Goal: Task Accomplishment & Management: Complete application form

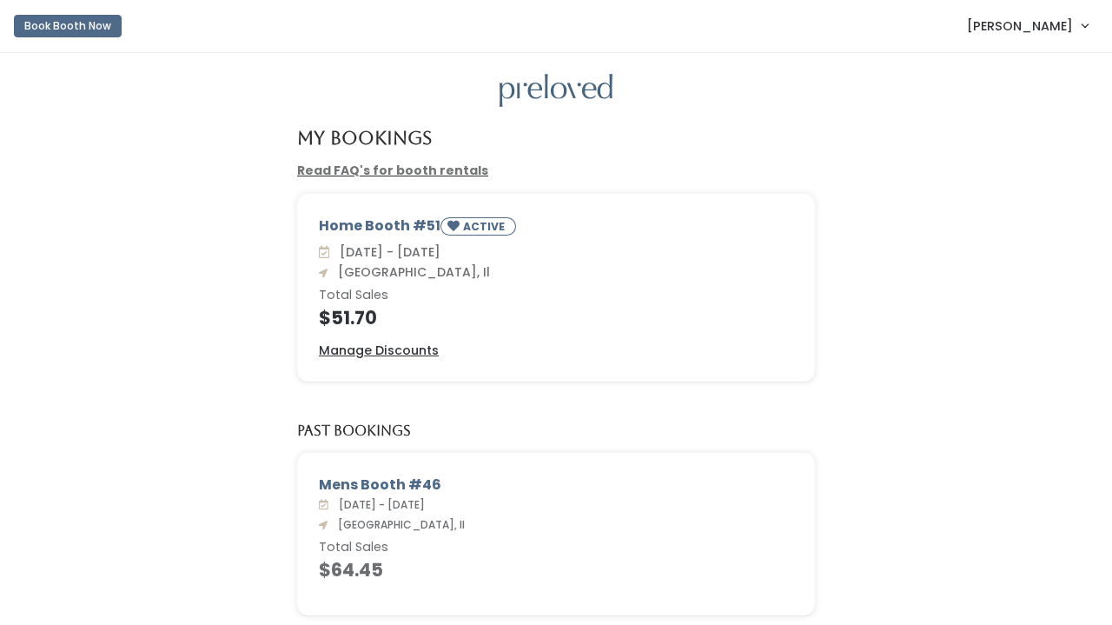
click at [1075, 41] on link "[PERSON_NAME]" at bounding box center [1028, 25] width 156 height 37
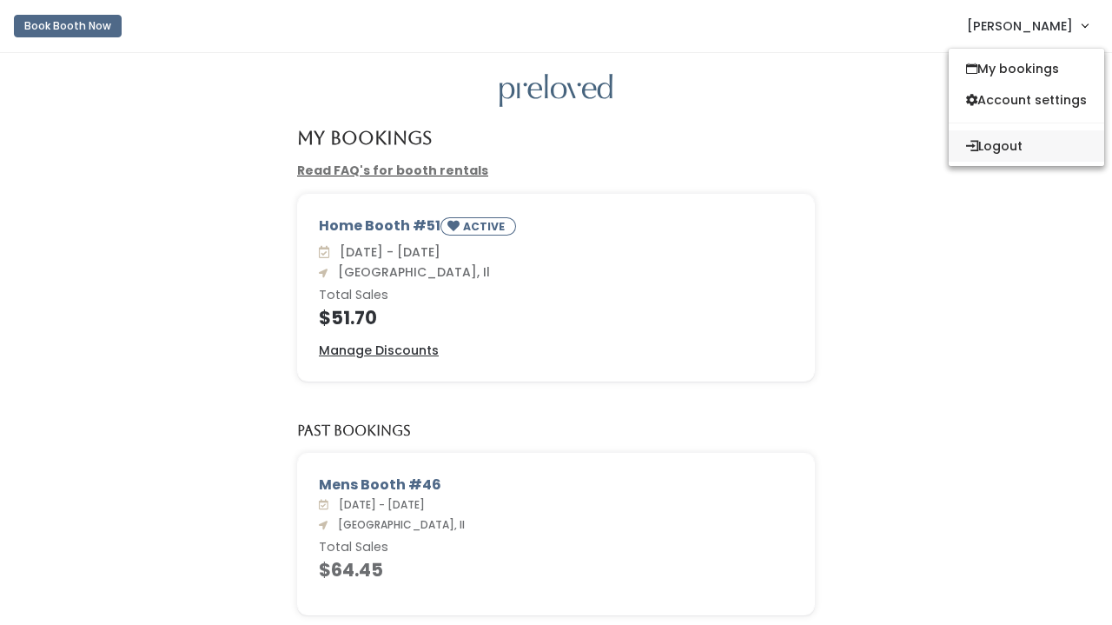
click at [989, 142] on button "Logout" at bounding box center [1027, 145] width 156 height 31
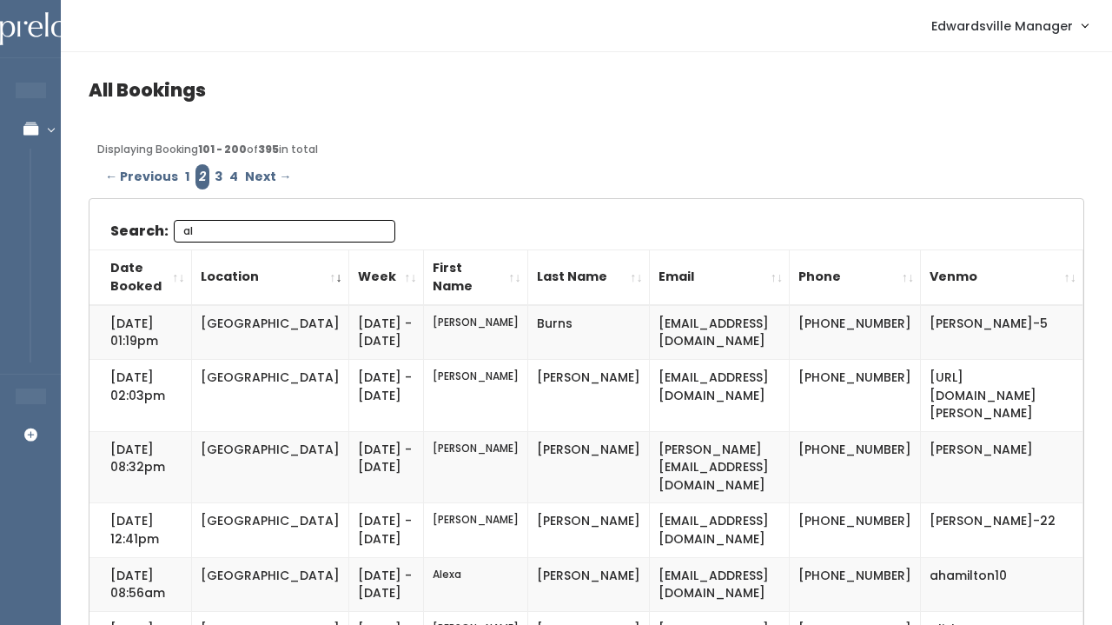
click at [378, 231] on input "al" at bounding box center [285, 231] width 222 height 23
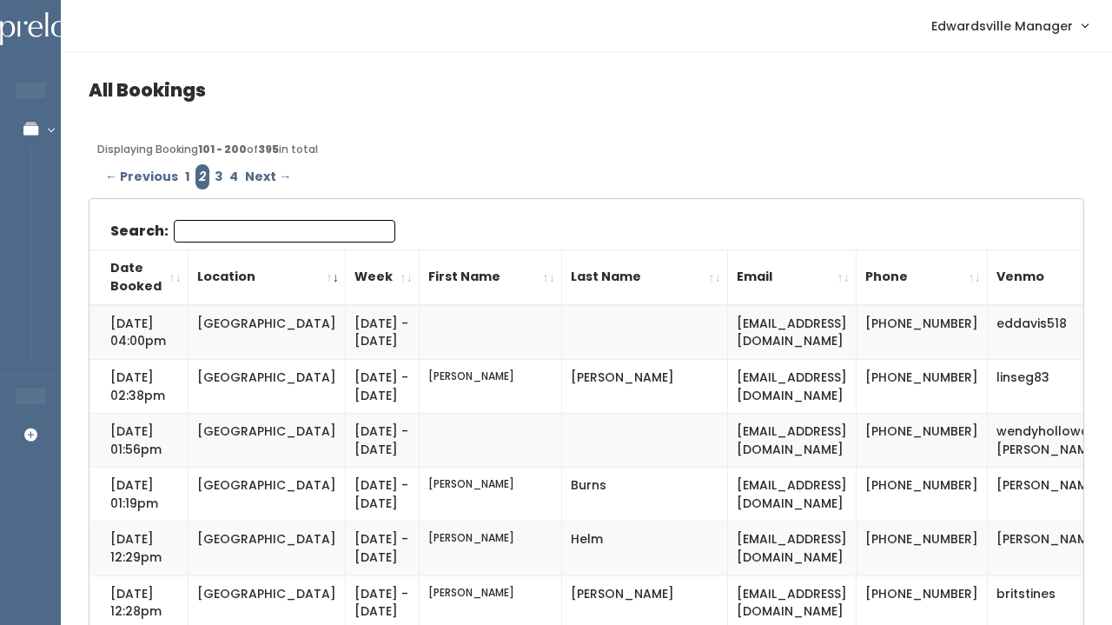
click at [373, 231] on input "Search:" at bounding box center [285, 231] width 222 height 23
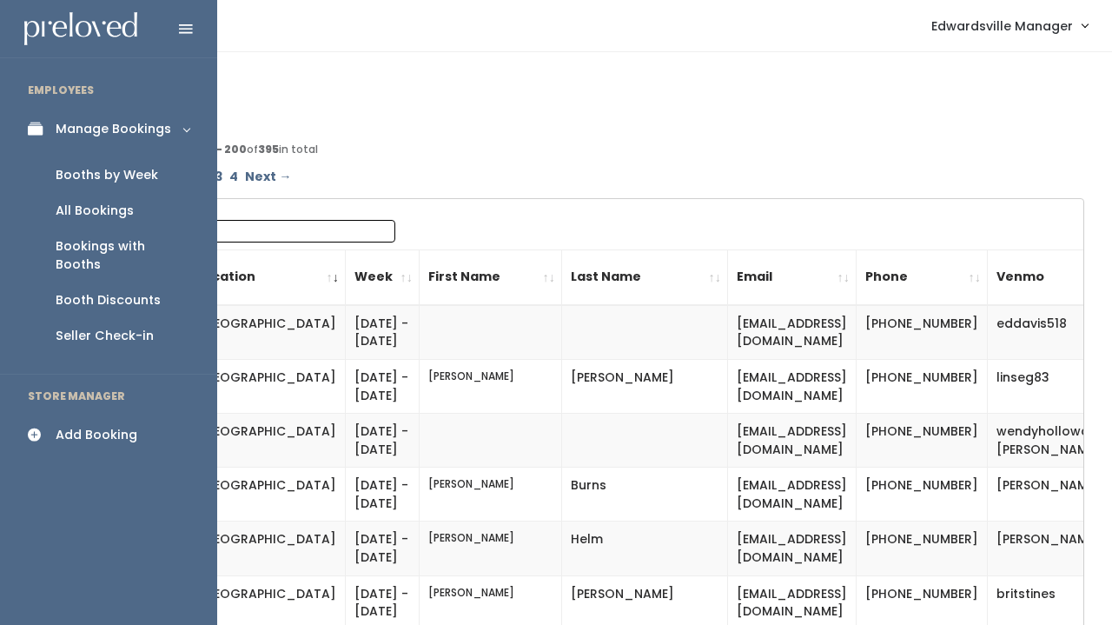
click at [73, 209] on div "All Bookings" at bounding box center [95, 211] width 78 height 18
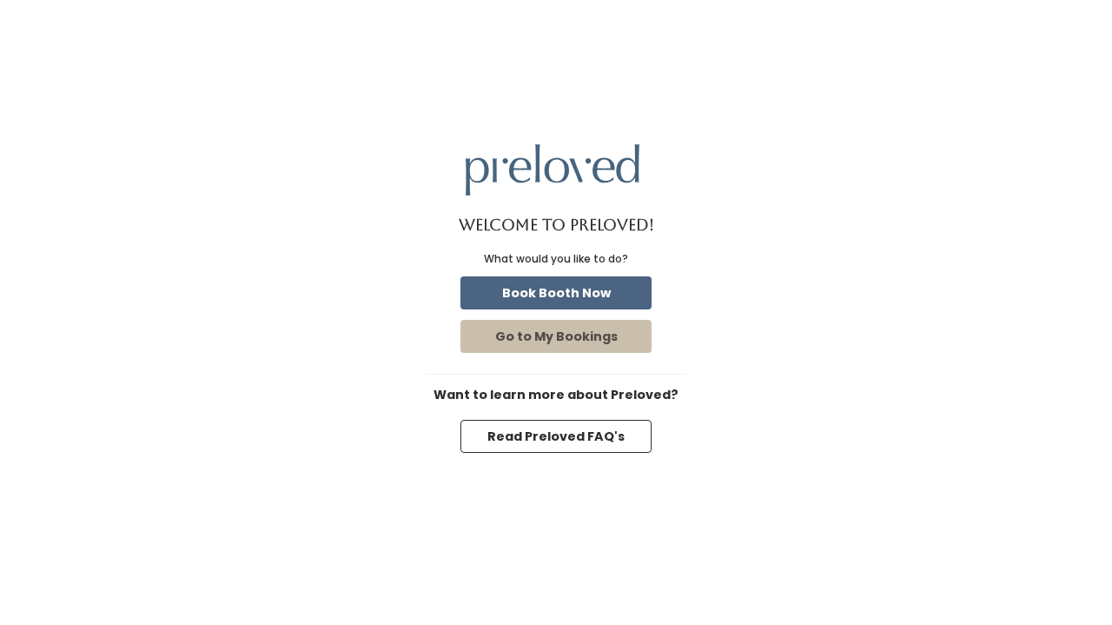
click at [539, 291] on button "Book Booth Now" at bounding box center [555, 292] width 191 height 33
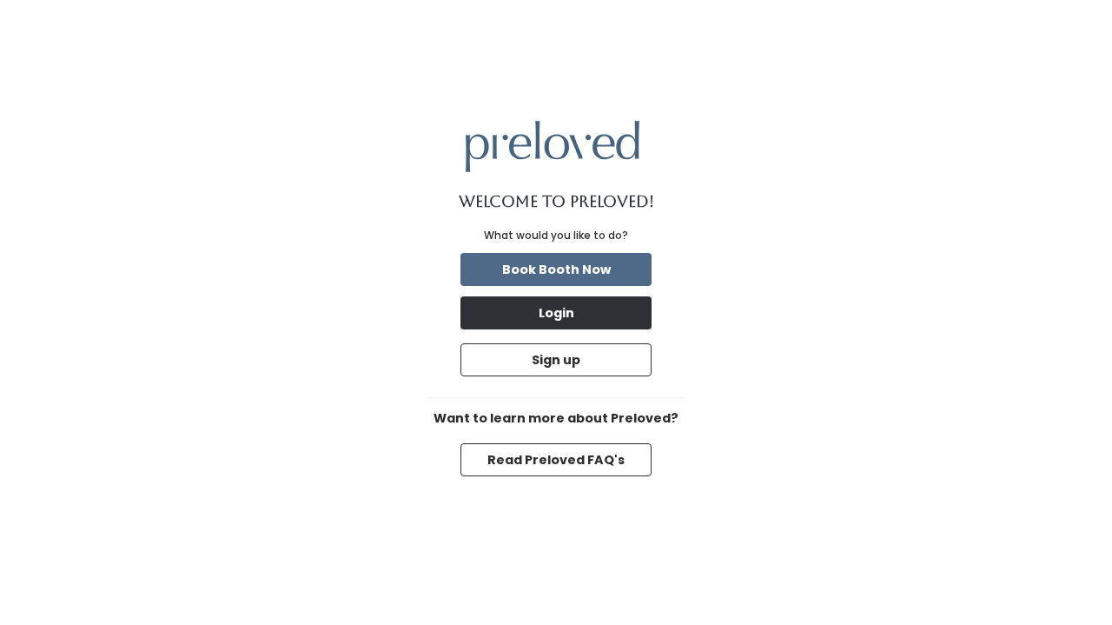
click at [602, 308] on button "Login" at bounding box center [555, 312] width 191 height 33
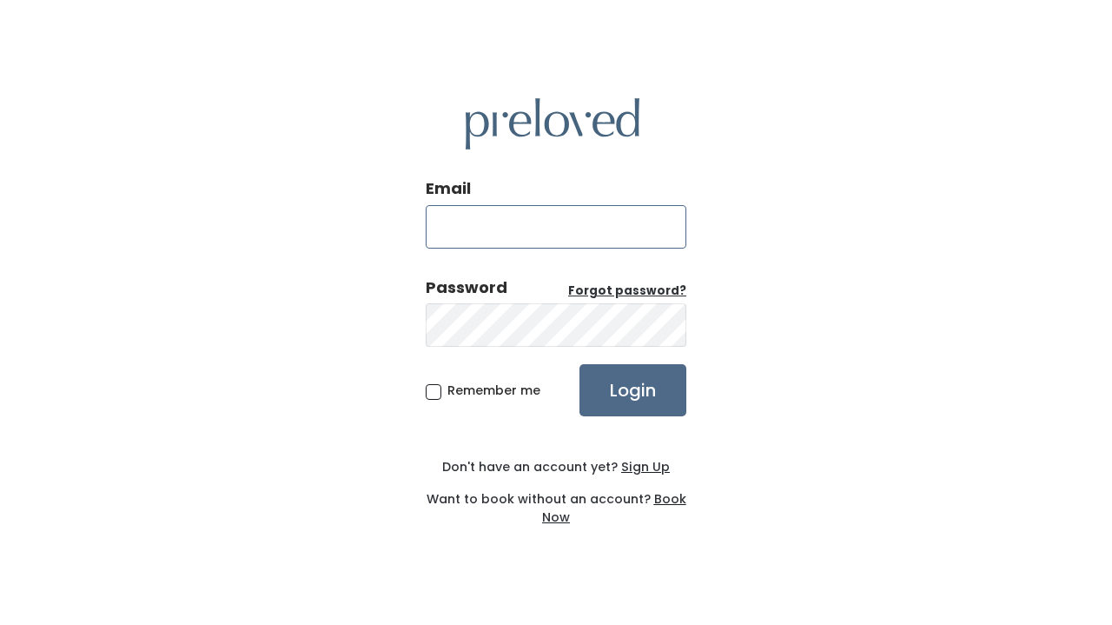
type input "[EMAIL_ADDRESS][DOMAIN_NAME]"
click at [634, 390] on input "Login" at bounding box center [633, 390] width 107 height 52
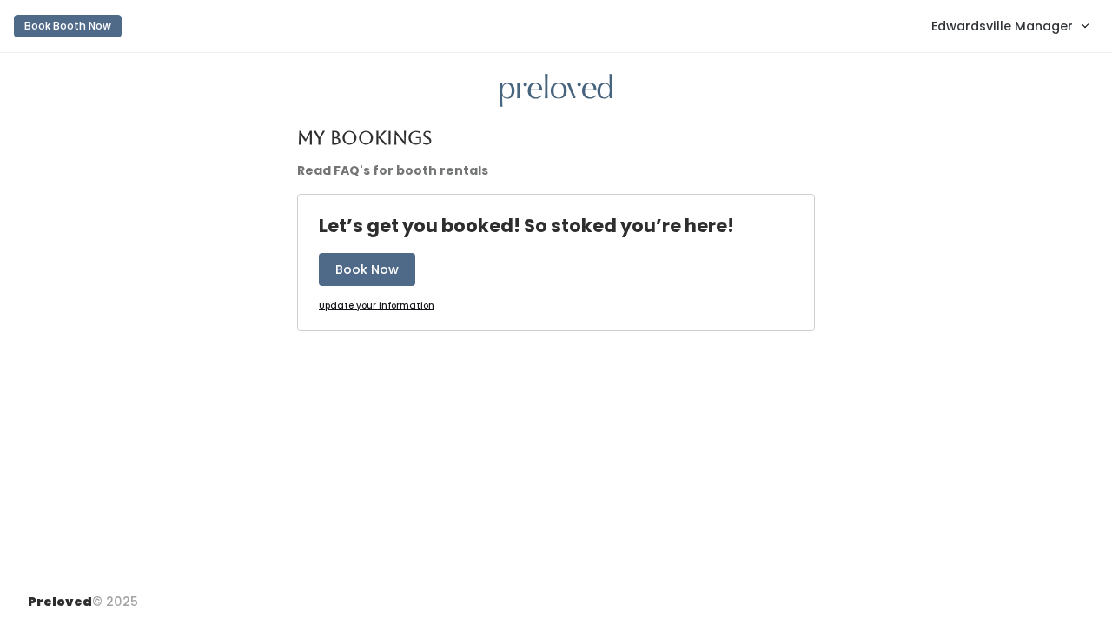
click at [943, 42] on link "Edwardsville Manager" at bounding box center [1009, 25] width 191 height 37
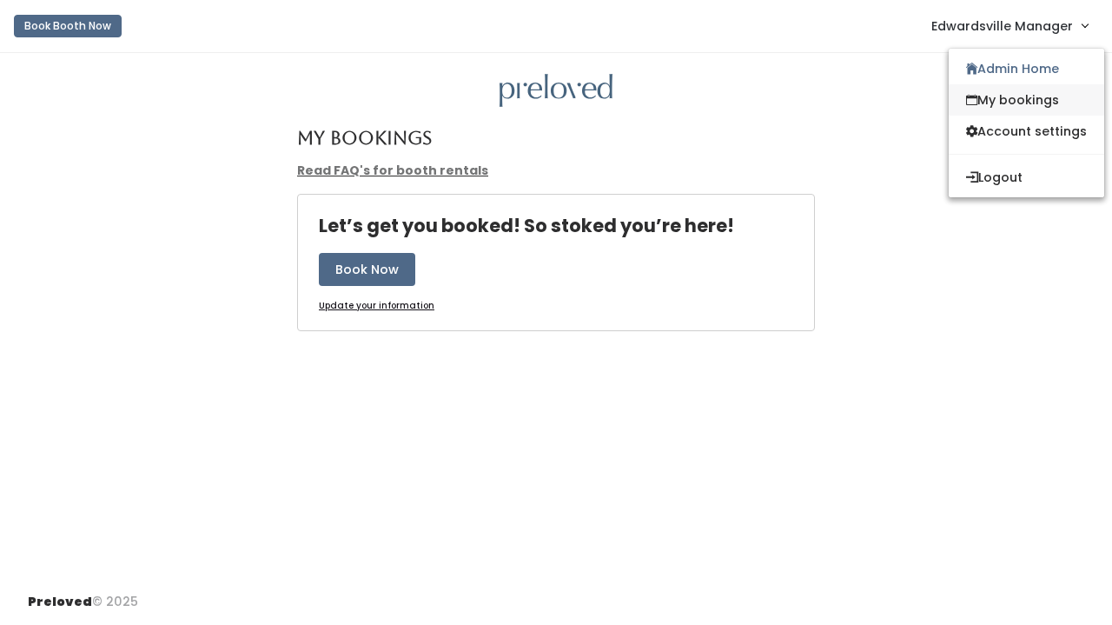
click at [996, 106] on link "My bookings" at bounding box center [1027, 99] width 156 height 31
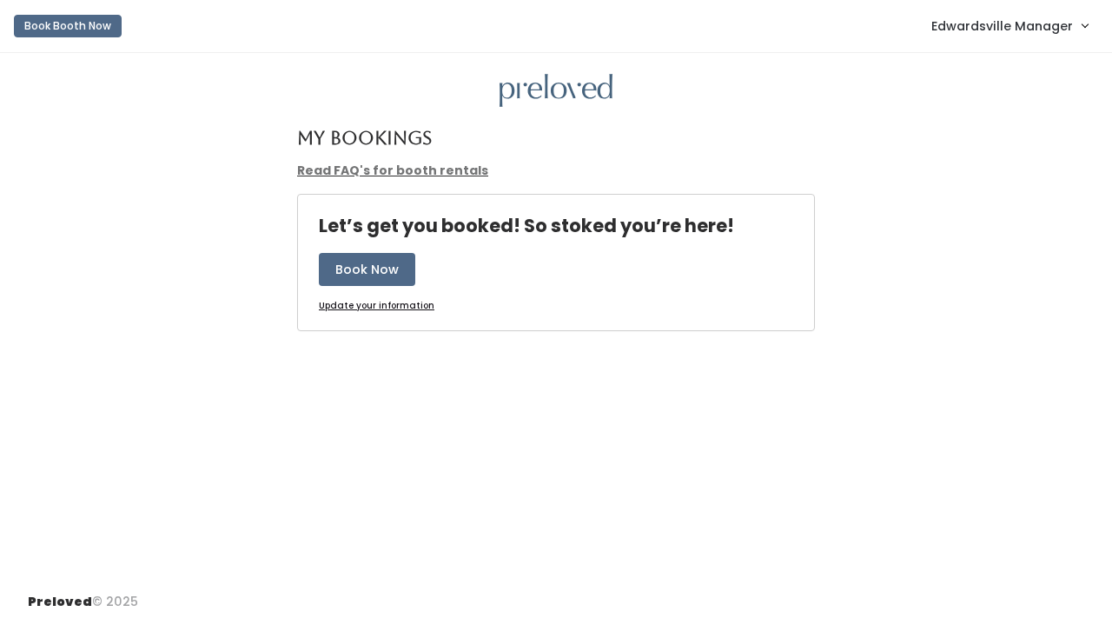
drag, startPoint x: 138, startPoint y: 76, endPoint x: 938, endPoint y: 289, distance: 828.3
click at [938, 289] on div "Let’s get you booked! So stoked you’re here! Book Now Update your information" at bounding box center [555, 273] width 1077 height 158
click at [982, 31] on span "Edwardsville Manager" at bounding box center [1002, 26] width 142 height 19
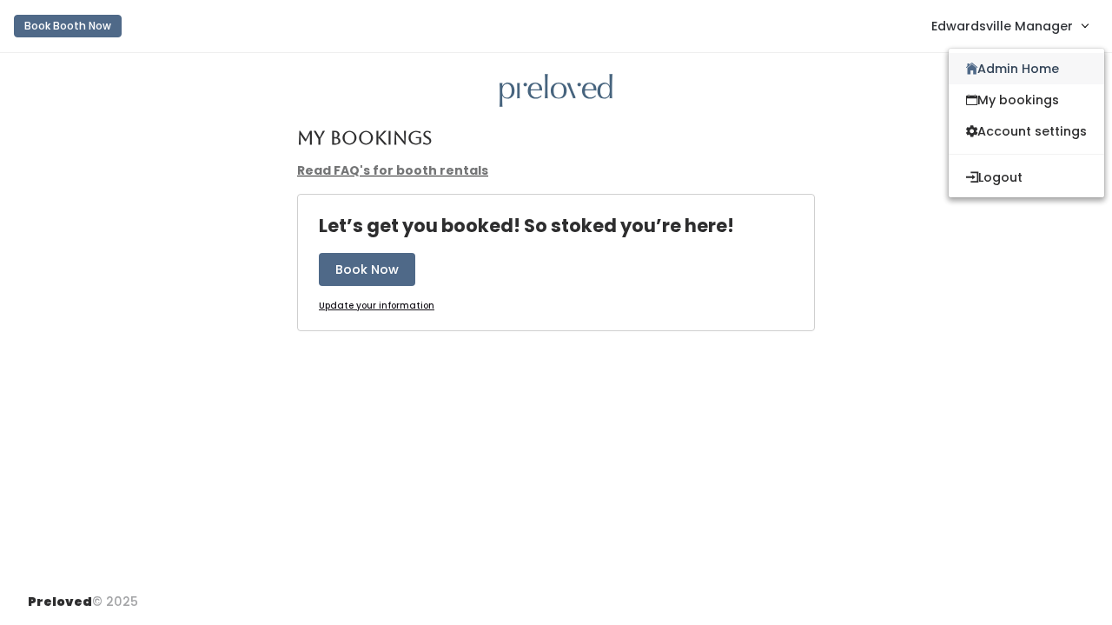
click at [985, 76] on link "Admin Home" at bounding box center [1027, 68] width 156 height 31
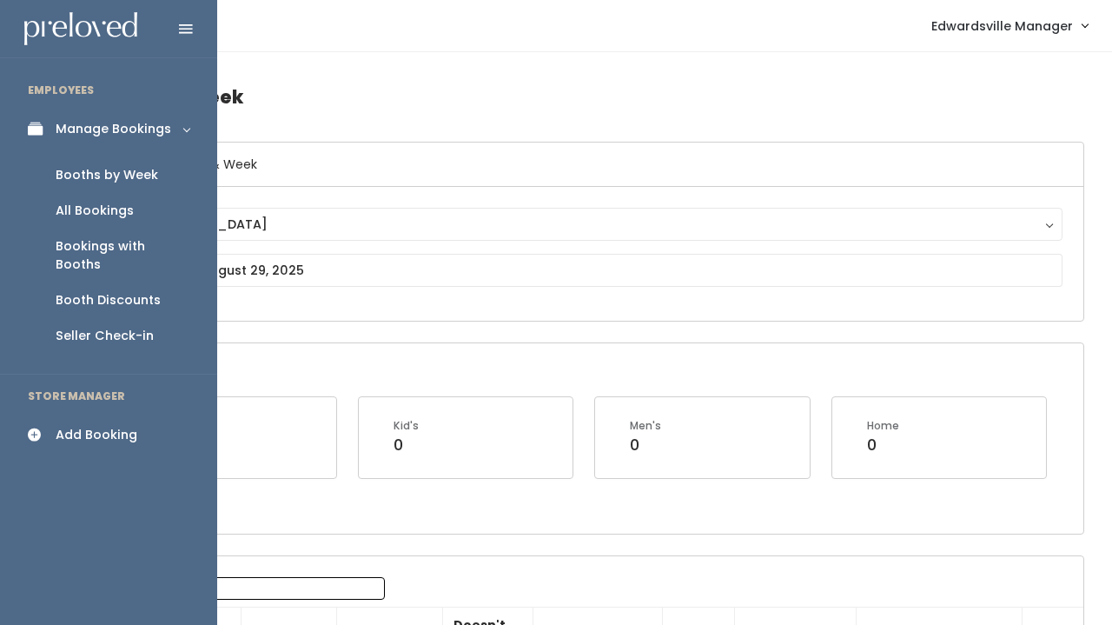
click at [87, 203] on div "All Bookings" at bounding box center [95, 211] width 78 height 18
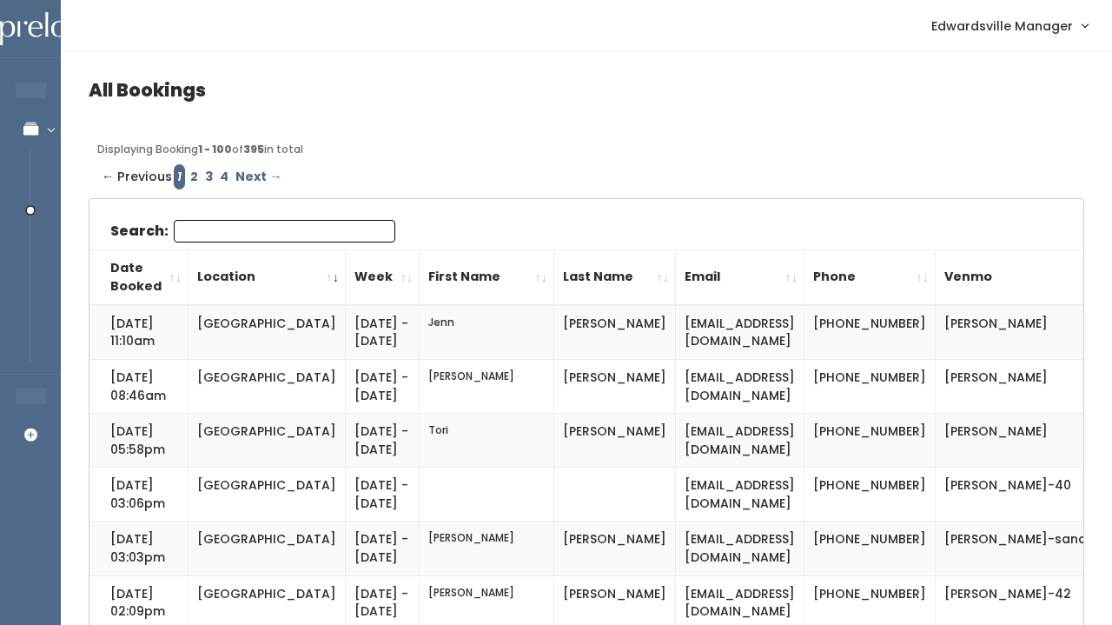
click at [222, 234] on input "Search:" at bounding box center [285, 231] width 222 height 23
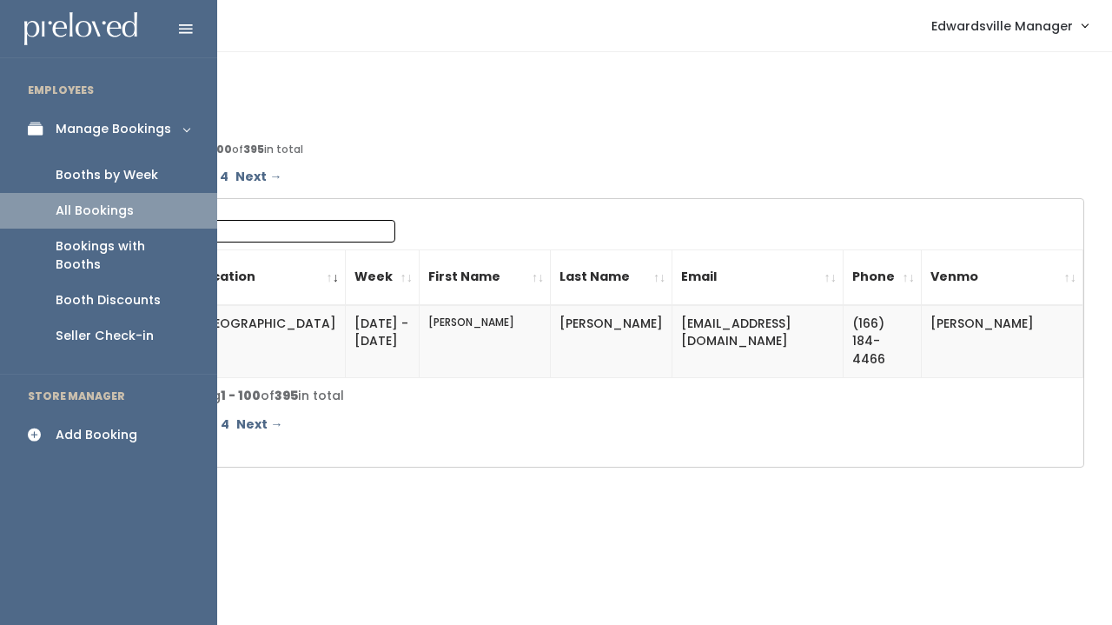
type input "Atki"
drag, startPoint x: 88, startPoint y: 120, endPoint x: 151, endPoint y: 134, distance: 64.9
click at [125, 176] on div "Booths by Week" at bounding box center [107, 175] width 103 height 18
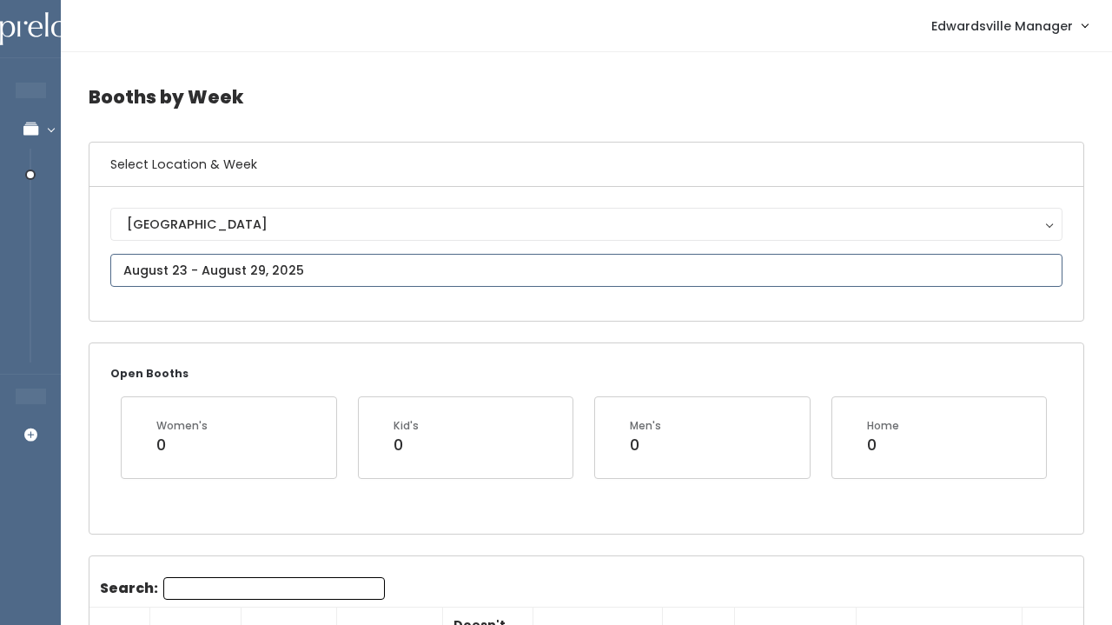
click at [284, 270] on input "text" at bounding box center [586, 270] width 952 height 33
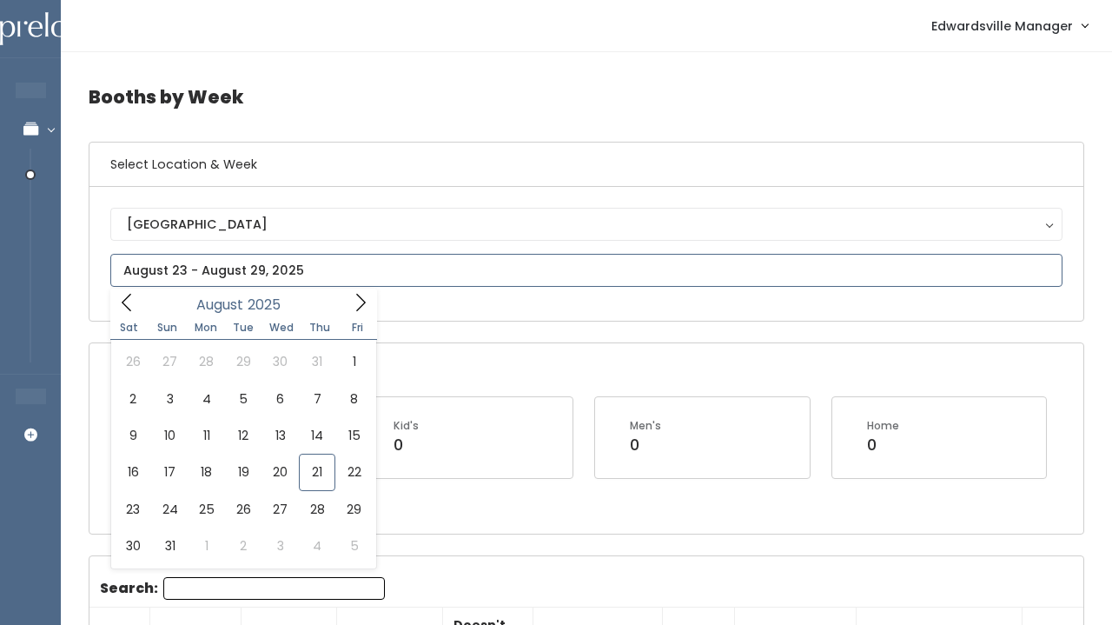
click at [359, 285] on input "text" at bounding box center [586, 270] width 952 height 33
click at [359, 299] on icon at bounding box center [360, 302] width 19 height 19
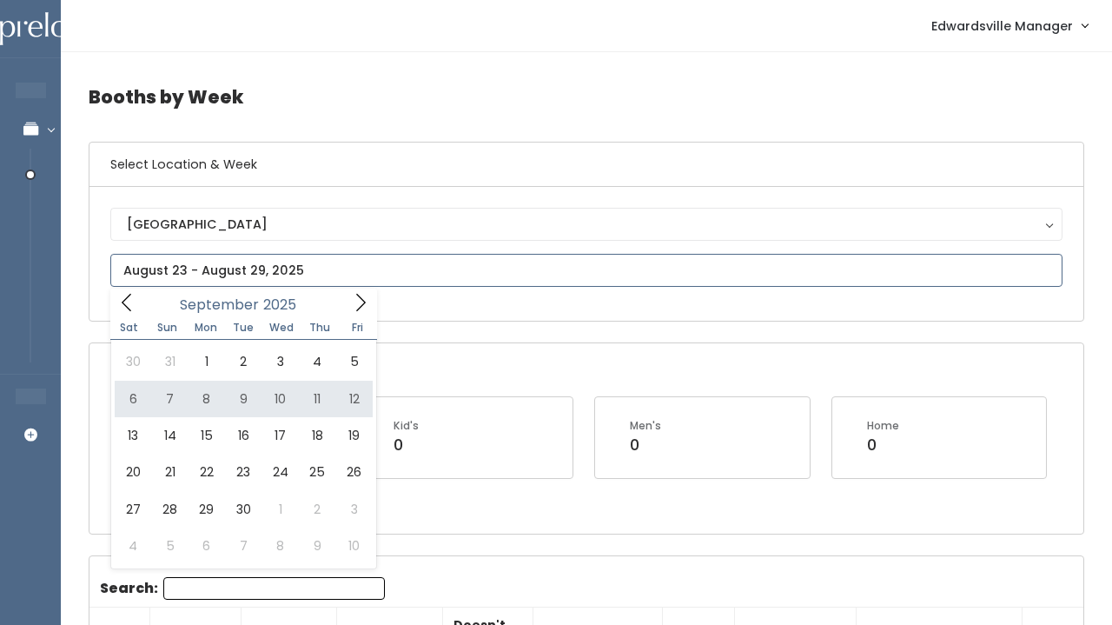
click at [372, 300] on span at bounding box center [360, 301] width 33 height 27
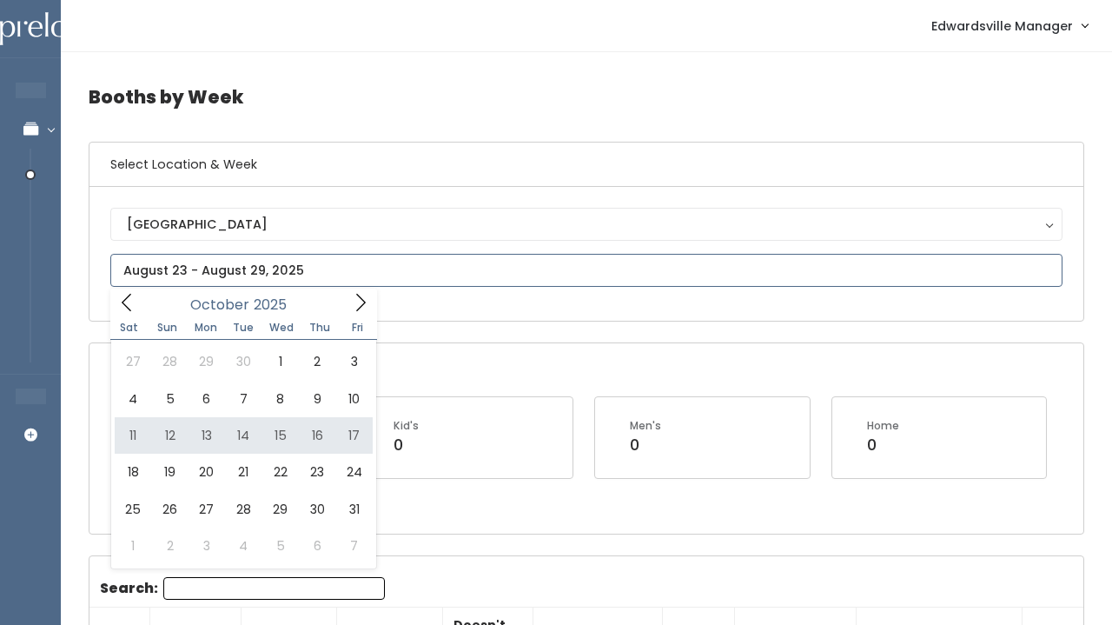
type input "October 11 to October 17"
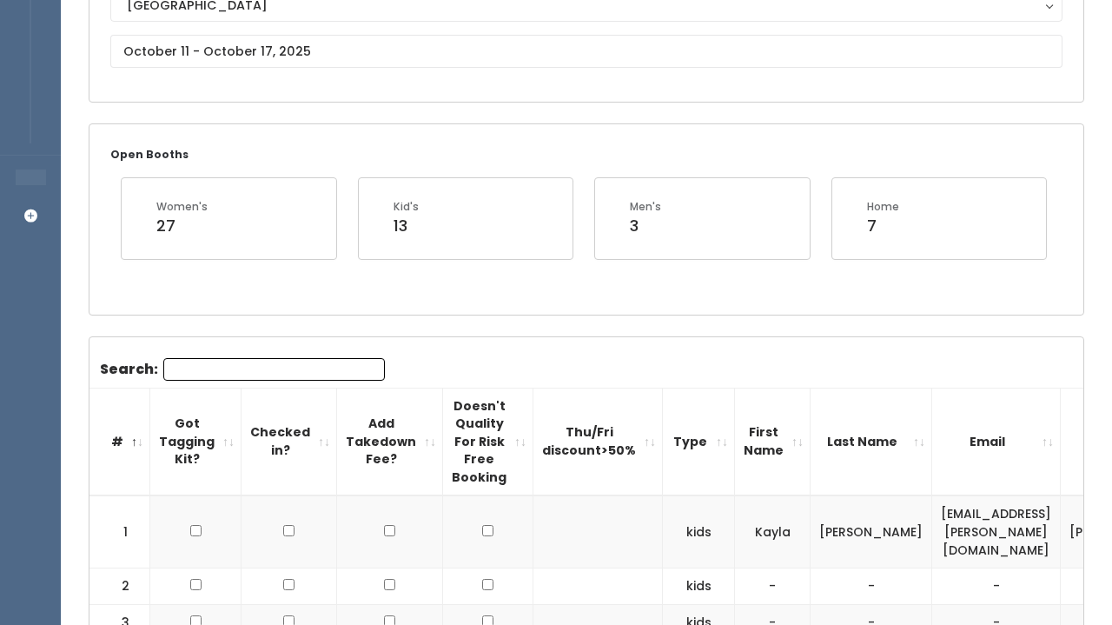
scroll to position [85, 0]
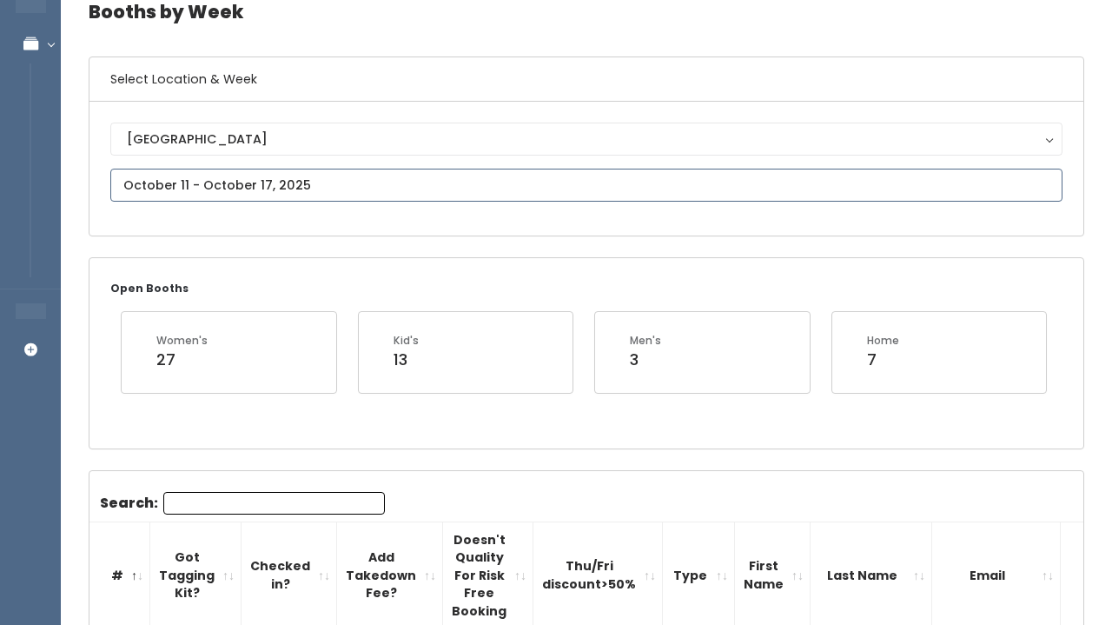
click at [171, 176] on input "text" at bounding box center [586, 185] width 952 height 33
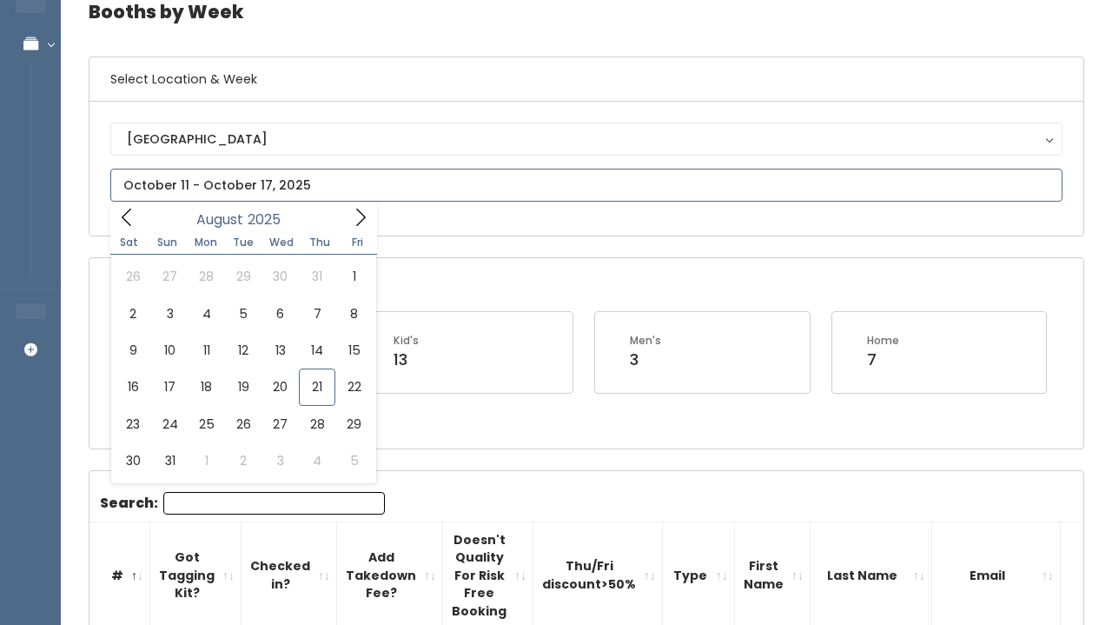
click at [125, 215] on icon at bounding box center [126, 217] width 19 height 19
click at [373, 223] on span at bounding box center [360, 216] width 33 height 27
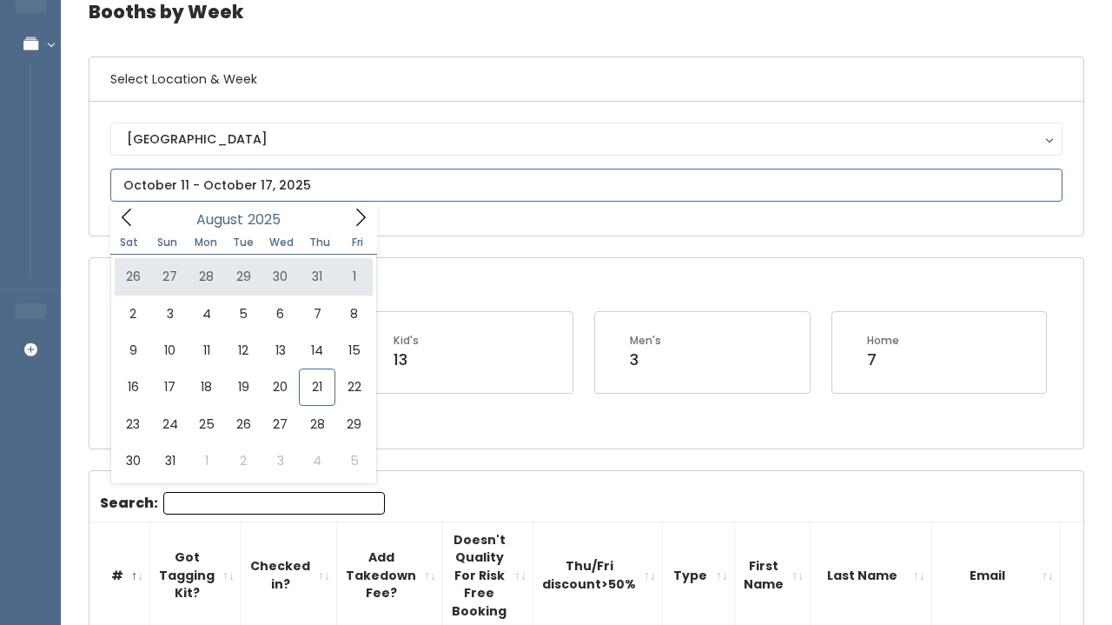
click at [361, 218] on icon at bounding box center [360, 217] width 19 height 19
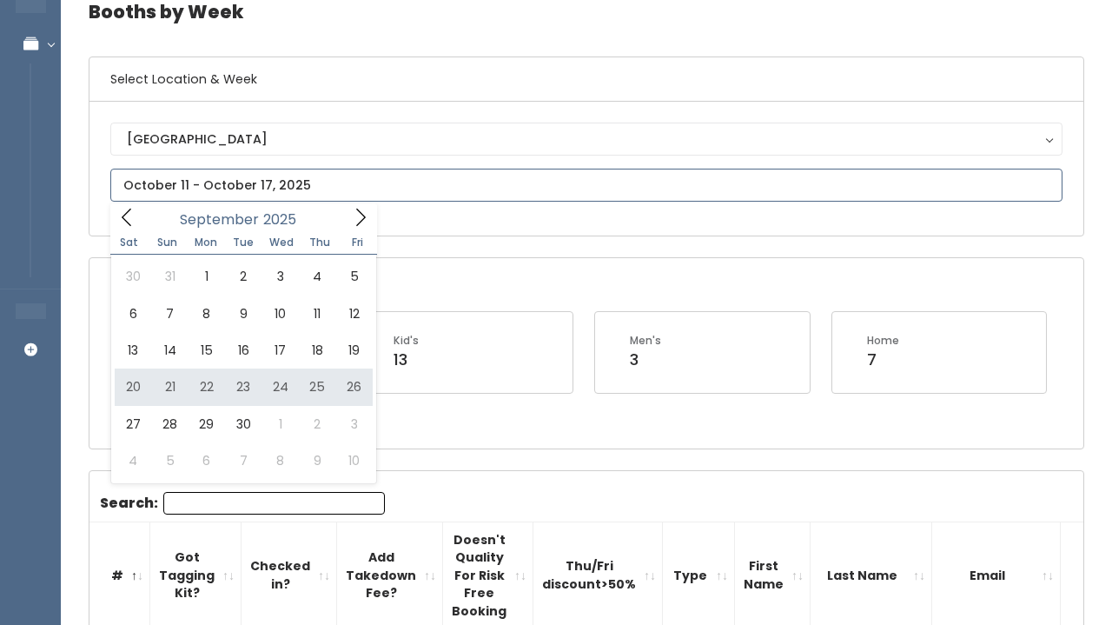
type input "September 20 to September 26"
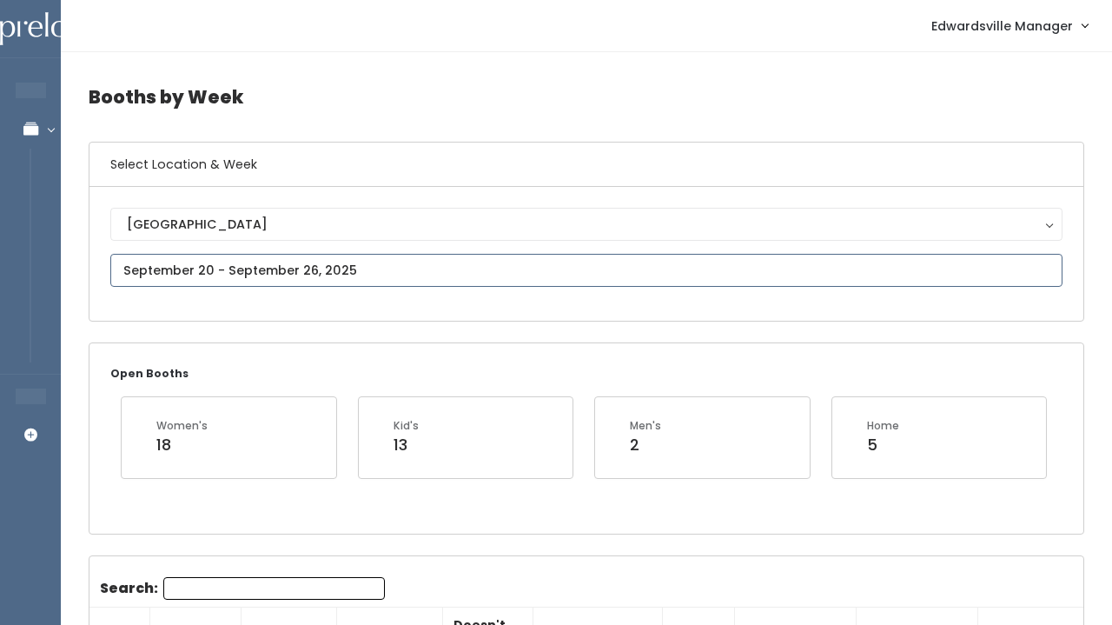
click at [212, 283] on input "text" at bounding box center [586, 270] width 952 height 33
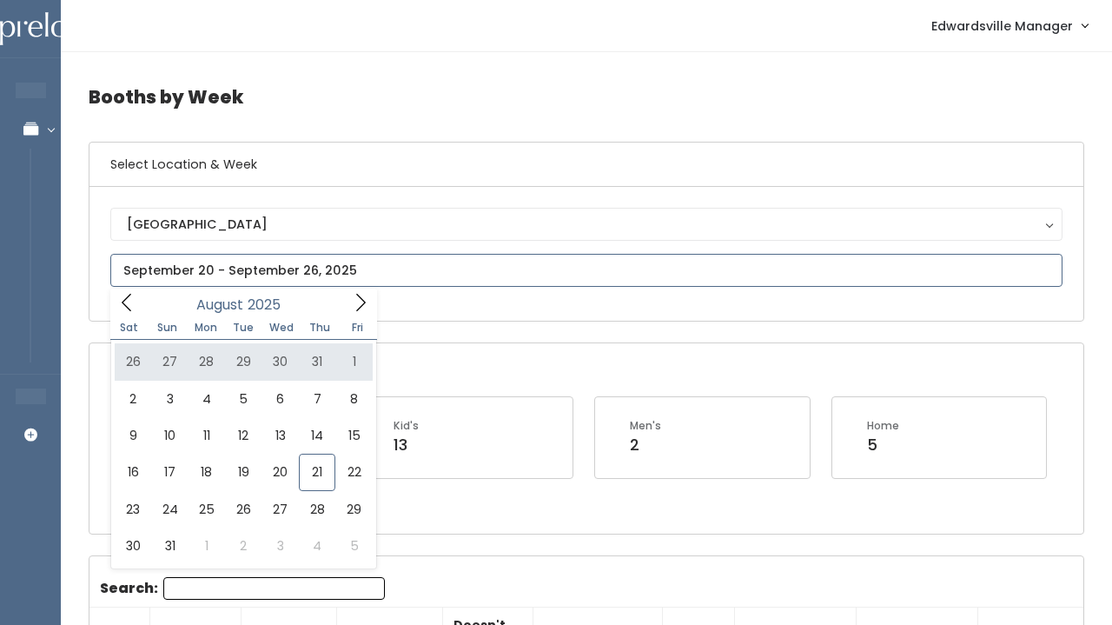
click at [370, 301] on span at bounding box center [360, 301] width 33 height 27
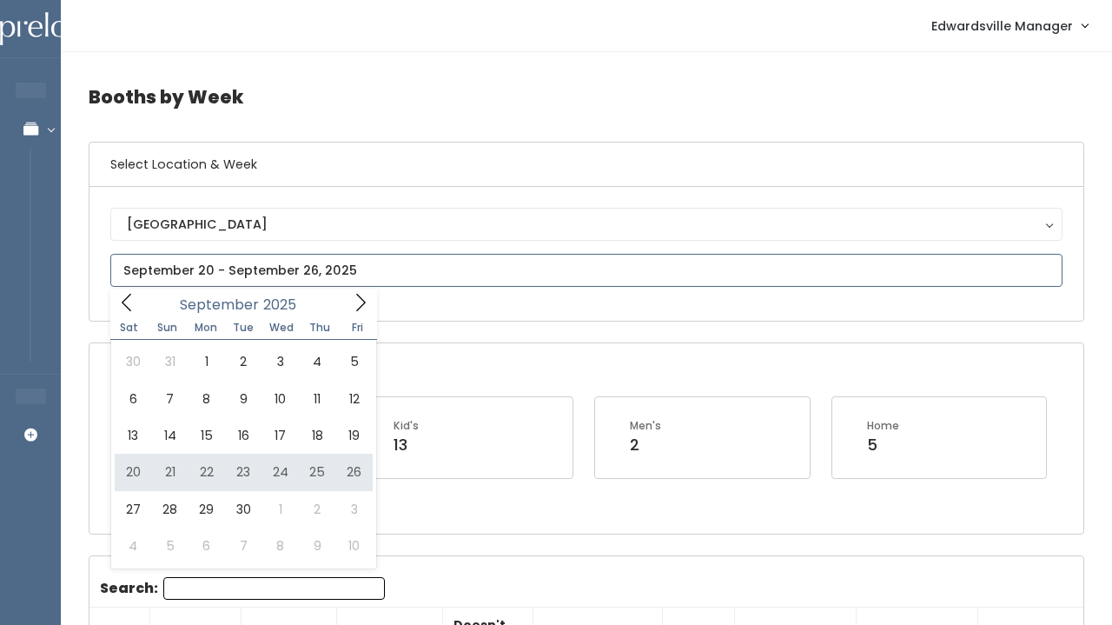
type input "September 20 to September 26"
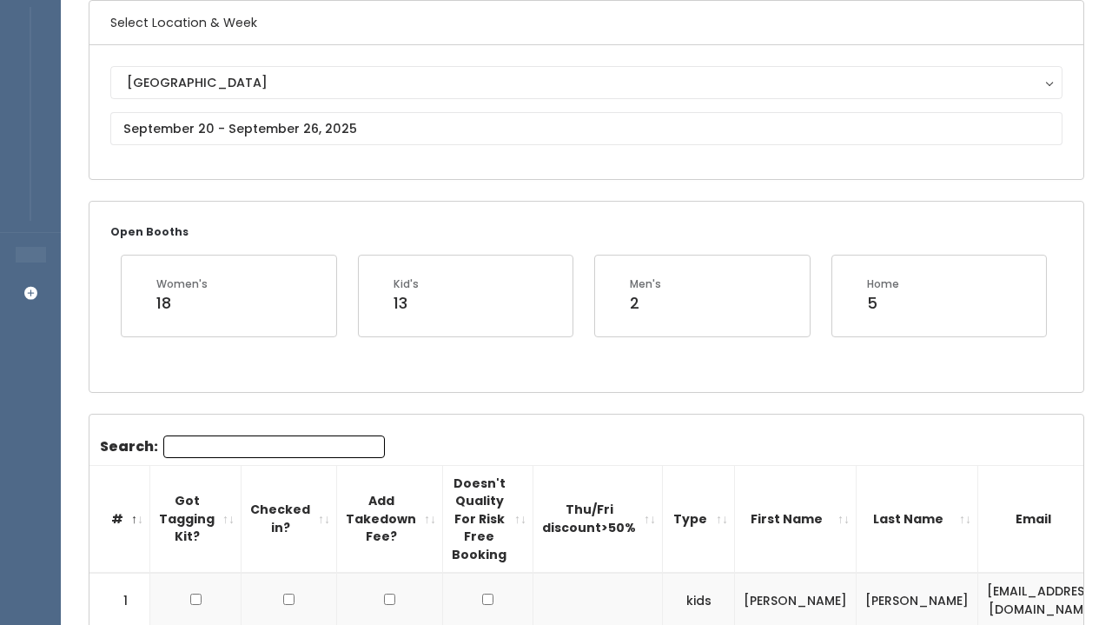
scroll to position [147, 0]
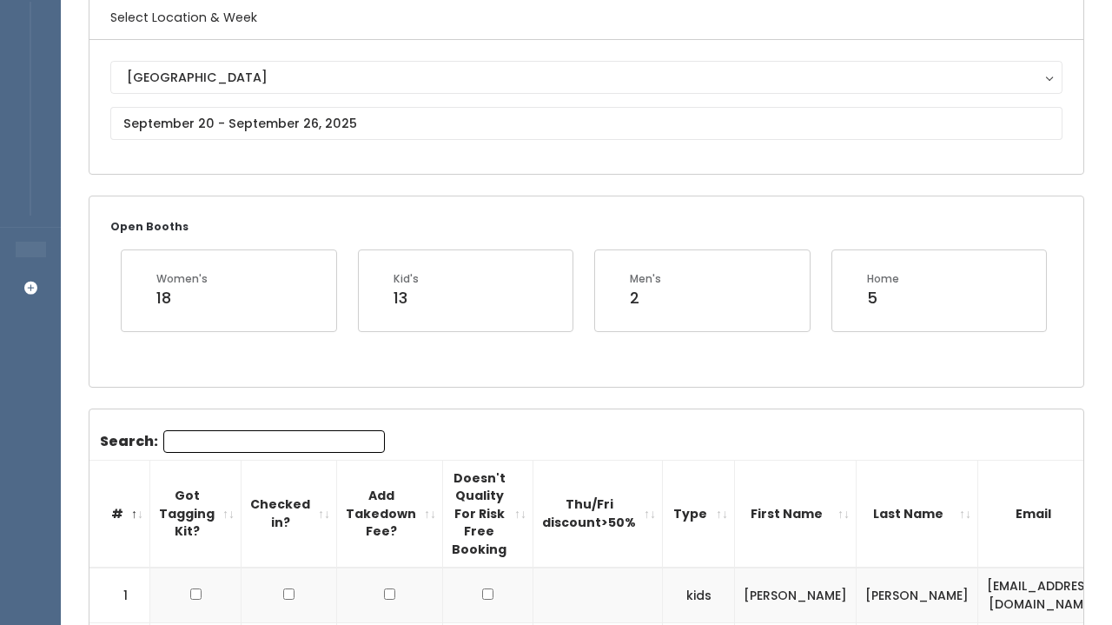
click at [230, 447] on input "Search:" at bounding box center [274, 441] width 222 height 23
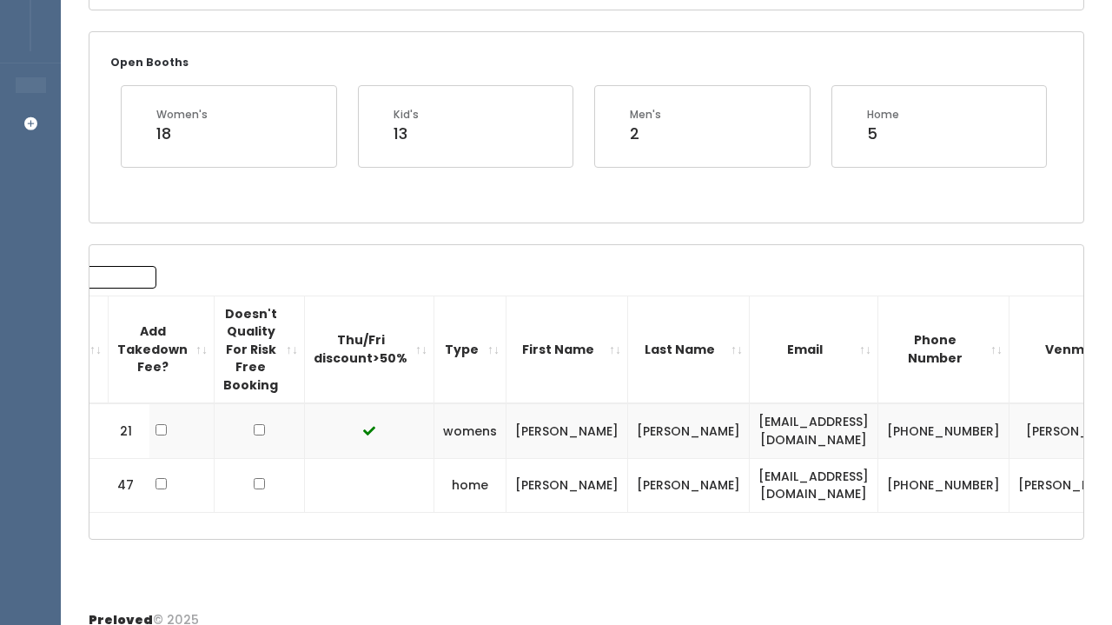
scroll to position [311, 0]
type input "at"
drag, startPoint x: 791, startPoint y: 421, endPoint x: 659, endPoint y: 414, distance: 132.2
click at [750, 414] on td "[EMAIL_ADDRESS][DOMAIN_NAME]" at bounding box center [814, 430] width 129 height 55
copy td "[EMAIL_ADDRESS][DOMAIN_NAME]"
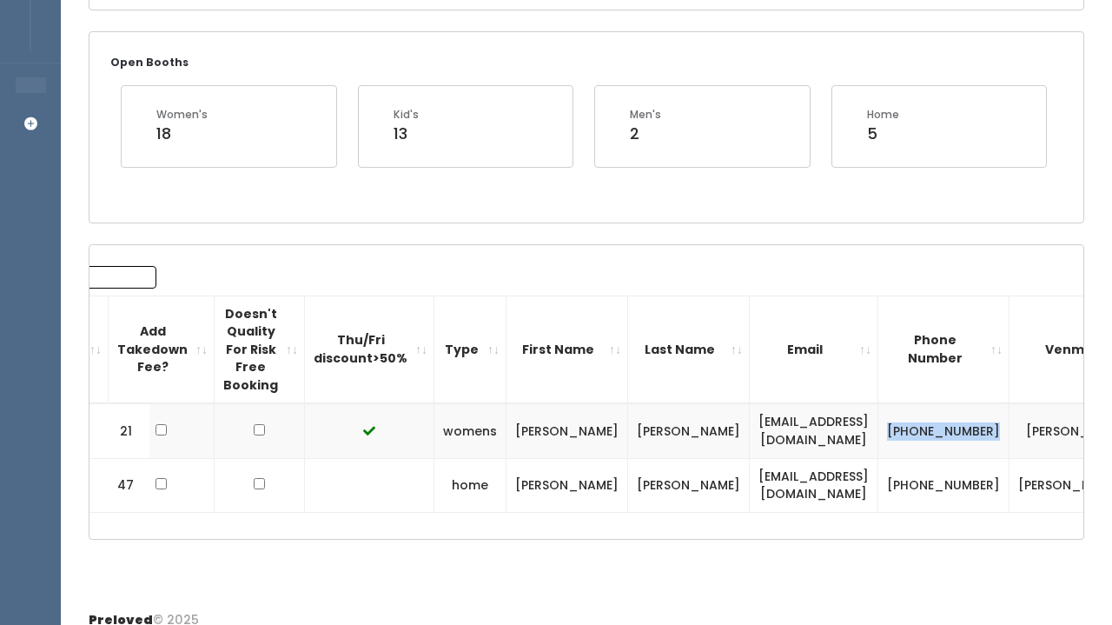
drag, startPoint x: 831, startPoint y: 416, endPoint x: 885, endPoint y: 448, distance: 63.5
click at [885, 448] on td "[PHONE_NUMBER]" at bounding box center [943, 430] width 131 height 55
copy td "[PHONE_NUMBER]"
drag, startPoint x: 930, startPoint y: 408, endPoint x: 999, endPoint y: 447, distance: 79.3
click at [1010, 447] on td "[PERSON_NAME]" at bounding box center [1078, 430] width 136 height 55
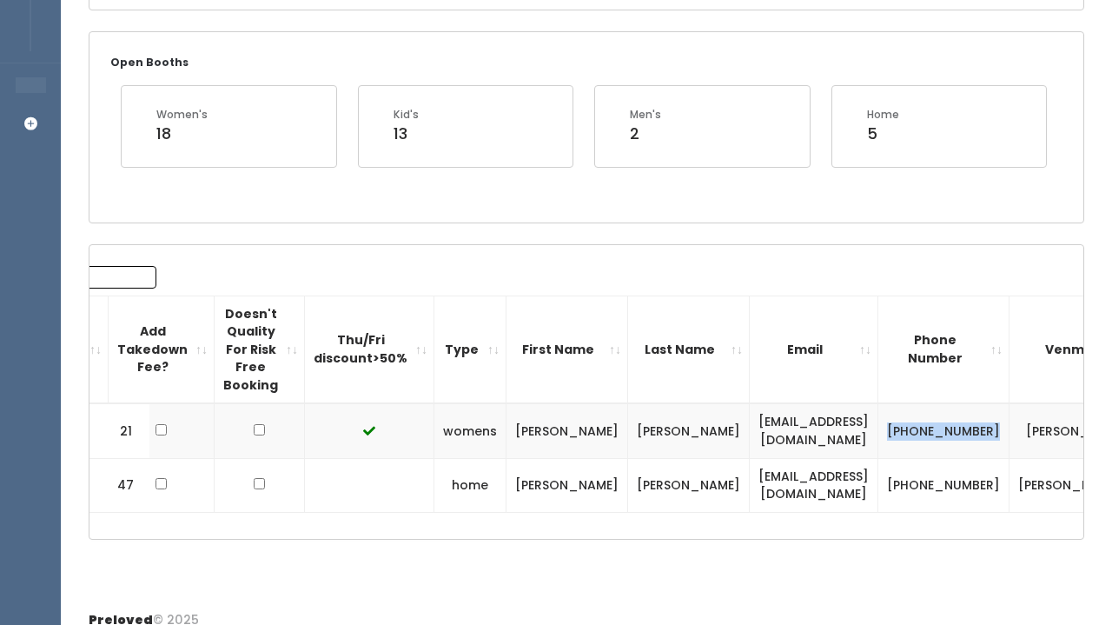
copy td "[PERSON_NAME]"
click at [709, 289] on div "Search: at # Got Tagging Kit? Checked in? Add Takedown Fee? Doesn't Quality For…" at bounding box center [358, 389] width 994 height 247
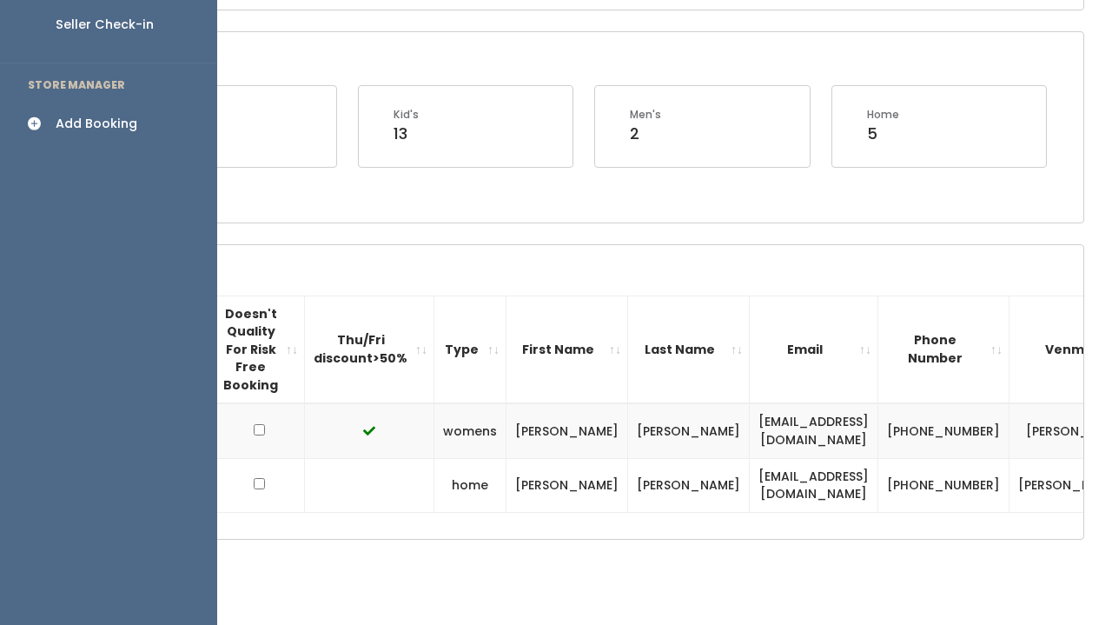
click at [43, 116] on icon at bounding box center [40, 123] width 24 height 15
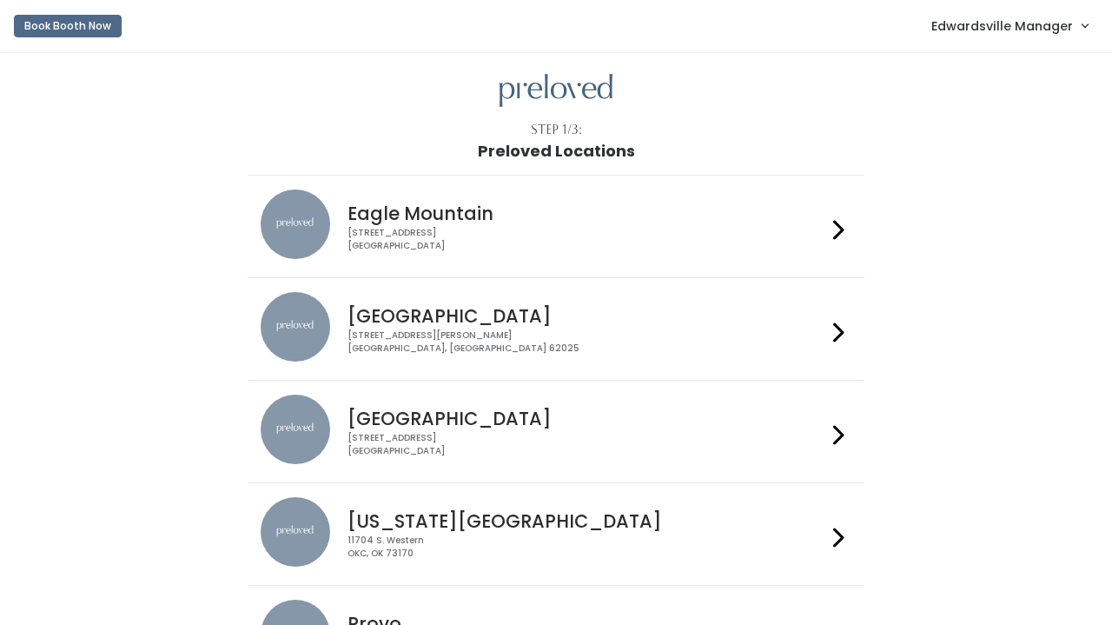
click at [1058, 11] on link "Edwardsville Manager" at bounding box center [1009, 25] width 191 height 37
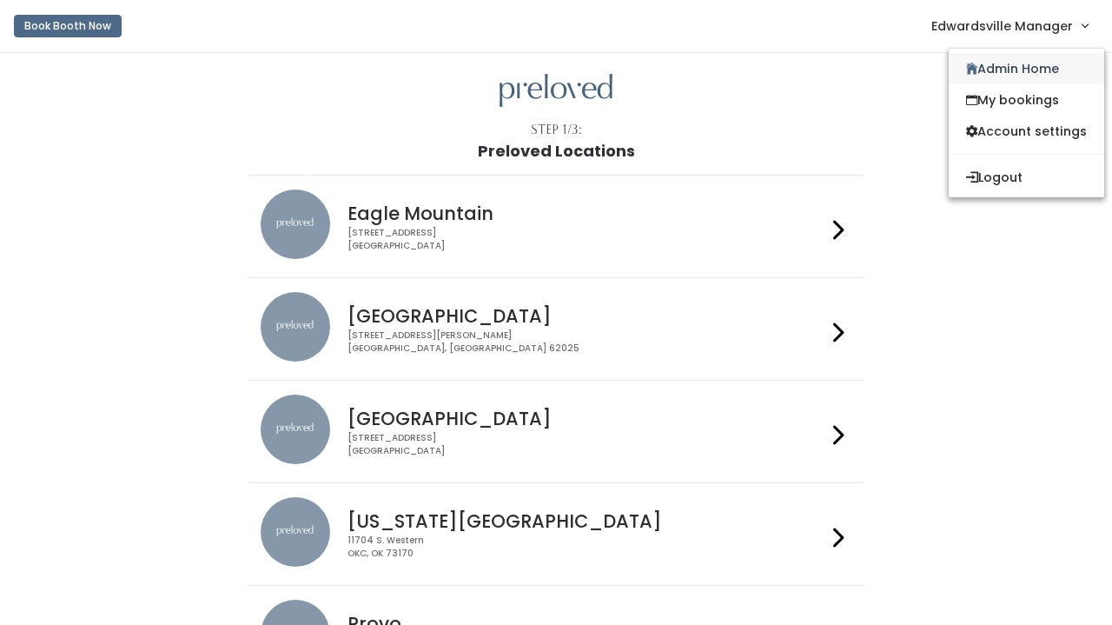
click at [1002, 66] on link "Admin Home" at bounding box center [1027, 68] width 156 height 31
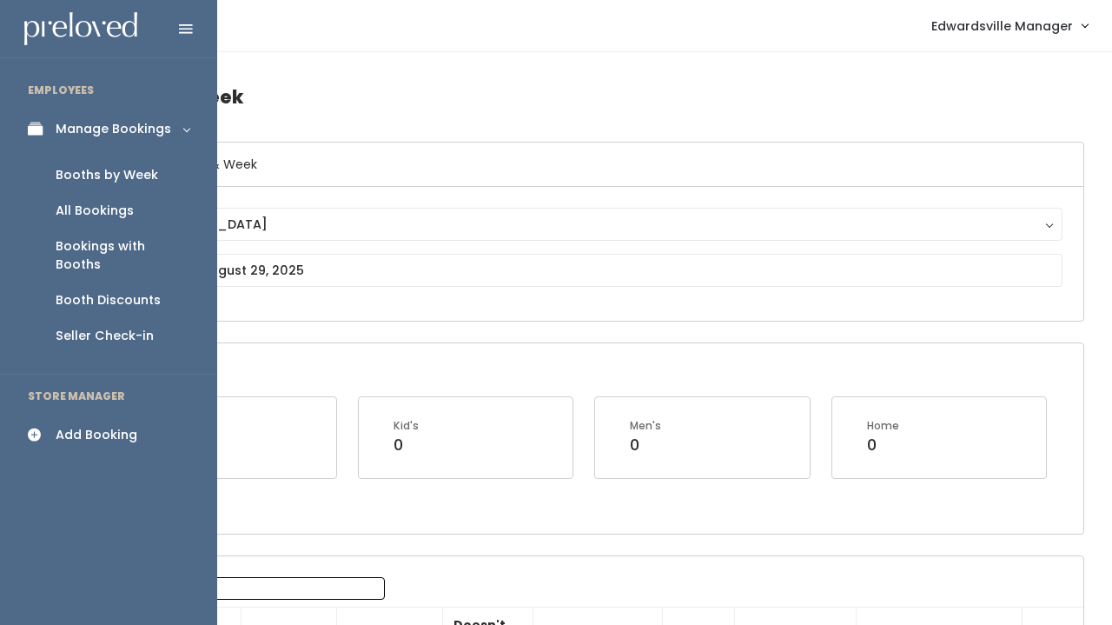
click at [84, 426] on div "Add Booking" at bounding box center [97, 435] width 82 height 18
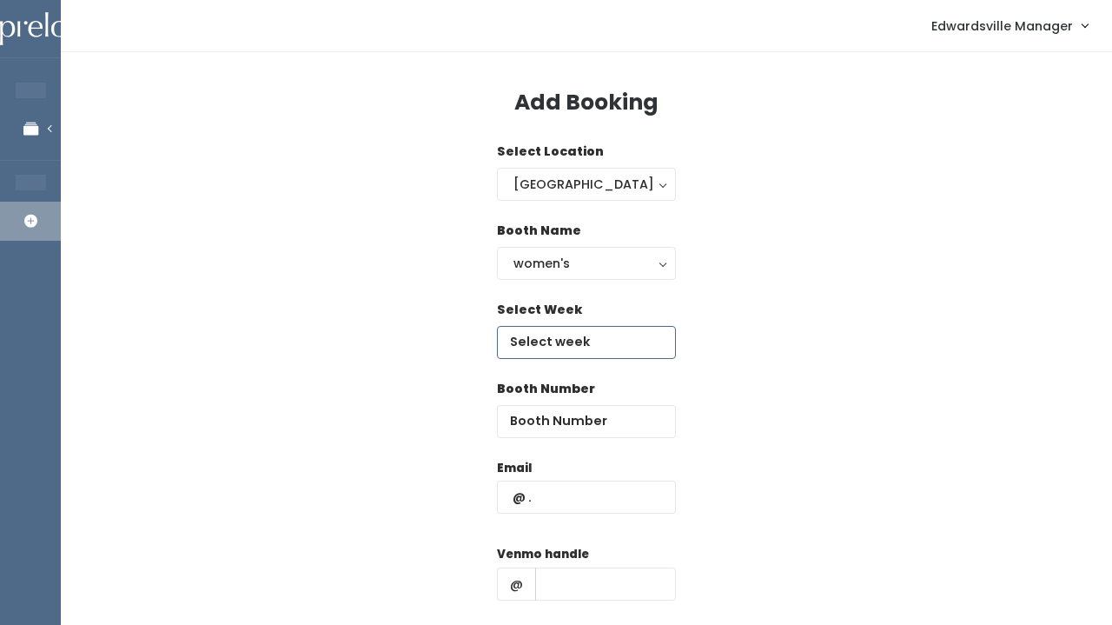
click at [524, 337] on input "text" at bounding box center [586, 342] width 179 height 33
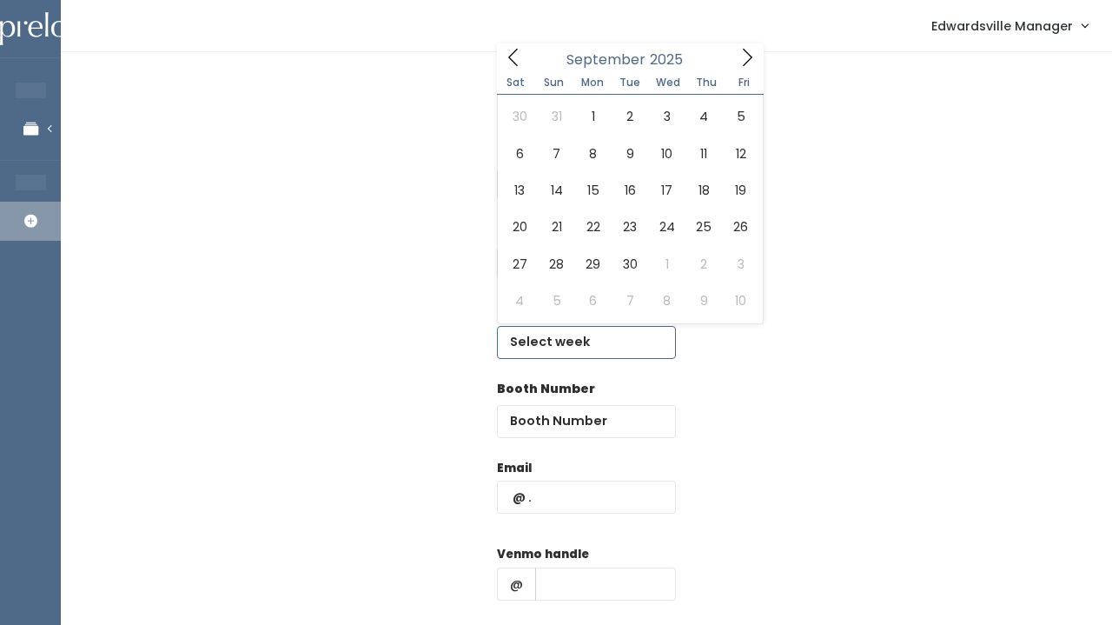
click at [742, 56] on icon at bounding box center [747, 57] width 19 height 19
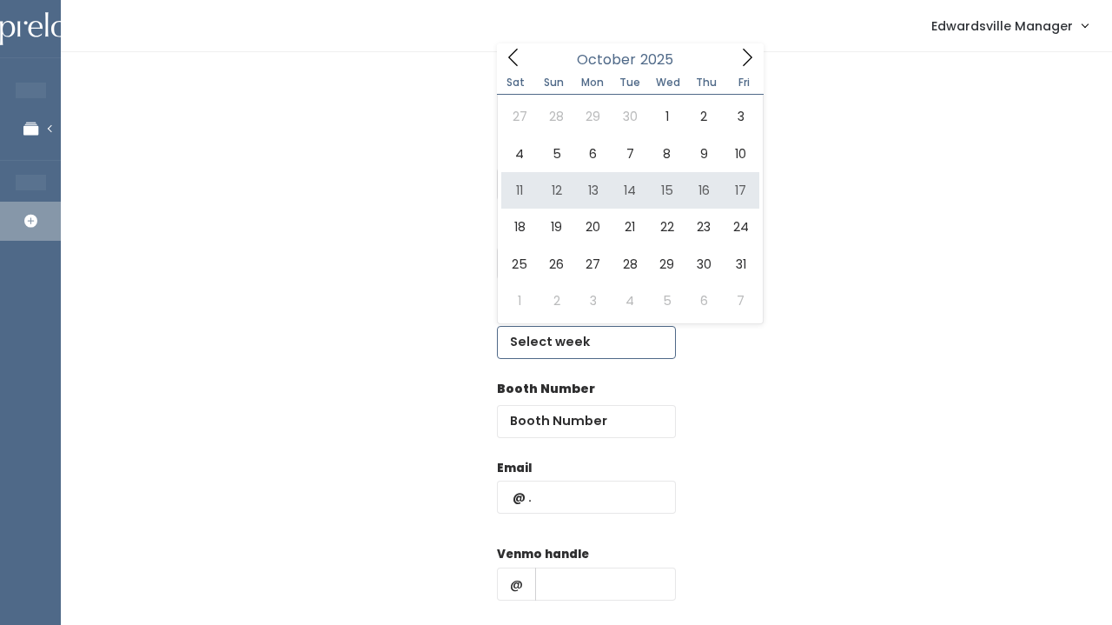
type input "October 11 to October 17"
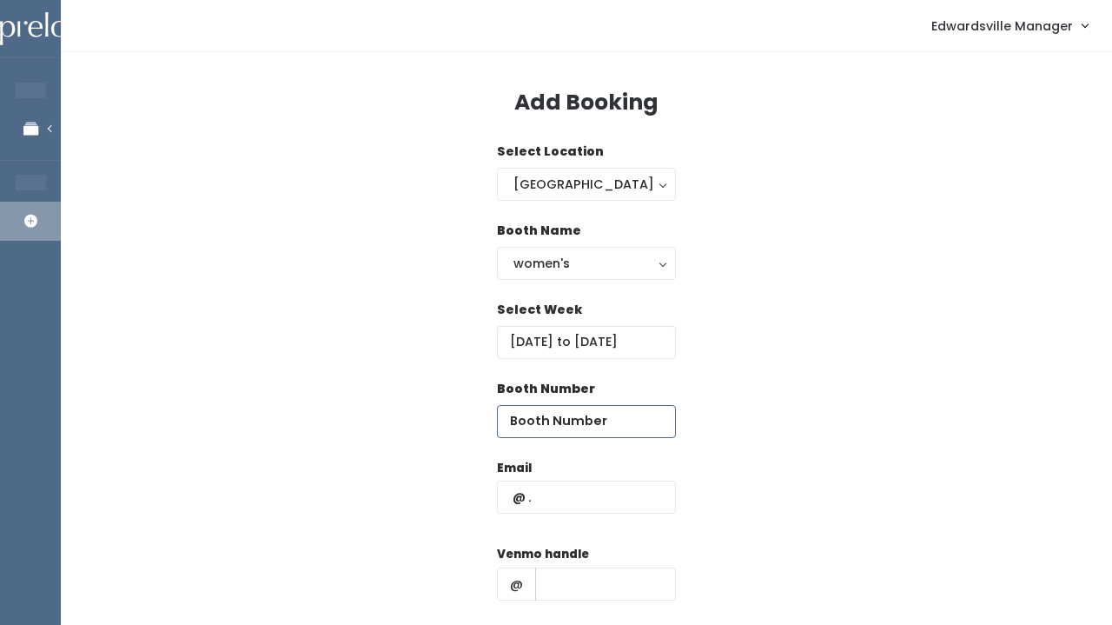
click at [527, 424] on input "number" at bounding box center [586, 421] width 179 height 33
type input "17"
paste input "latkinson@cbiz.com"
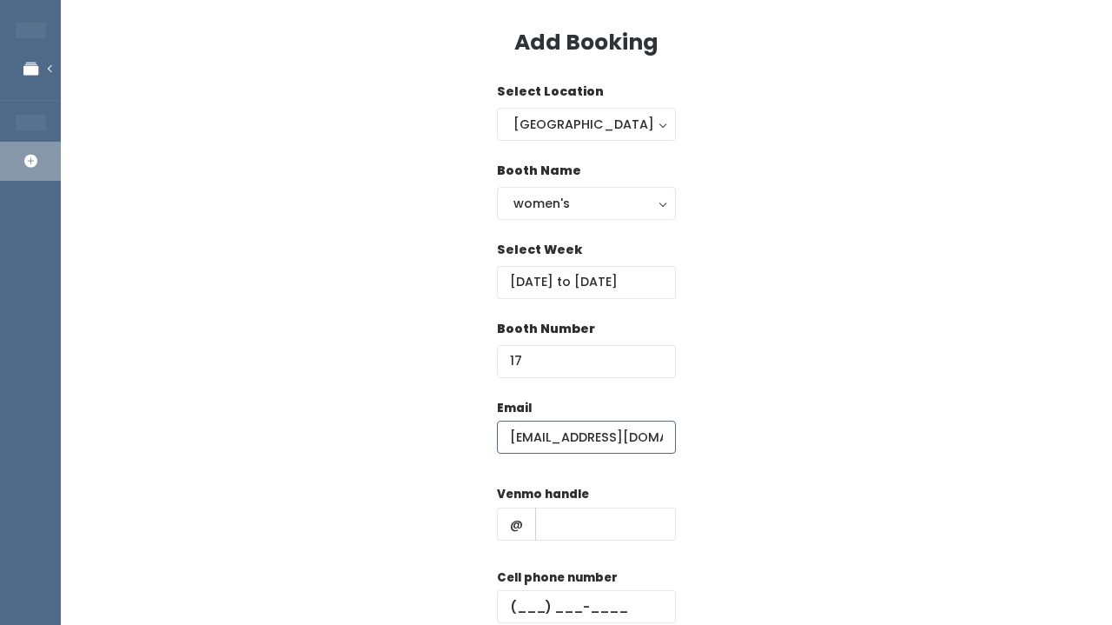
scroll to position [62, 0]
type input "latkinson@cbiz.com"
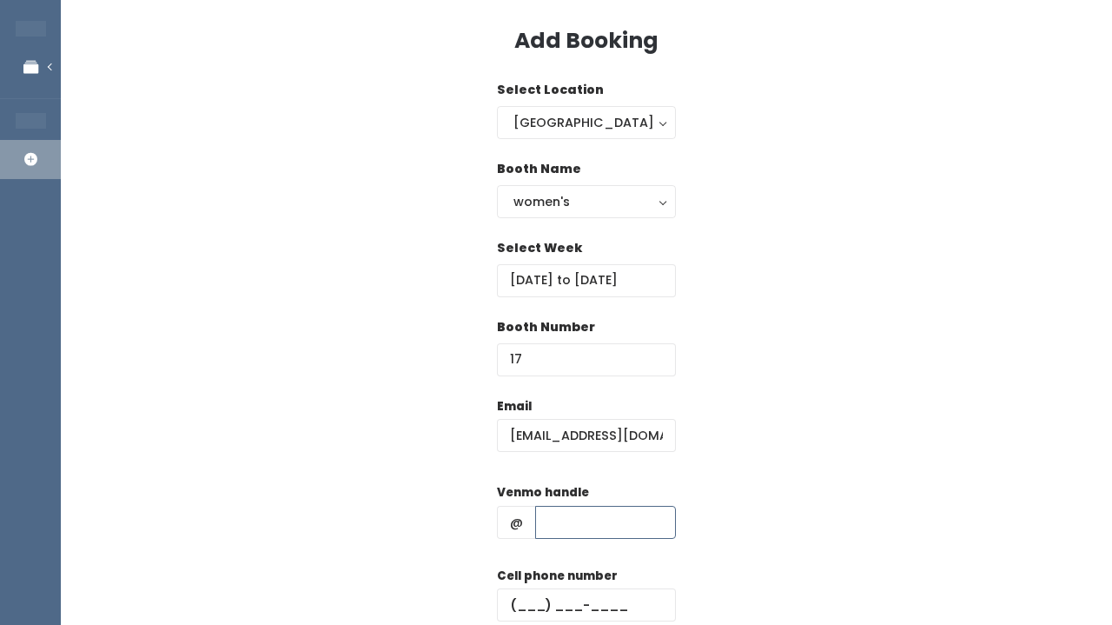
click at [580, 508] on input "text" at bounding box center [605, 522] width 141 height 33
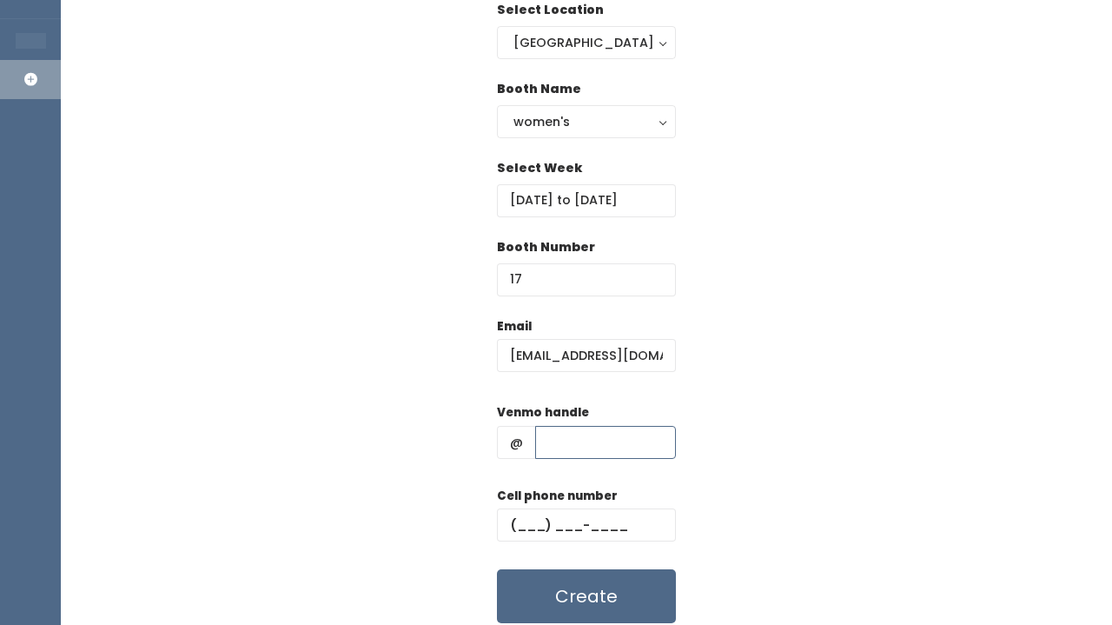
scroll to position [154, 0]
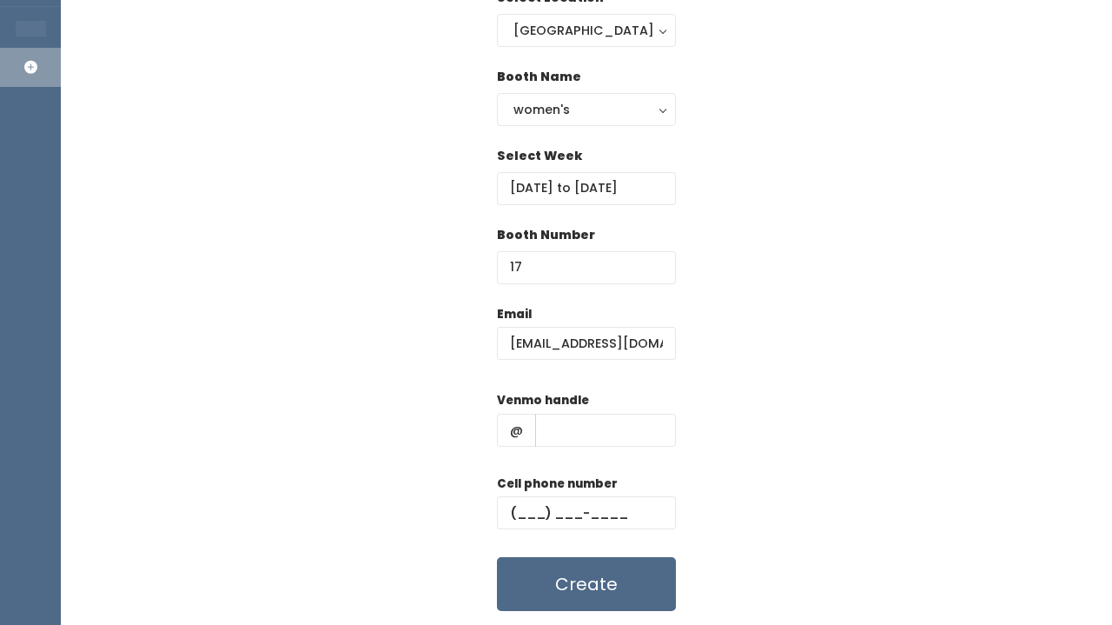
click at [518, 491] on div "Cell phone number" at bounding box center [586, 509] width 179 height 70
paste input "(618) 444-6636"
type input "(618) 444-6636"
click at [557, 426] on input "text" at bounding box center [605, 430] width 141 height 33
paste input "linda-rimaratkinson"
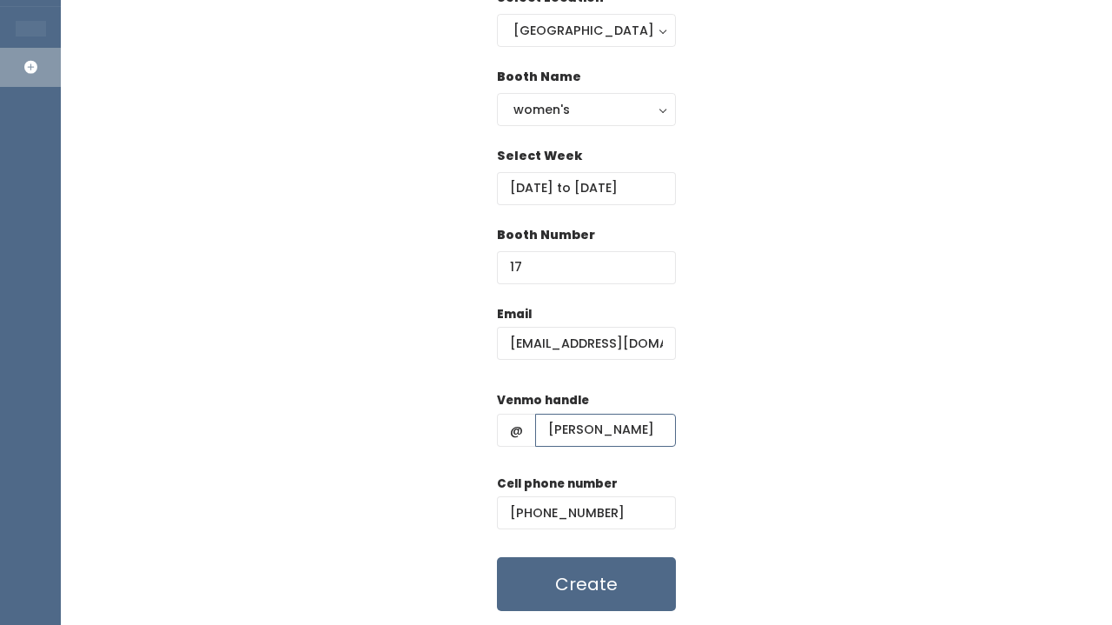
type input "linda-rimaratkinson"
click at [818, 334] on div "Email latkinson@cbiz.com Venmo handle @ linda-rimaratkinson Cell phone number (…" at bounding box center [587, 458] width 996 height 307
click at [608, 589] on button "Create" at bounding box center [586, 584] width 179 height 54
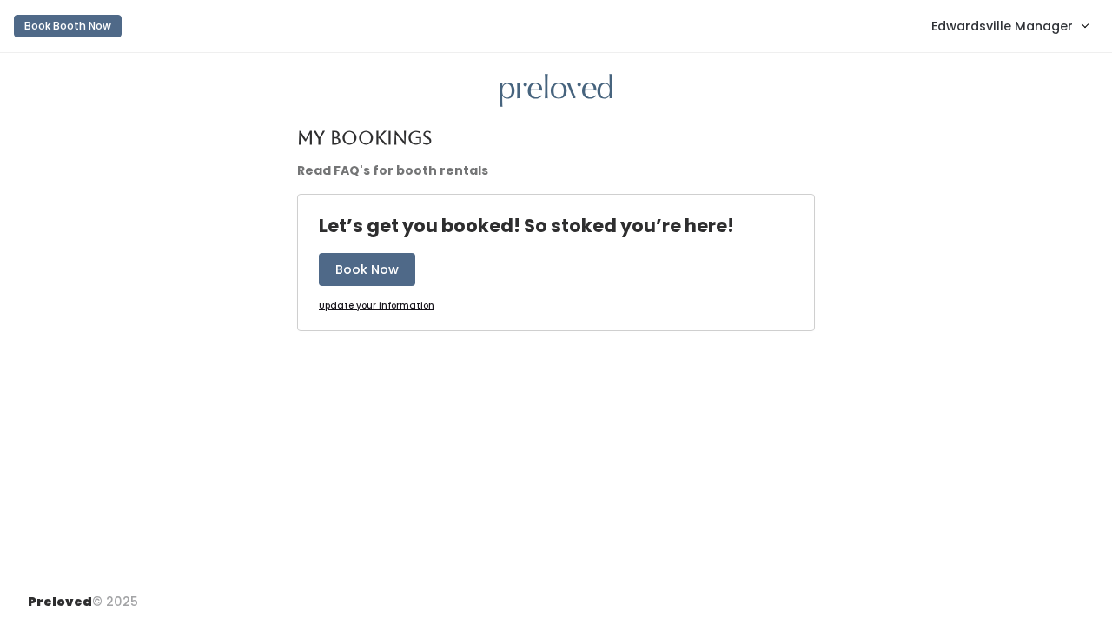
click at [1050, 23] on span "Edwardsville Manager" at bounding box center [1002, 26] width 142 height 19
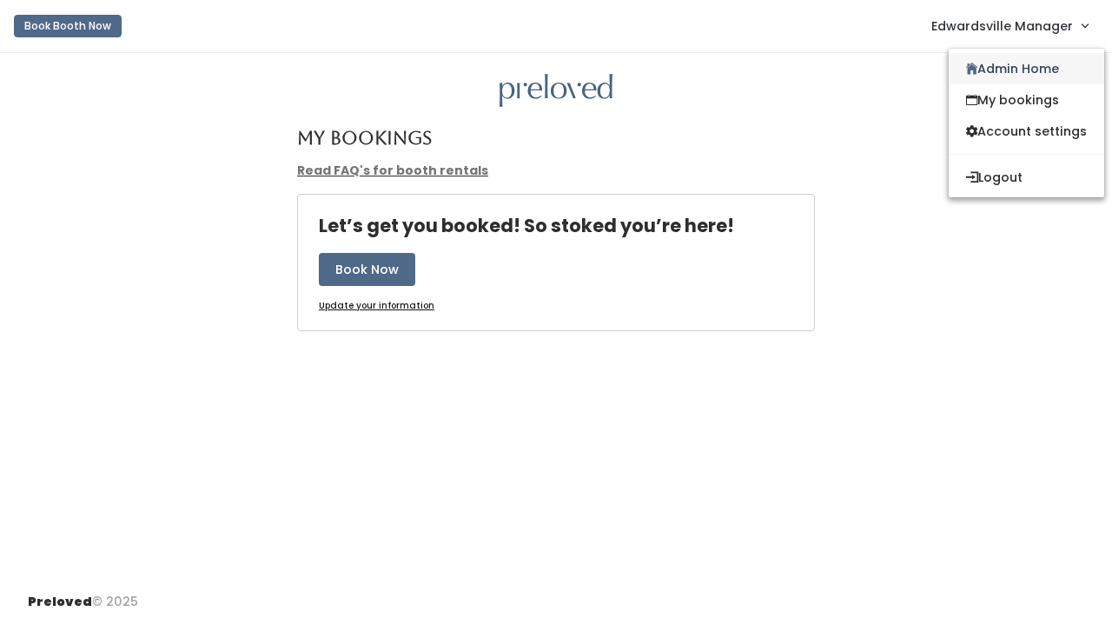
click at [1006, 72] on link "Admin Home" at bounding box center [1027, 68] width 156 height 31
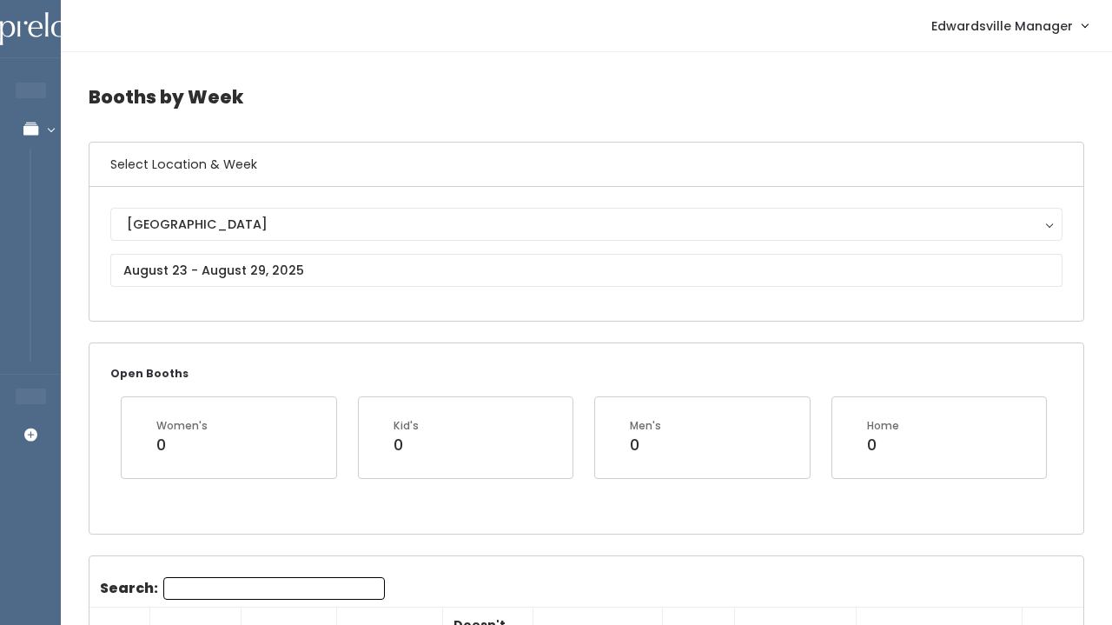
click at [276, 288] on div "[GEOGRAPHIC_DATA] [GEOGRAPHIC_DATA]" at bounding box center [586, 254] width 952 height 92
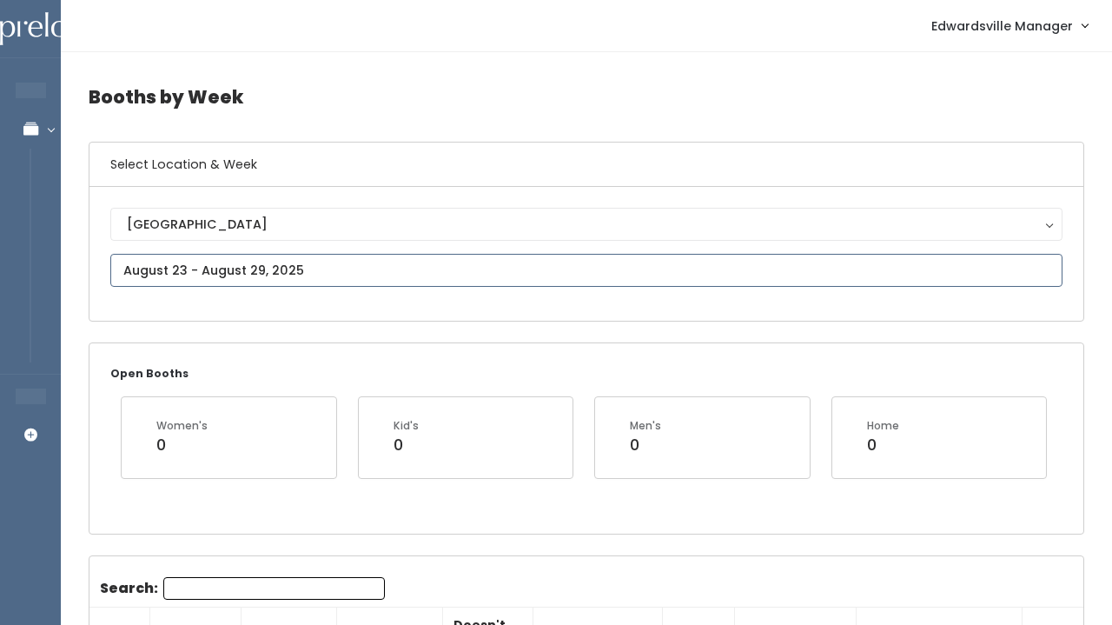
click at [276, 272] on input "text" at bounding box center [586, 270] width 952 height 33
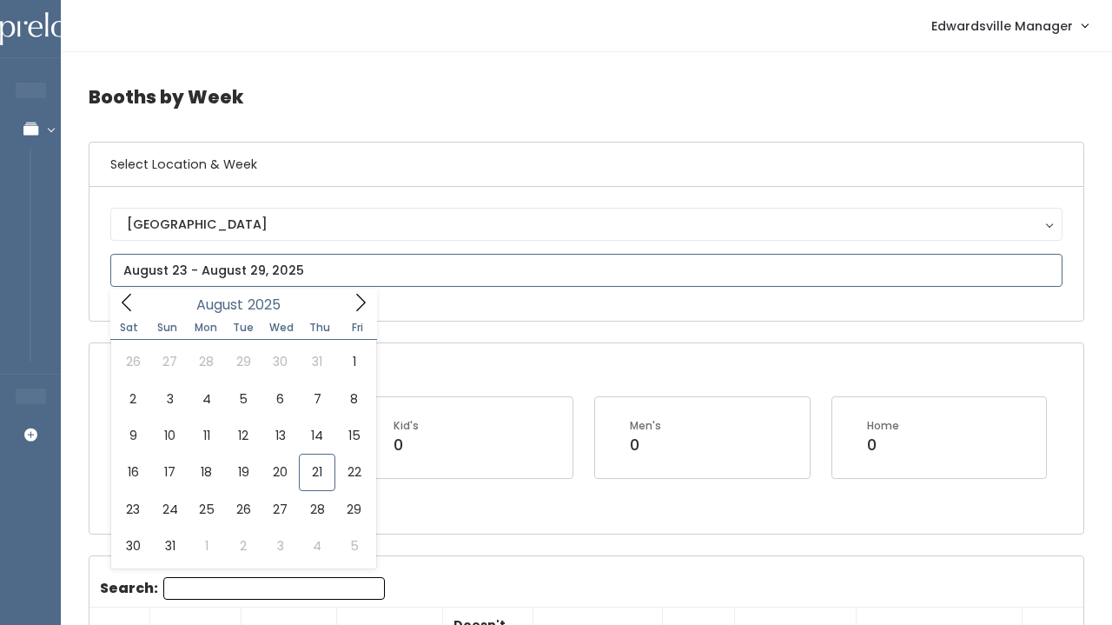
click at [354, 302] on icon at bounding box center [360, 302] width 19 height 19
click at [349, 302] on span at bounding box center [360, 301] width 33 height 27
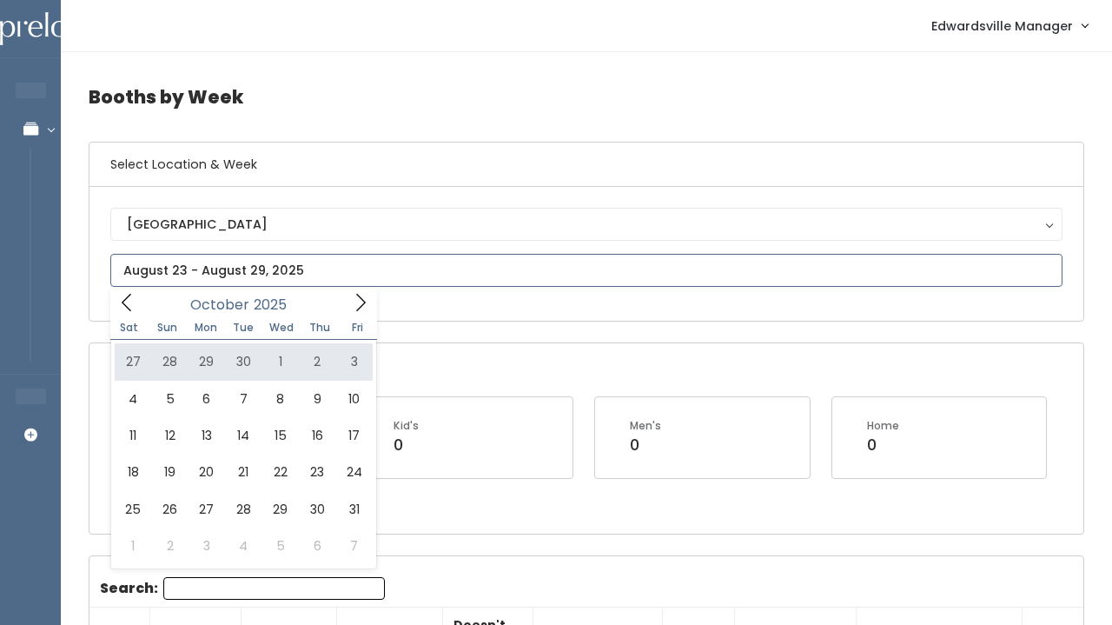
click at [122, 309] on icon at bounding box center [126, 302] width 19 height 19
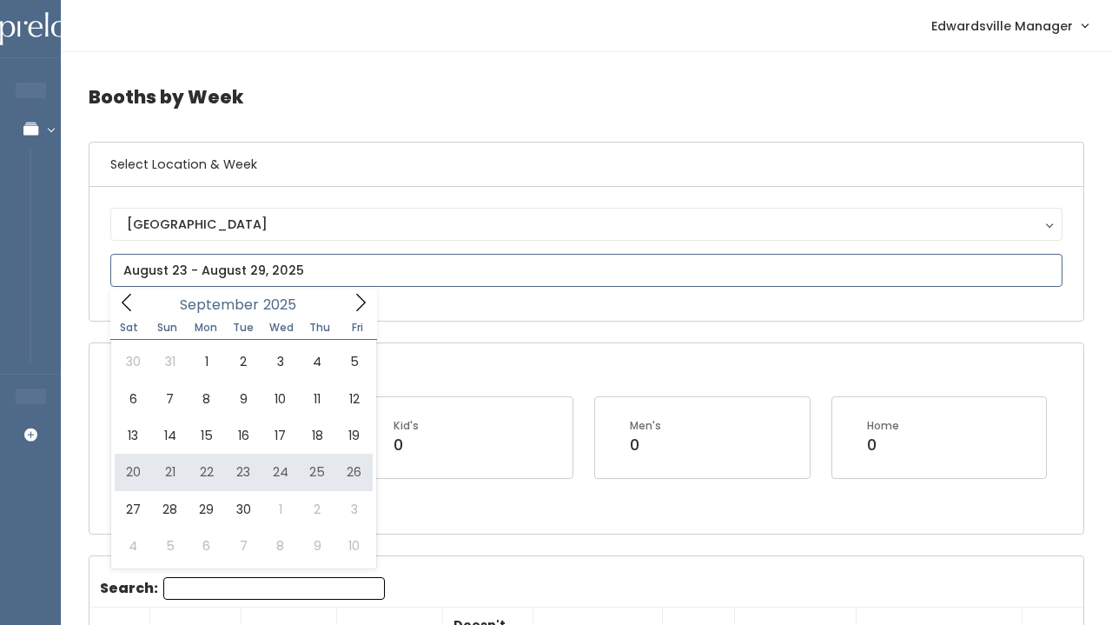
type input "[DATE] to [DATE]"
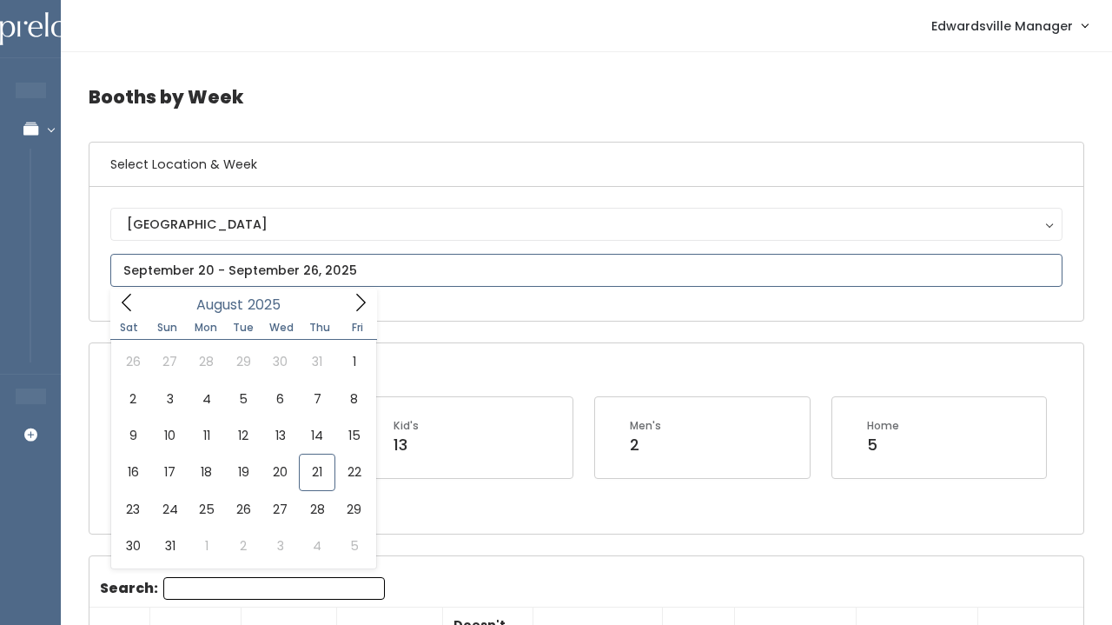
click at [288, 277] on input "text" at bounding box center [586, 270] width 952 height 33
click at [364, 298] on icon at bounding box center [360, 302] width 19 height 19
type input "October 11 to October 17"
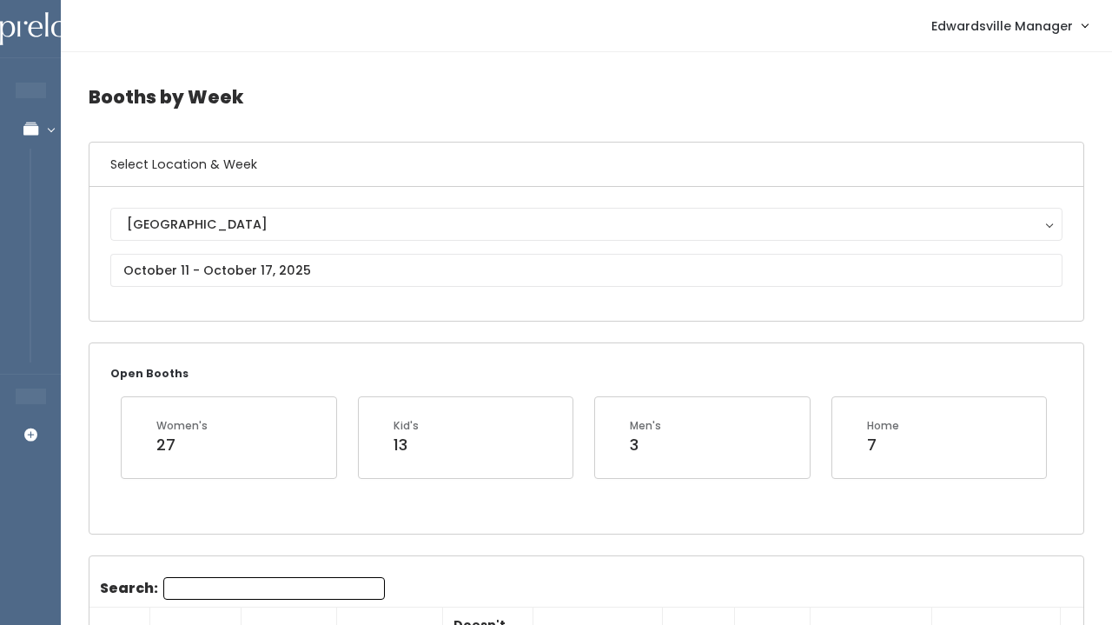
click at [680, 298] on div "[GEOGRAPHIC_DATA] [GEOGRAPHIC_DATA]" at bounding box center [586, 254] width 952 height 92
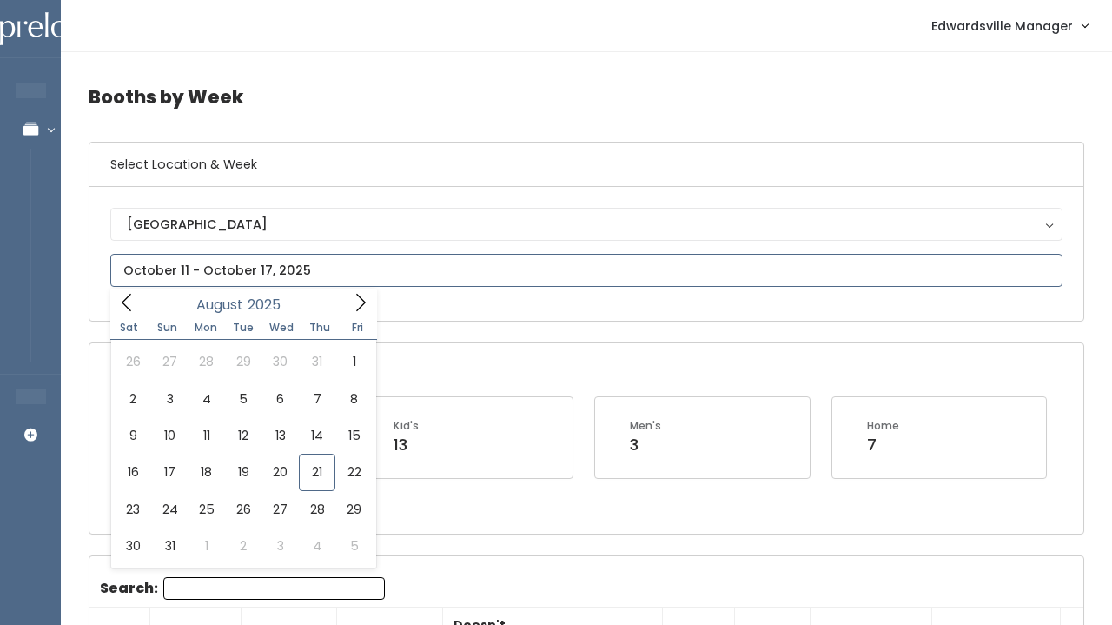
click at [670, 268] on input "text" at bounding box center [586, 270] width 952 height 33
click at [360, 290] on span at bounding box center [360, 301] width 33 height 27
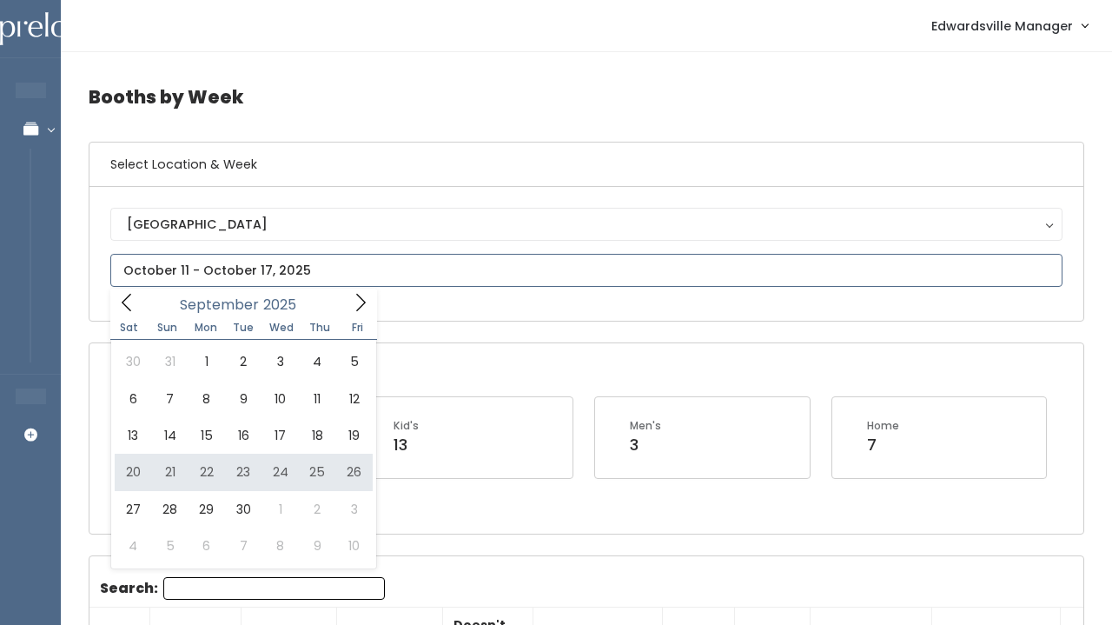
type input "September 20 to September 26"
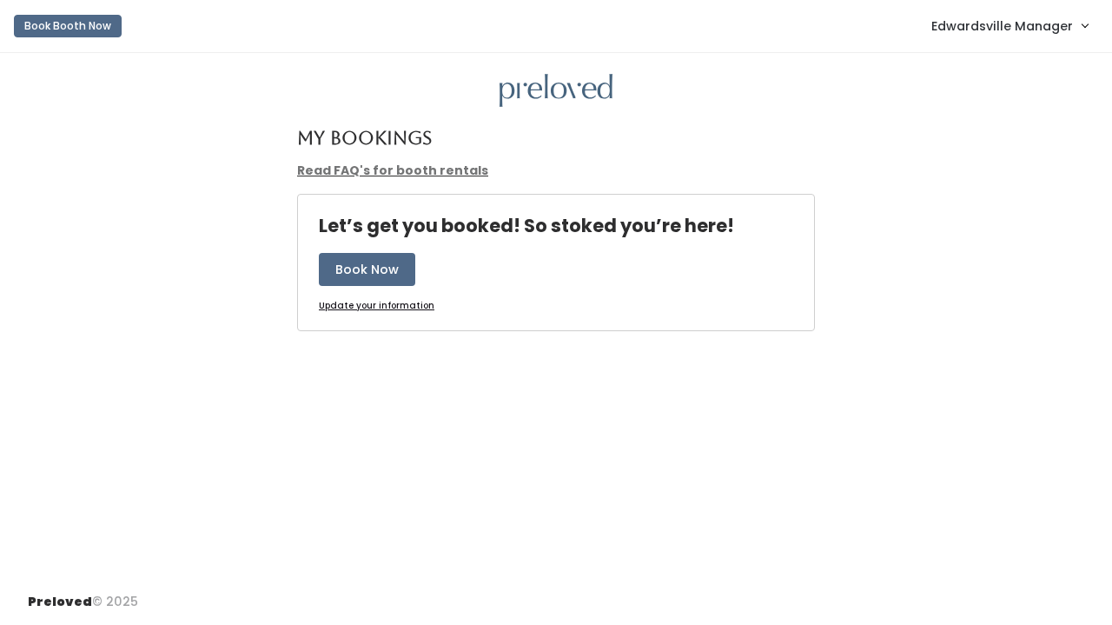
click at [1059, 13] on link "Edwardsville Manager" at bounding box center [1009, 25] width 191 height 37
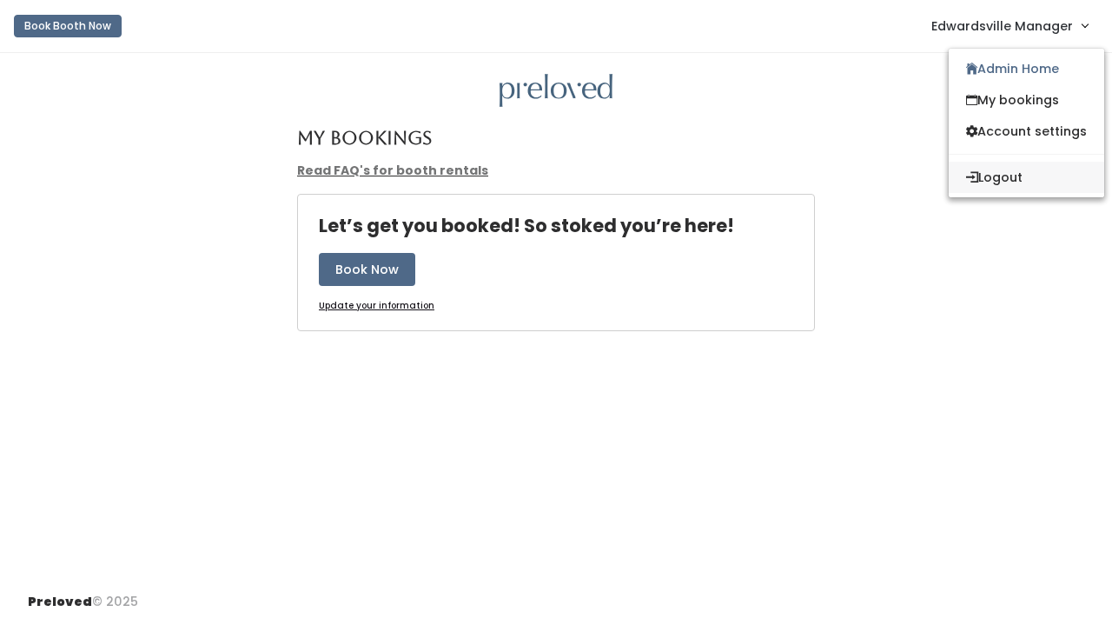
click at [1028, 184] on button "Logout" at bounding box center [1027, 177] width 156 height 31
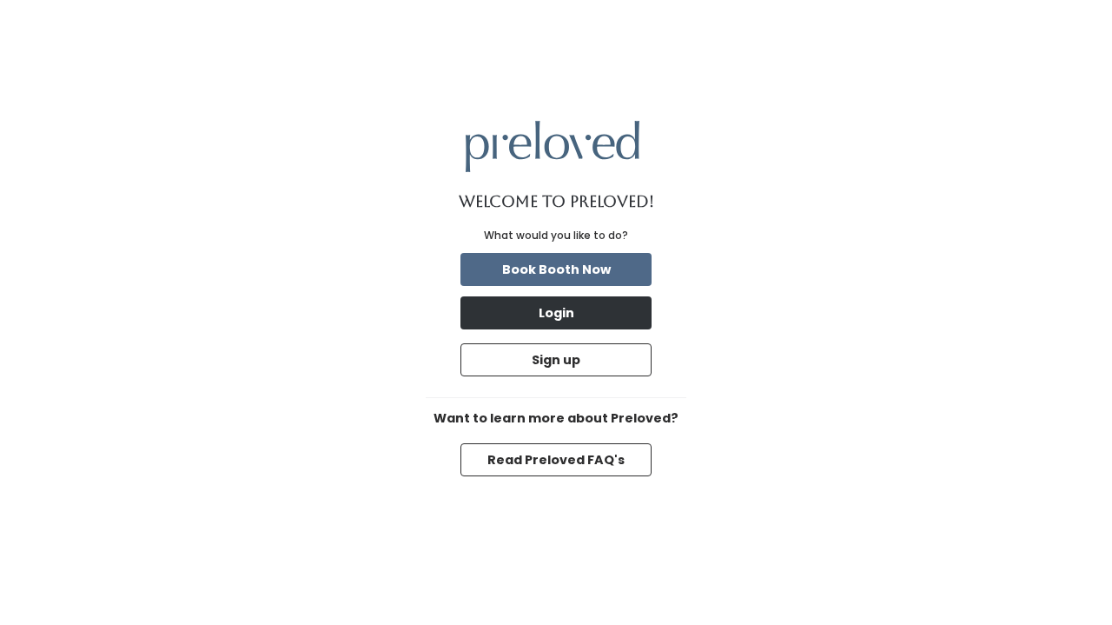
click at [594, 325] on button "Login" at bounding box center [555, 312] width 191 height 33
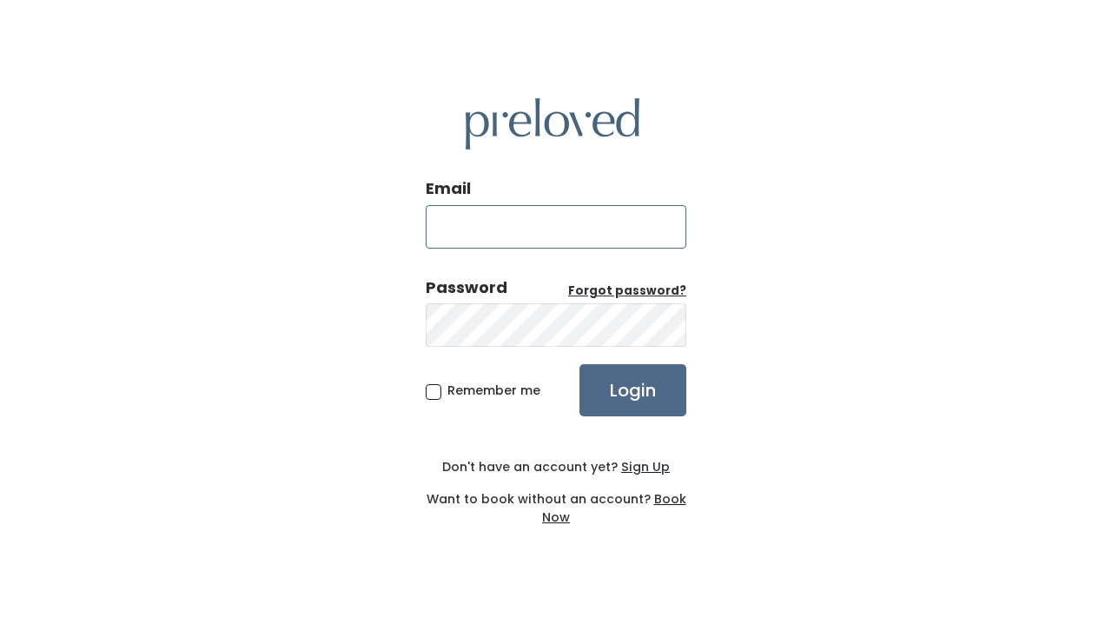
click at [614, 217] on input "Email" at bounding box center [556, 226] width 261 height 43
type input "gellytyler@yahoo.com"
click at [623, 361] on form "Email gellytyler@yahoo.com Password Forgot password? Remember me Login" at bounding box center [556, 296] width 261 height 239
click at [624, 374] on input "Login" at bounding box center [633, 390] width 107 height 52
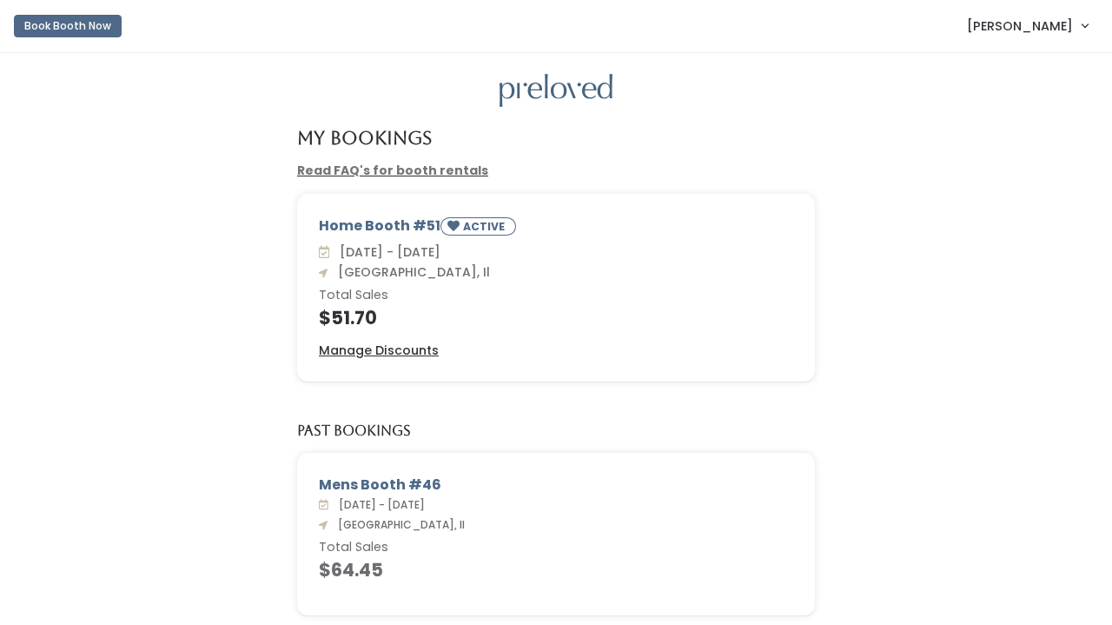
click at [55, 22] on button "Book Booth Now" at bounding box center [68, 26] width 108 height 23
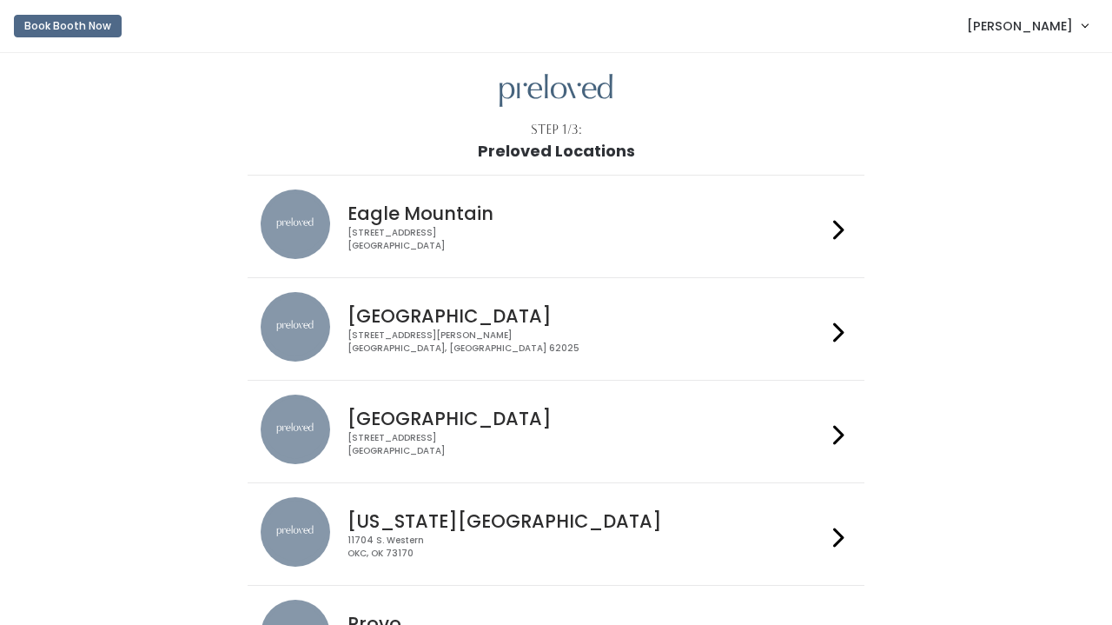
click at [467, 333] on div "[STREET_ADDRESS][PERSON_NAME]" at bounding box center [587, 341] width 478 height 25
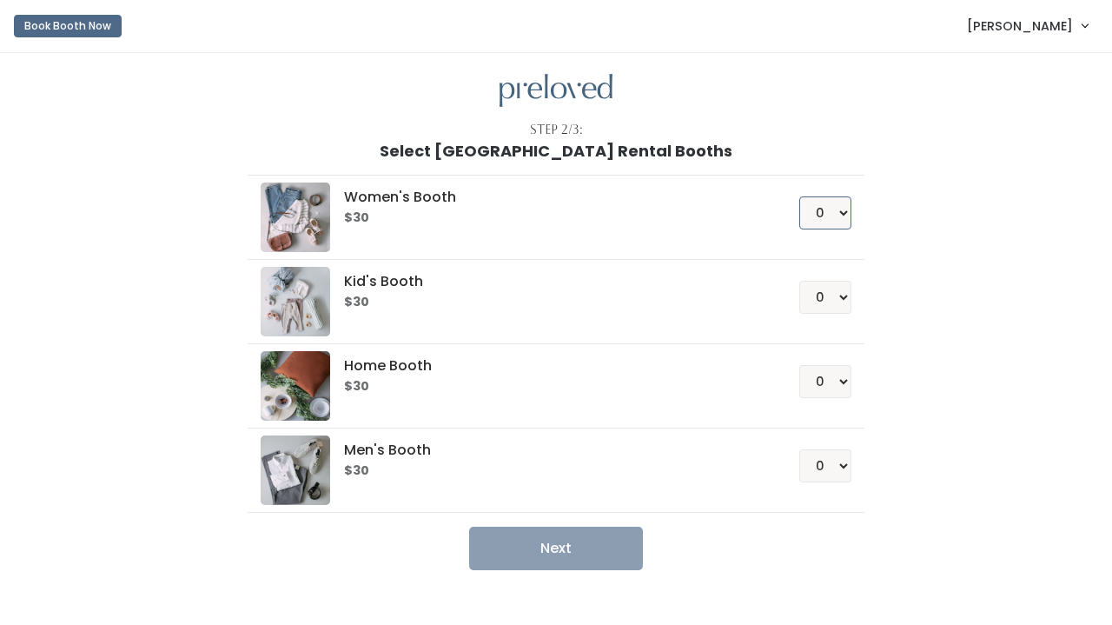
select select "1"
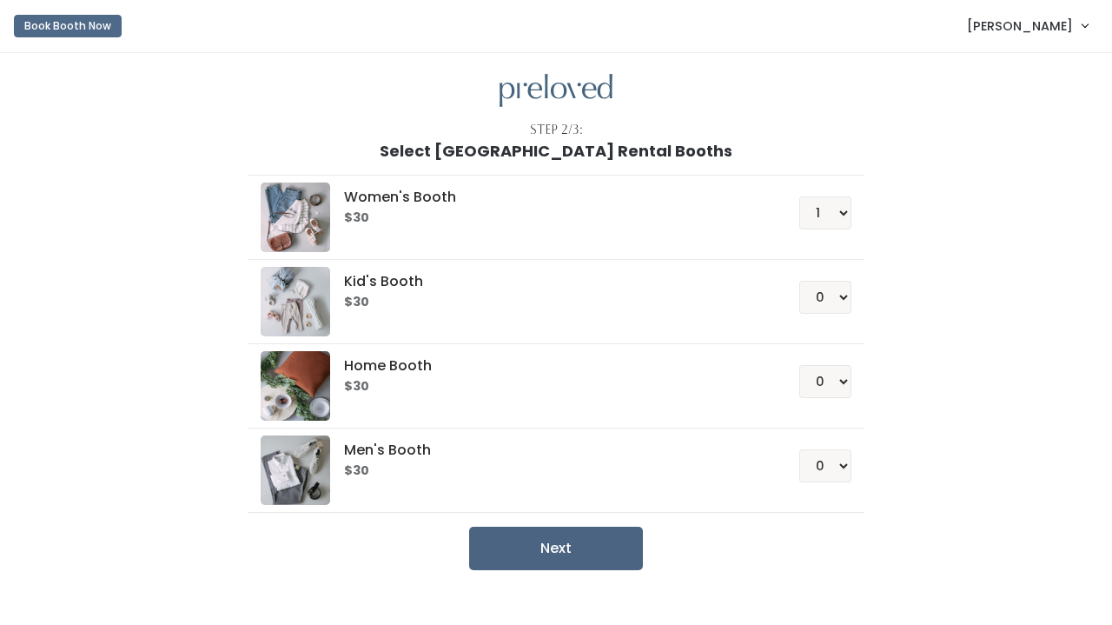
click at [533, 553] on button "Next" at bounding box center [556, 548] width 174 height 43
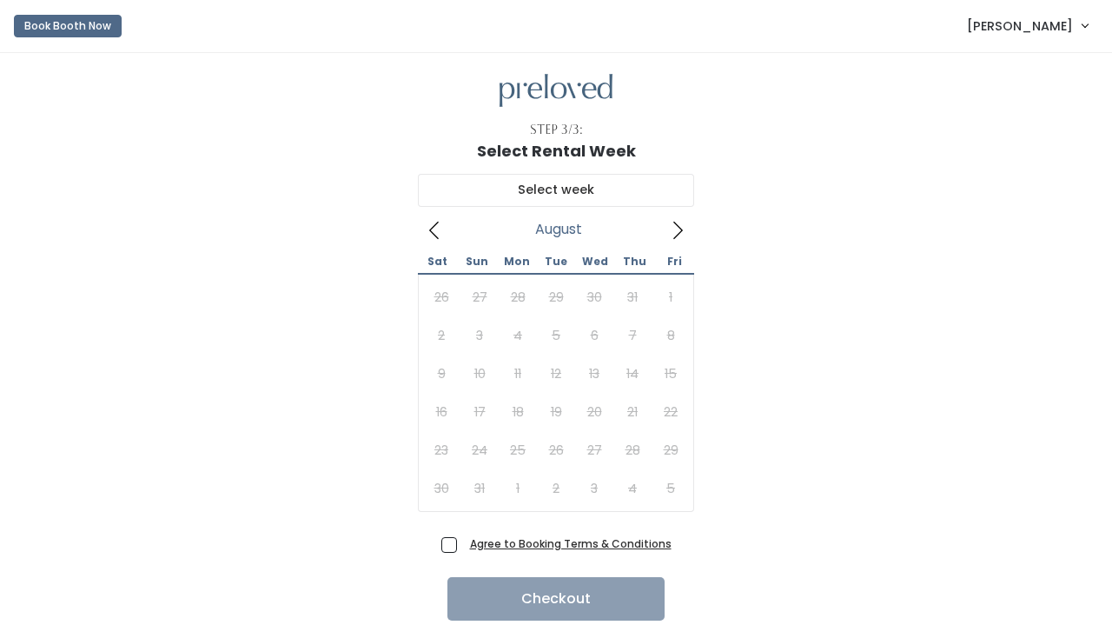
click at [676, 228] on icon at bounding box center [677, 230] width 19 height 19
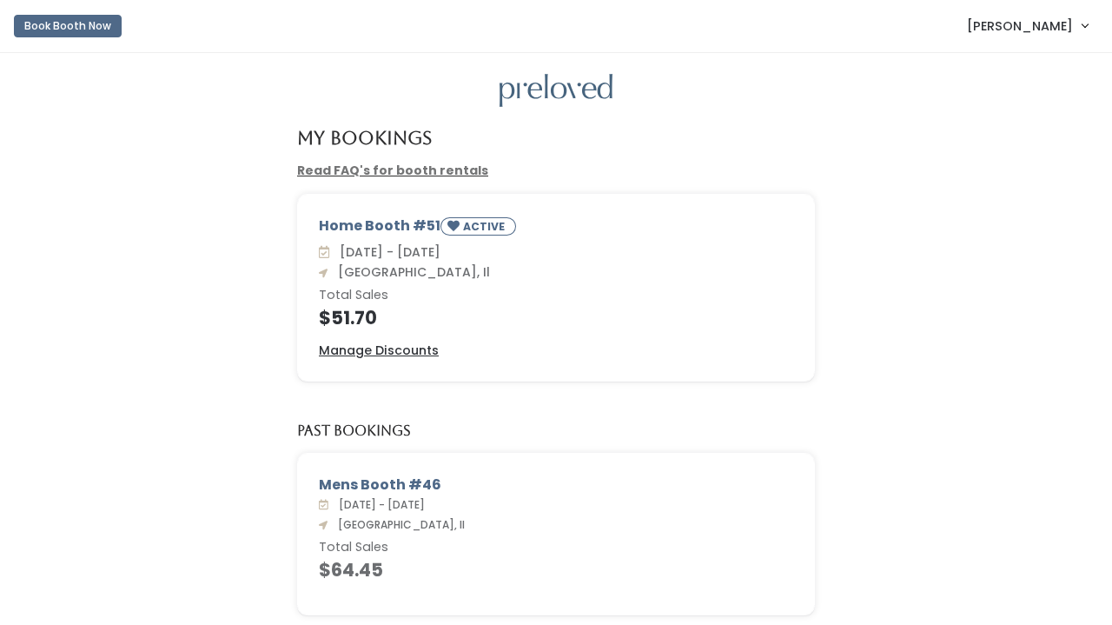
click at [1034, 26] on span "[PERSON_NAME]" at bounding box center [1020, 26] width 106 height 19
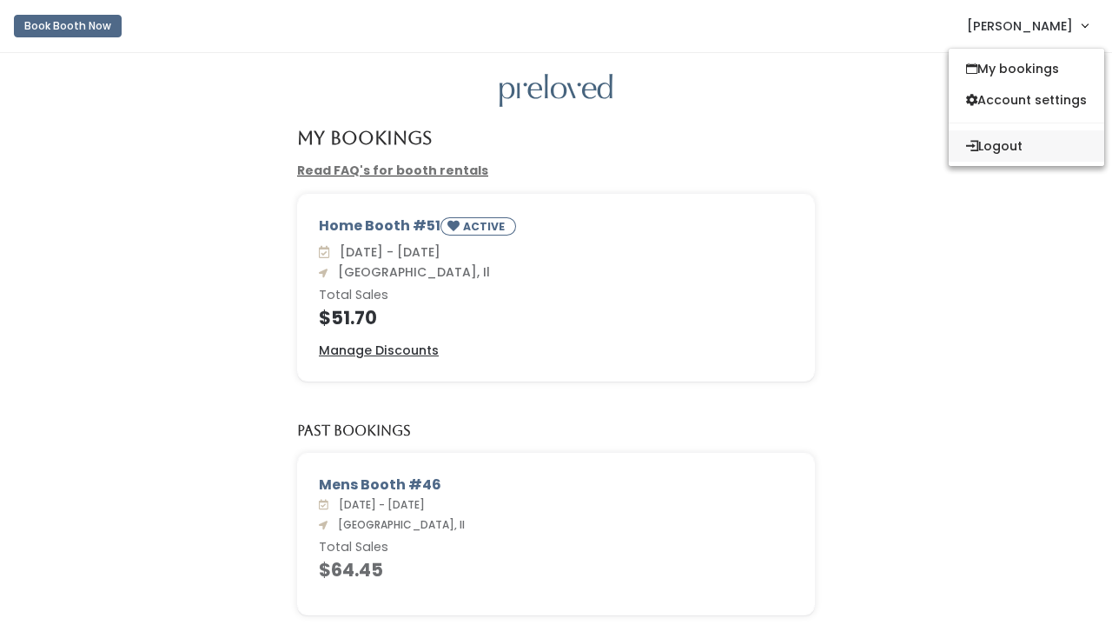
click at [1017, 156] on button "Logout" at bounding box center [1027, 145] width 156 height 31
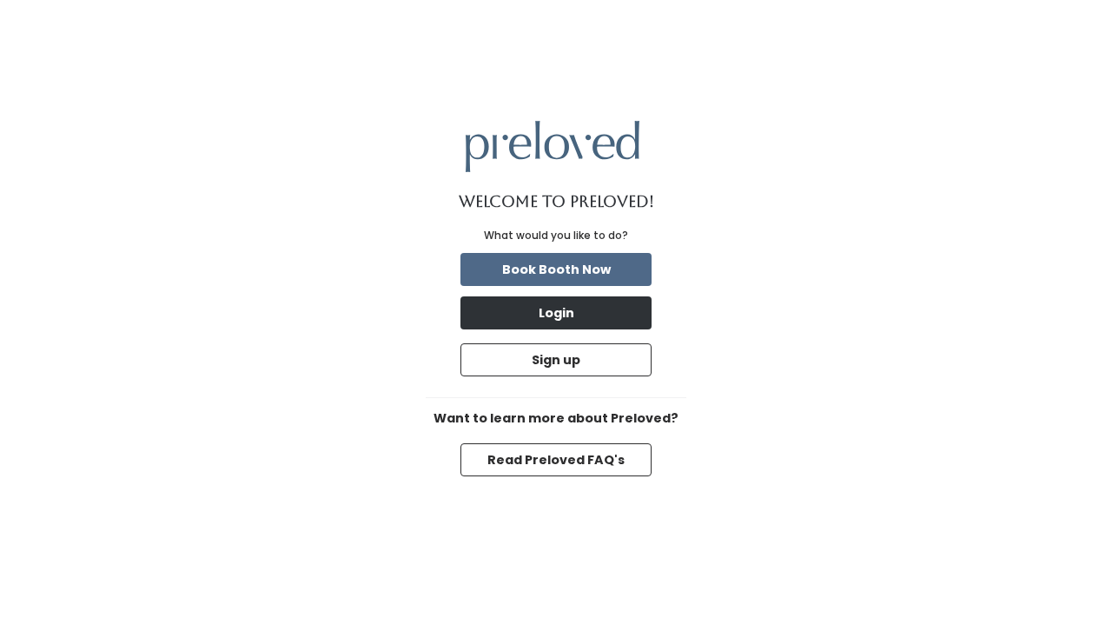
click at [539, 324] on button "Login" at bounding box center [555, 312] width 191 height 33
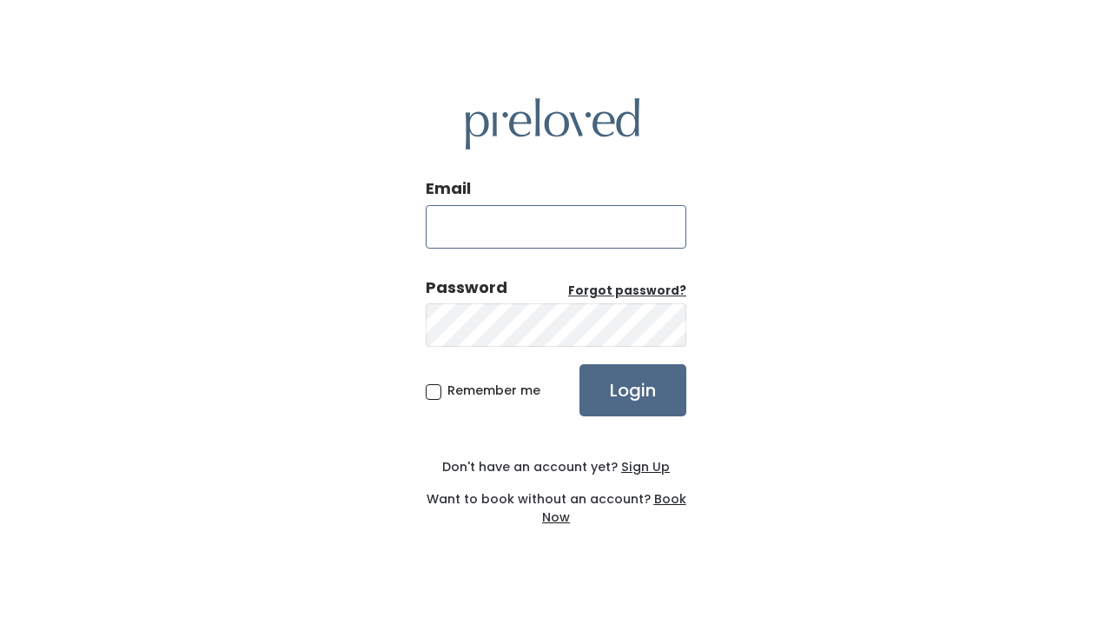
type input "[EMAIL_ADDRESS][DOMAIN_NAME]"
click at [628, 383] on input "Login" at bounding box center [633, 390] width 107 height 52
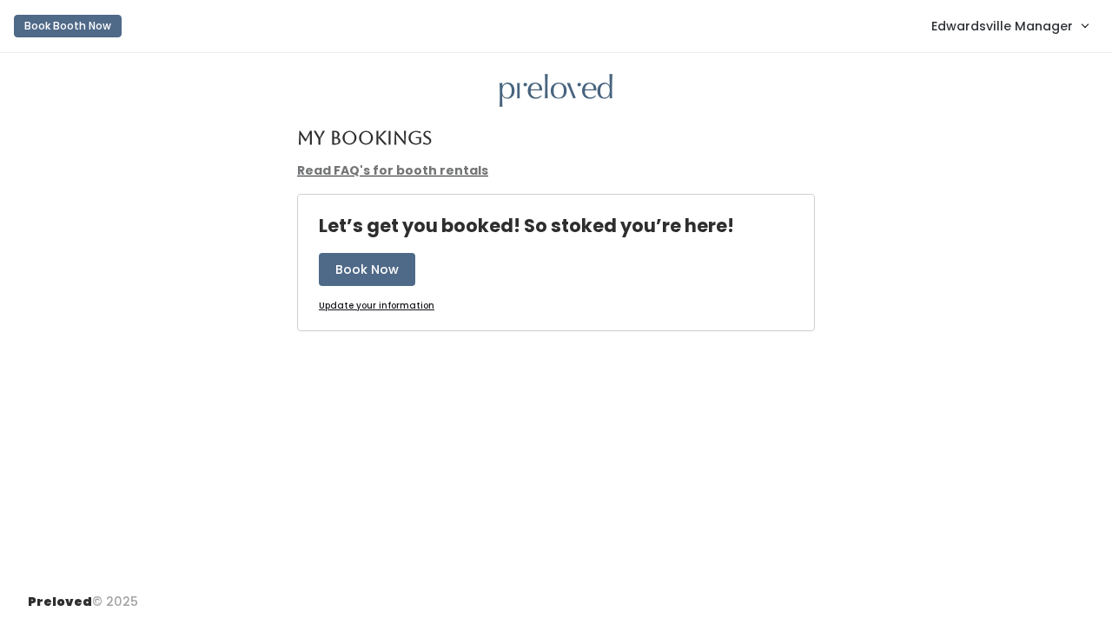
click at [994, 39] on link "Edwardsville Manager" at bounding box center [1009, 25] width 191 height 37
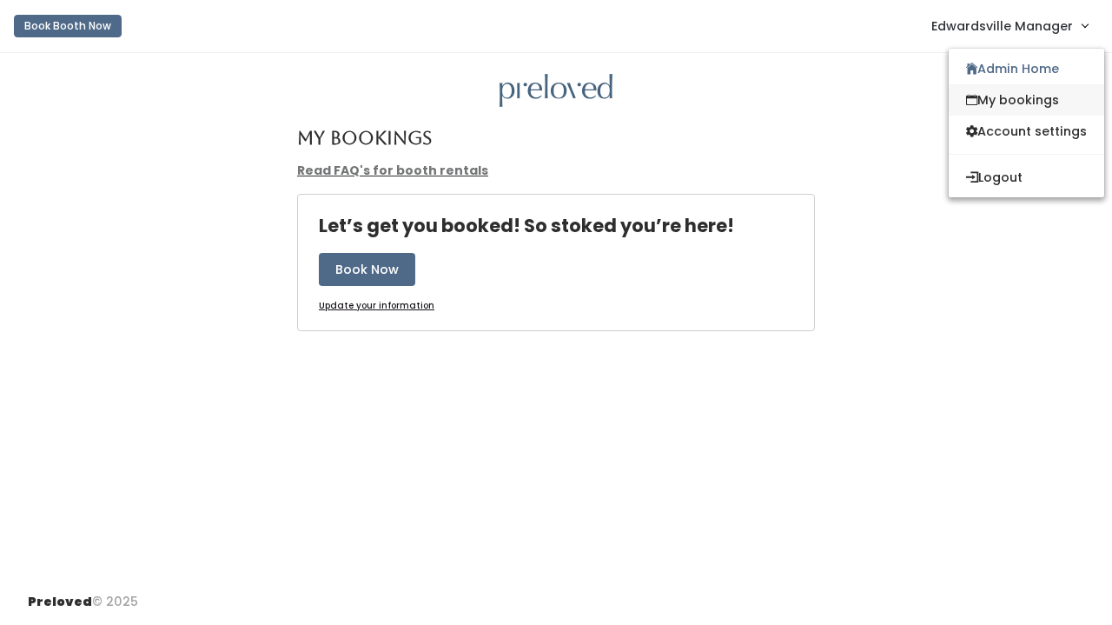
click at [998, 103] on link "My bookings" at bounding box center [1027, 99] width 156 height 31
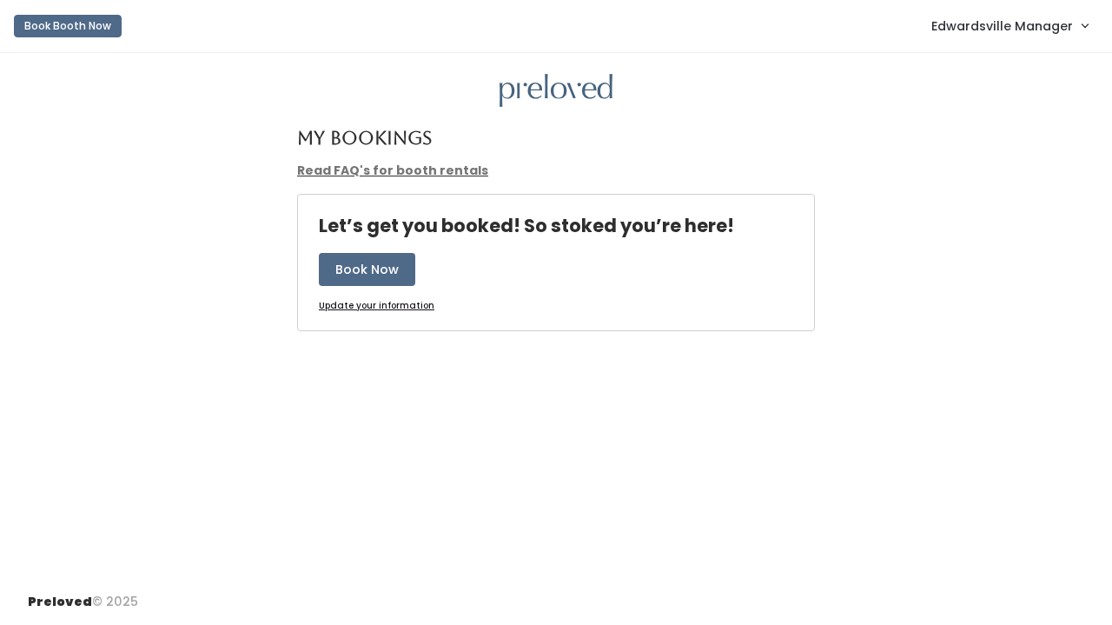
drag, startPoint x: 1052, startPoint y: 0, endPoint x: 1034, endPoint y: 253, distance: 253.5
click at [1034, 253] on div "Let’s get you booked! So stoked you’re here! Book Now Update your information" at bounding box center [555, 273] width 1077 height 158
click at [1069, 14] on link "Edwardsville Manager" at bounding box center [1009, 25] width 191 height 37
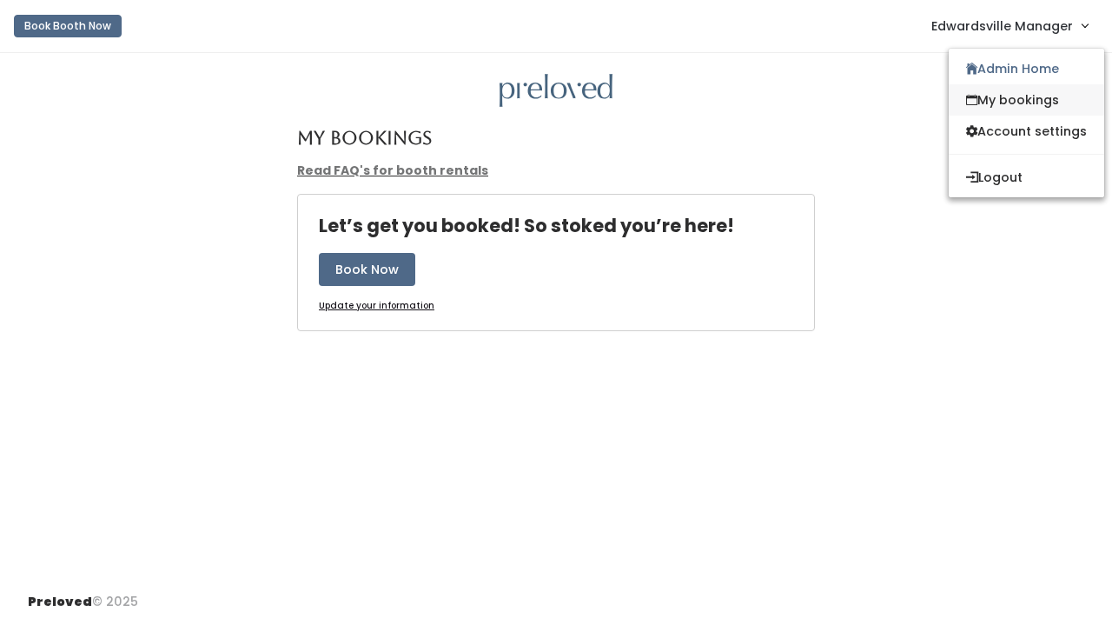
click at [1004, 110] on link "My bookings" at bounding box center [1027, 99] width 156 height 31
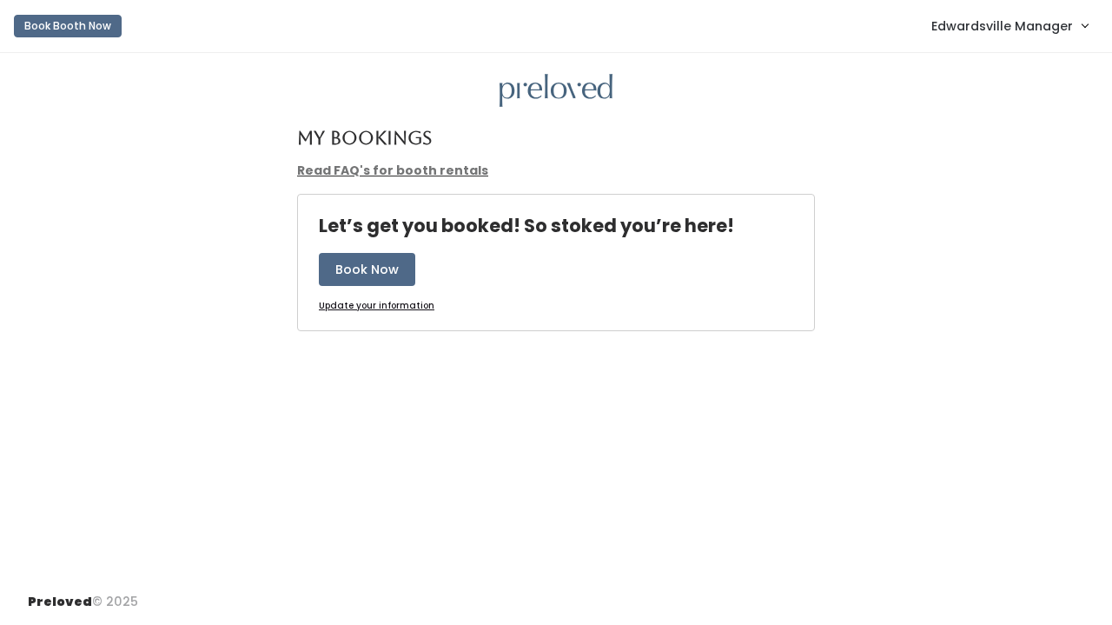
click at [1002, 30] on span "Edwardsville Manager" at bounding box center [1002, 26] width 142 height 19
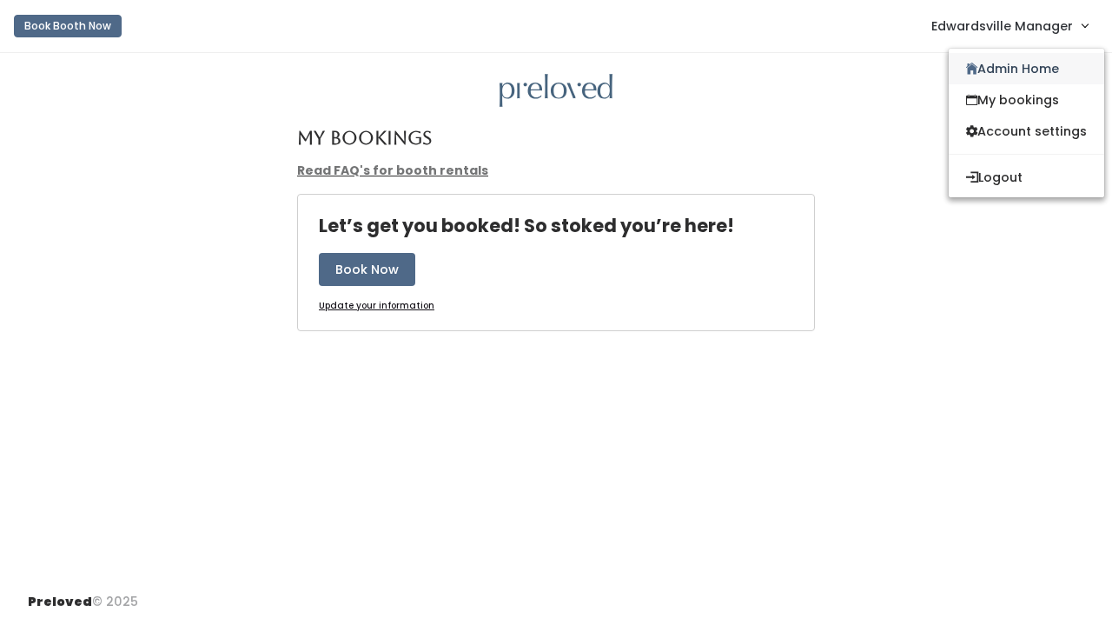
click at [1002, 53] on link "Admin Home" at bounding box center [1027, 68] width 156 height 31
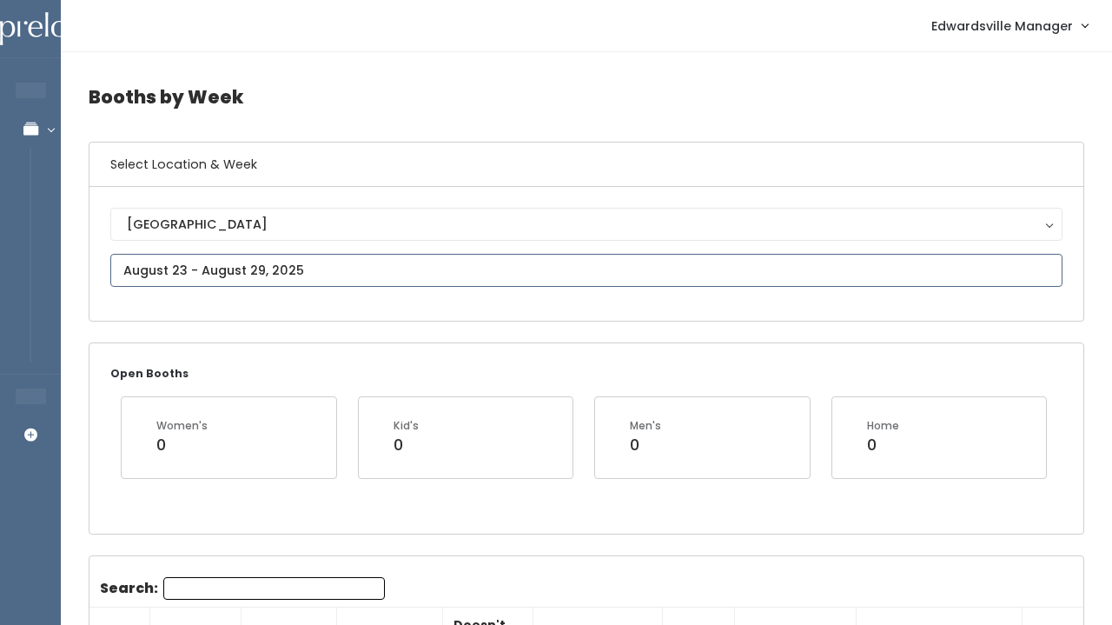
click at [320, 271] on input "text" at bounding box center [586, 270] width 952 height 33
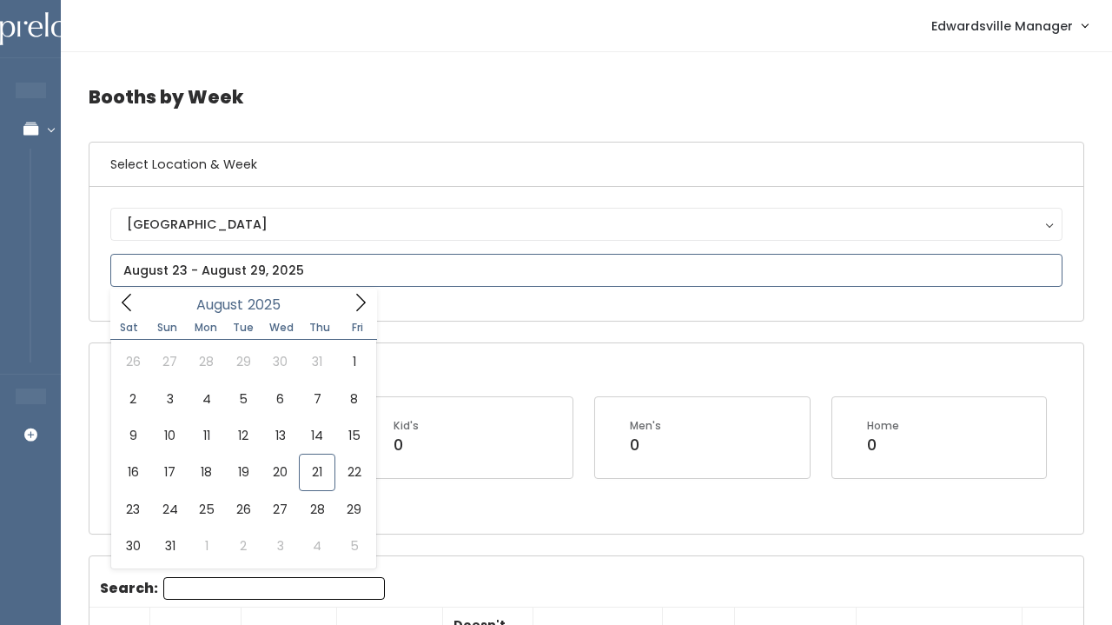
click at [363, 301] on icon at bounding box center [361, 302] width 10 height 17
click at [348, 306] on span at bounding box center [360, 301] width 33 height 27
type input "[DATE] to [DATE]"
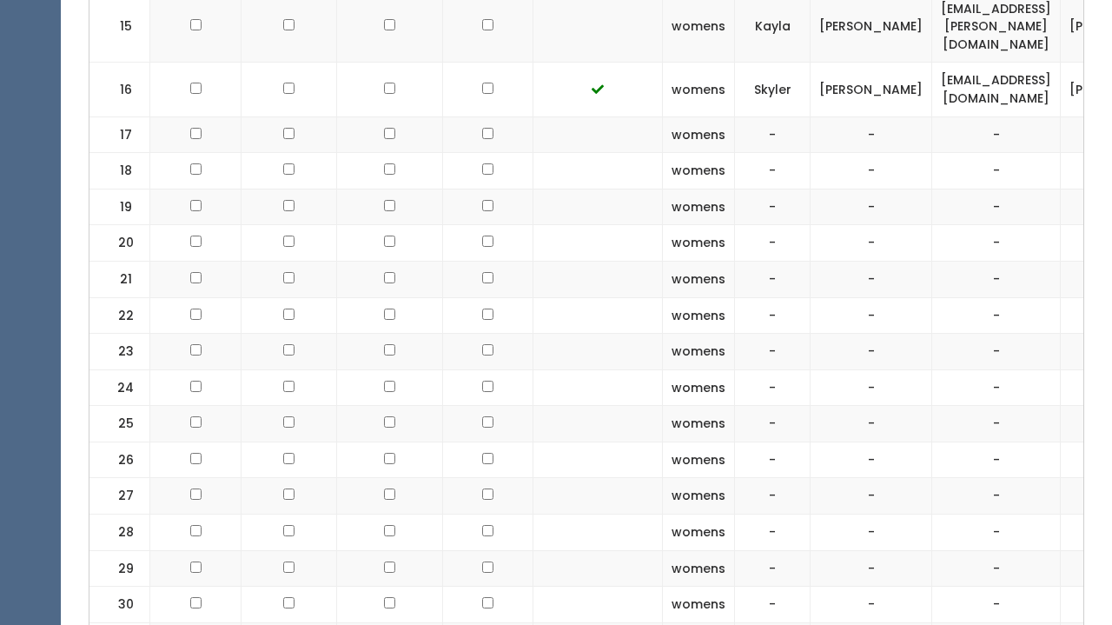
scroll to position [1264, 0]
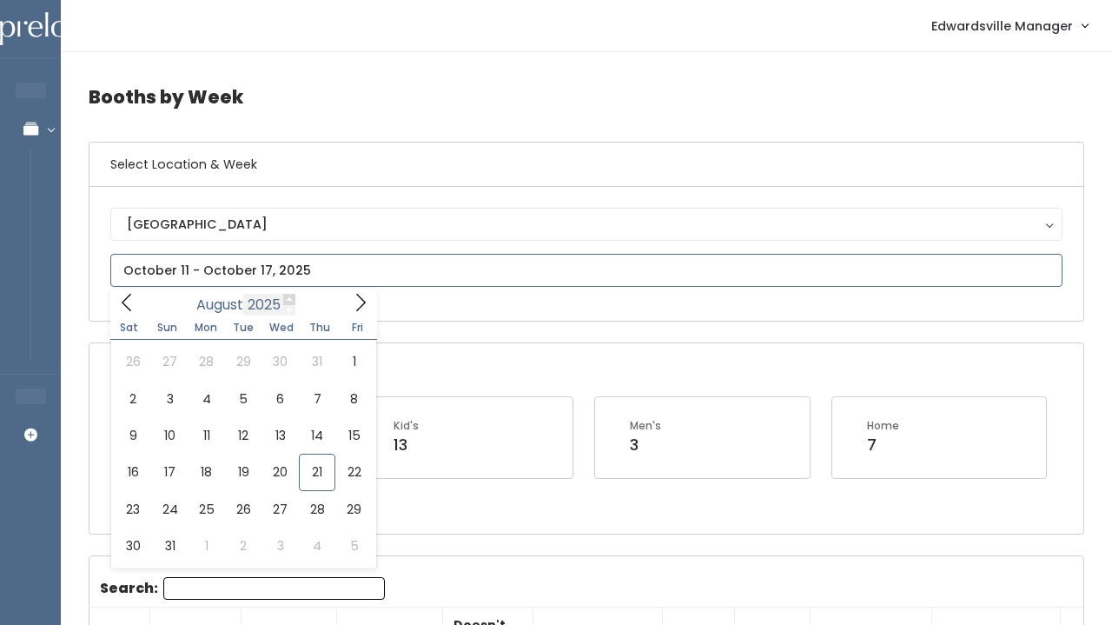
click at [423, 275] on input "text" at bounding box center [586, 270] width 952 height 33
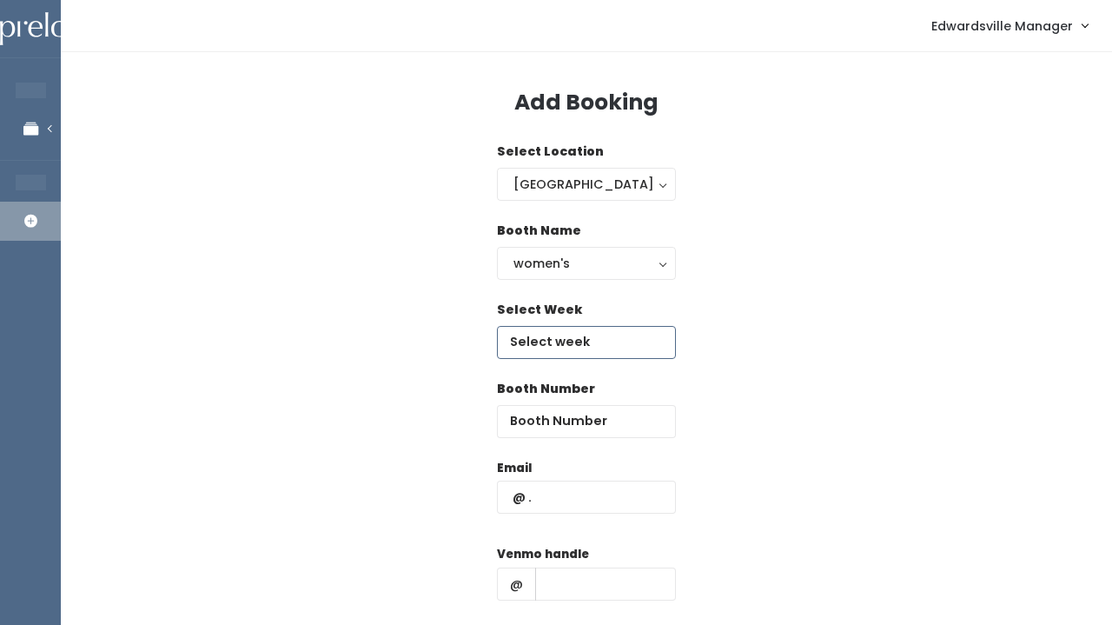
click at [543, 346] on input "text" at bounding box center [586, 342] width 179 height 33
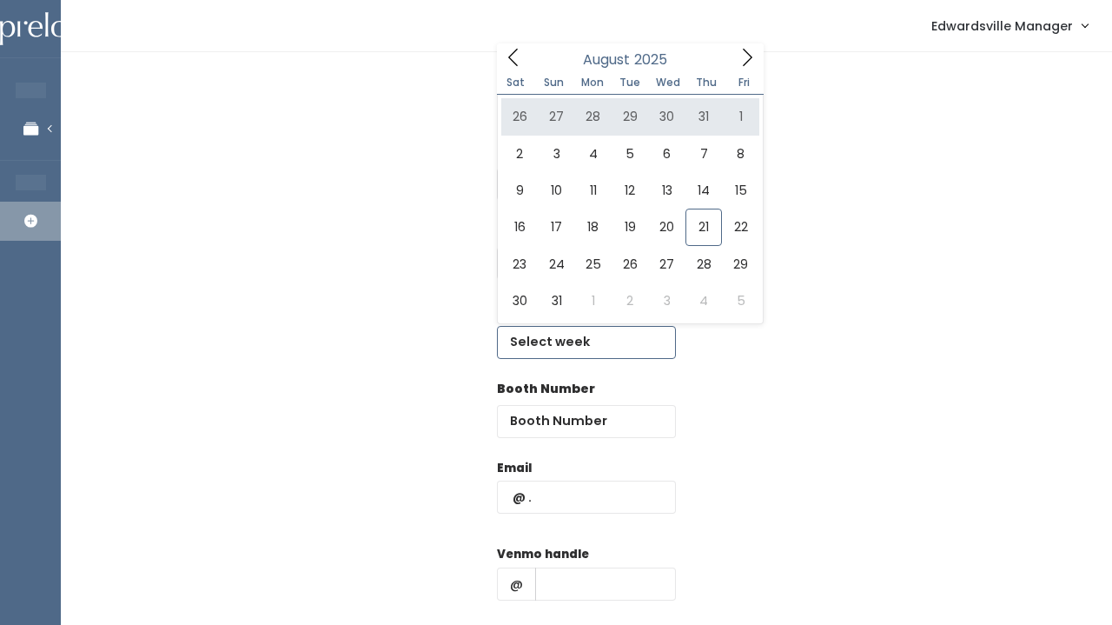
click at [744, 63] on icon at bounding box center [747, 57] width 19 height 19
click at [742, 53] on icon at bounding box center [747, 57] width 19 height 19
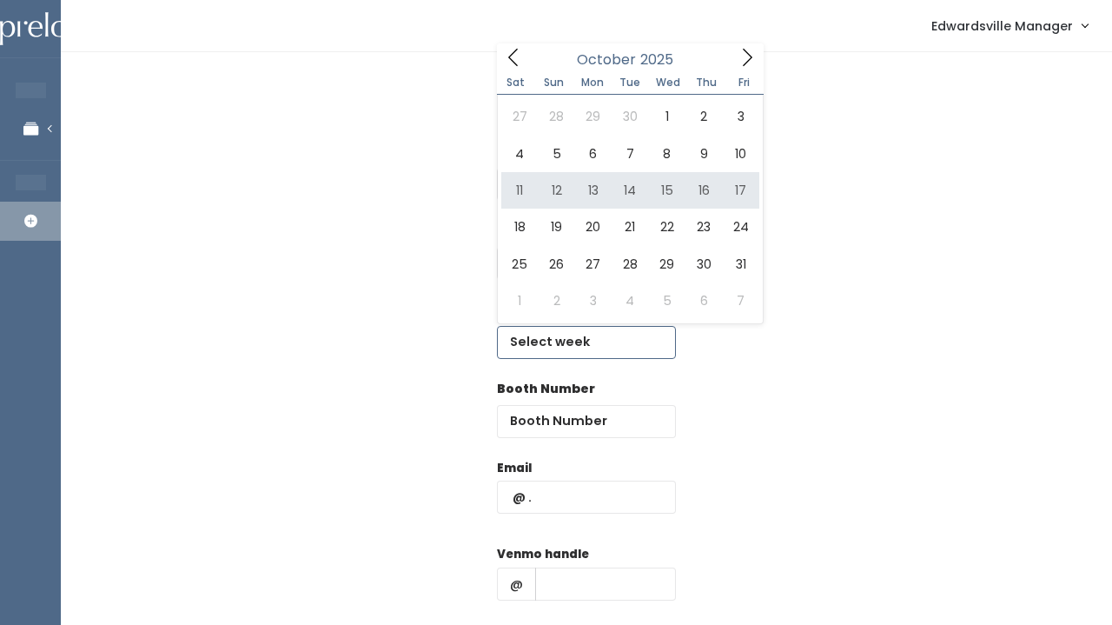
type input "[DATE] to [DATE]"
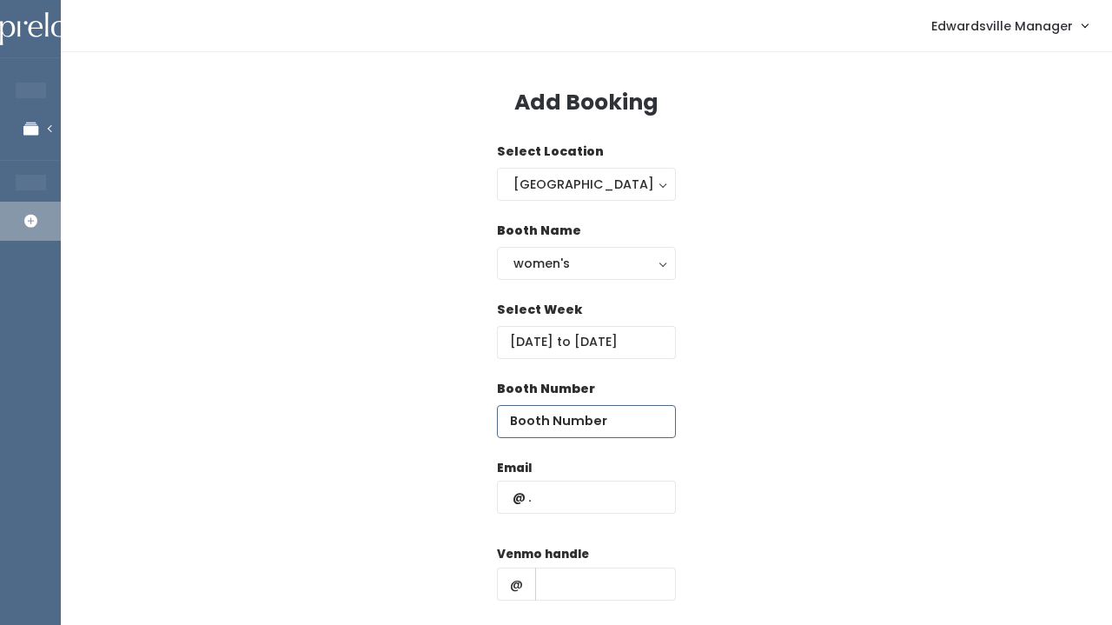
click at [551, 436] on input "number" at bounding box center [586, 421] width 179 height 33
type input "17"
paste input "[EMAIL_ADDRESS][DOMAIN_NAME]"
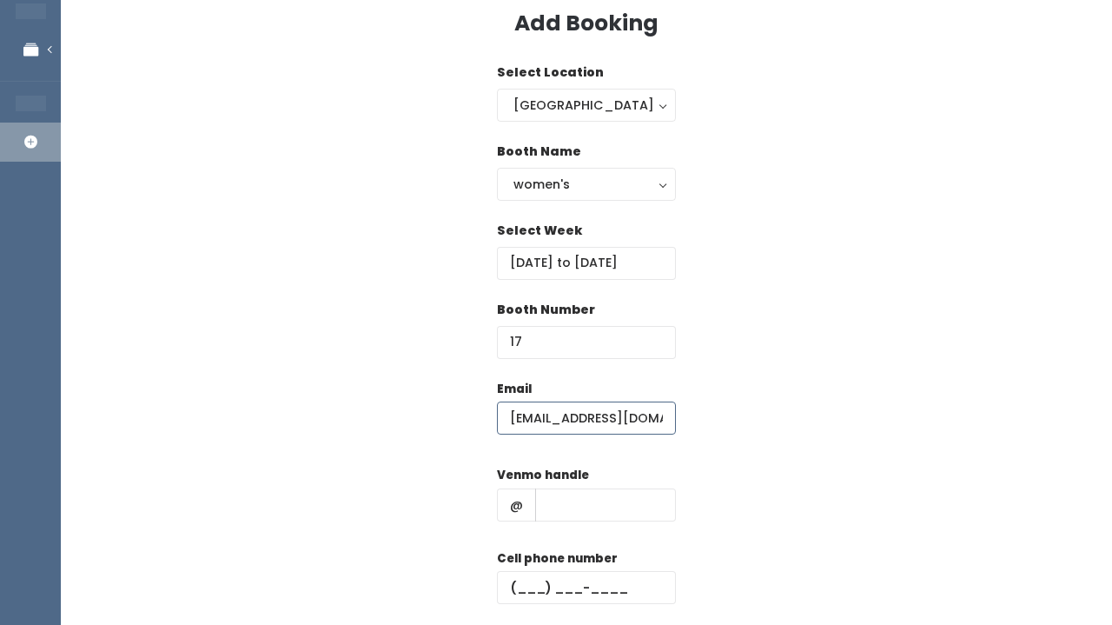
scroll to position [97, 0]
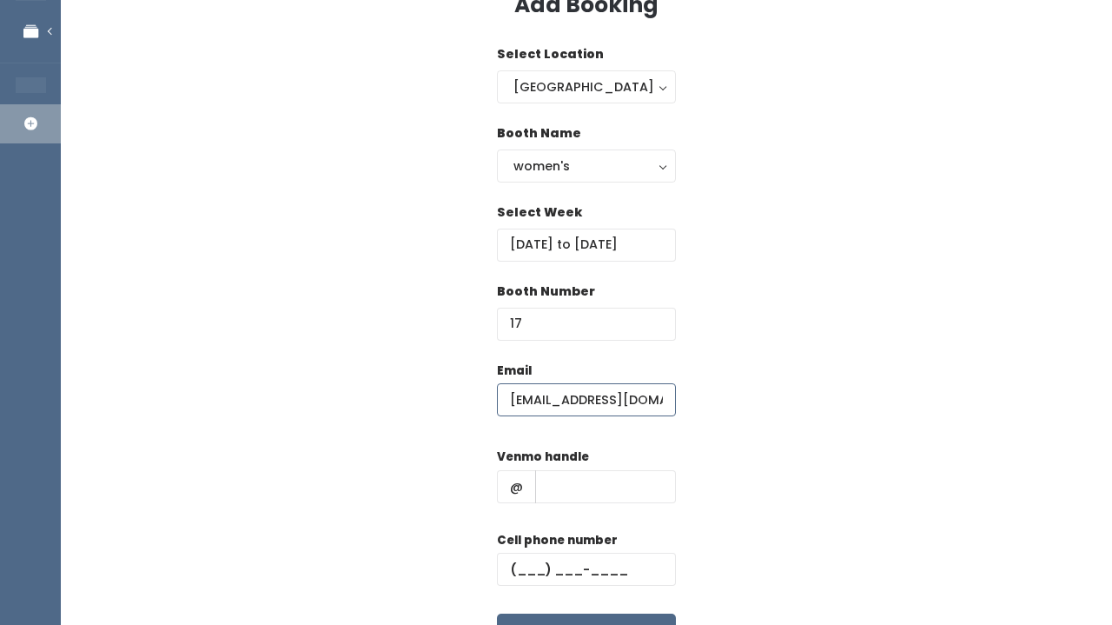
type input "[EMAIL_ADDRESS][DOMAIN_NAME]"
click at [615, 489] on input "text" at bounding box center [605, 486] width 141 height 33
paste input "[PERSON_NAME]"
type input "[PERSON_NAME]"
paste input "[PHONE_NUMBER]"
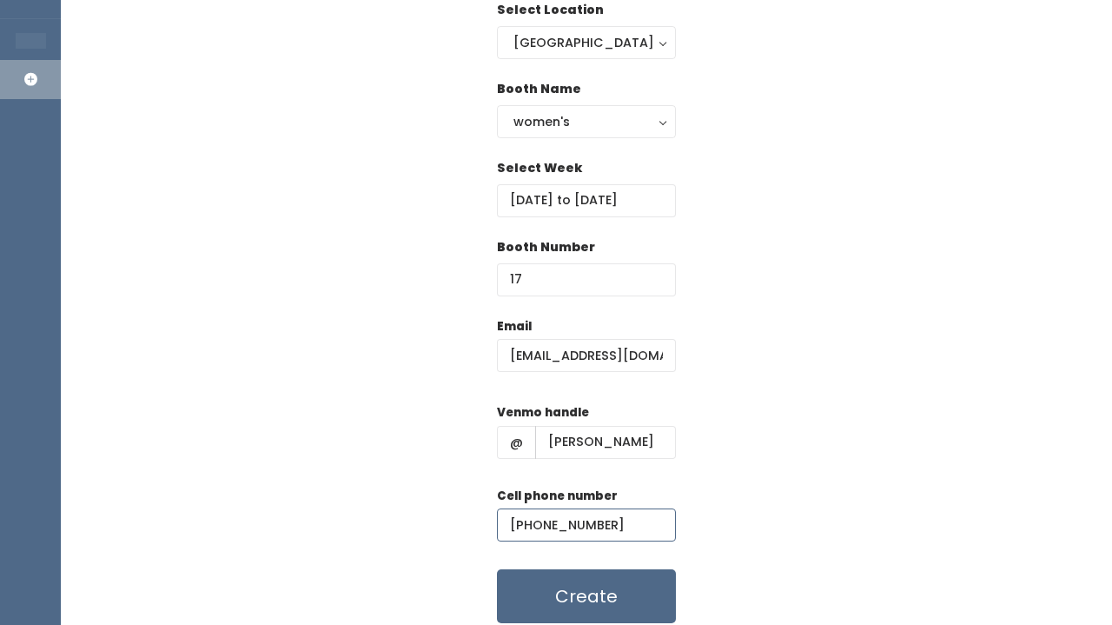
scroll to position [169, 0]
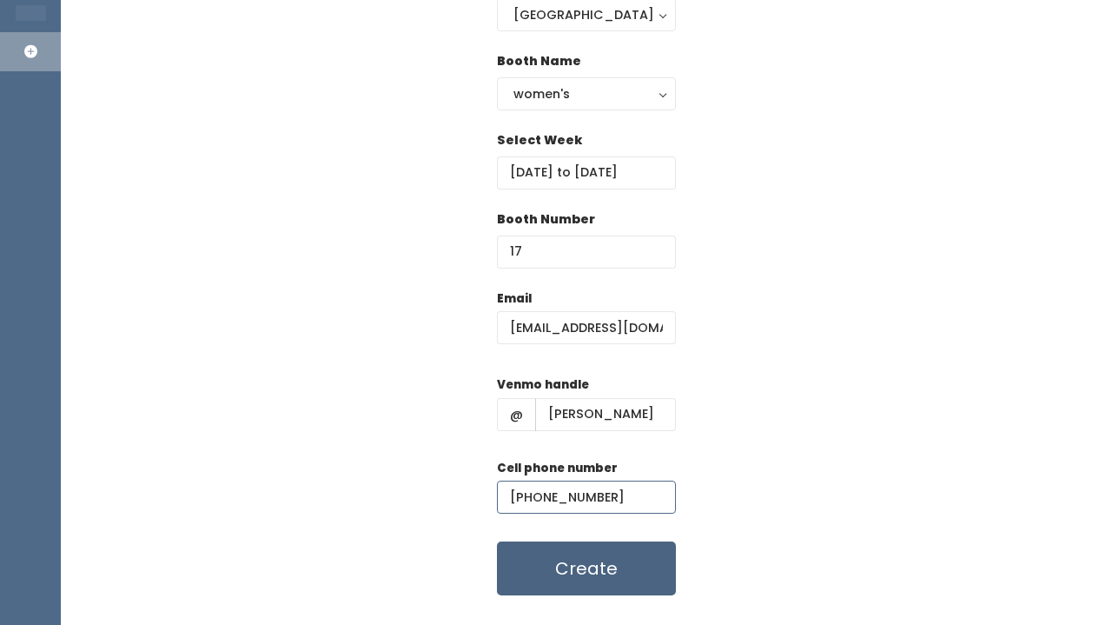
type input "[PHONE_NUMBER]"
click at [540, 562] on button "Create" at bounding box center [586, 568] width 179 height 54
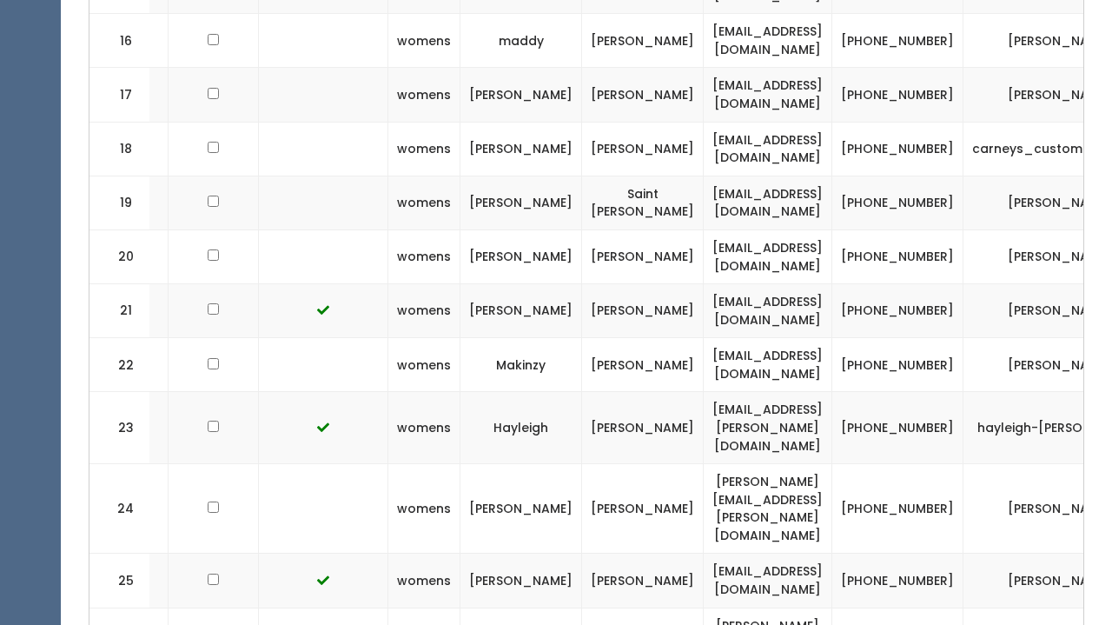
scroll to position [0, 292]
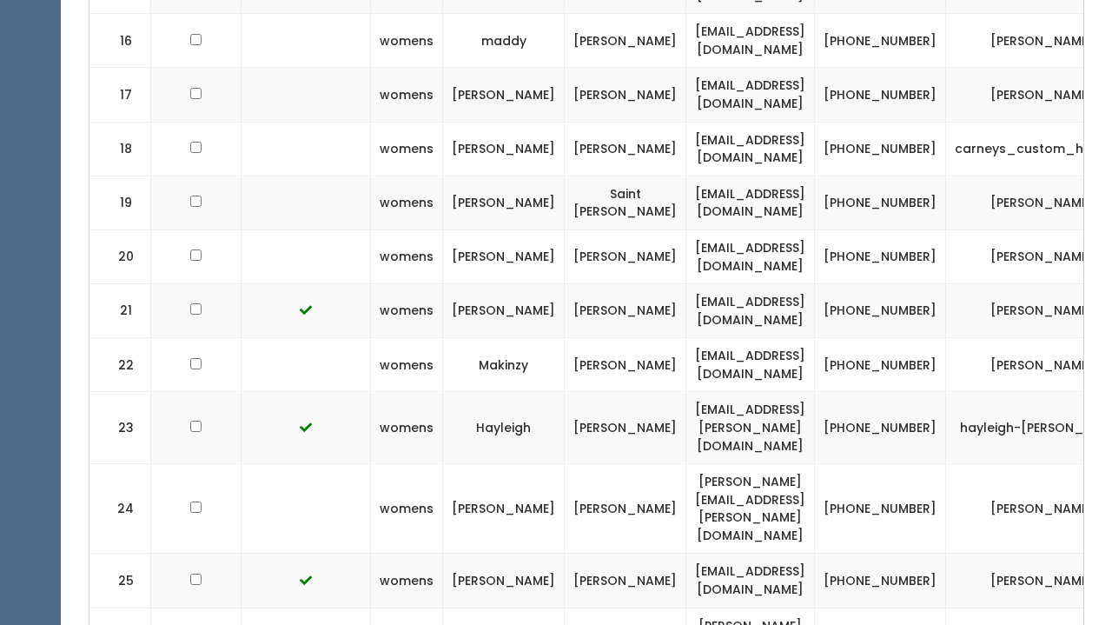
drag, startPoint x: 757, startPoint y: 270, endPoint x: 627, endPoint y: 282, distance: 130.0
click at [686, 284] on td "[EMAIL_ADDRESS][DOMAIN_NAME]" at bounding box center [750, 311] width 129 height 54
drag, startPoint x: 627, startPoint y: 282, endPoint x: 778, endPoint y: 302, distance: 151.6
click at [778, 302] on td "latkinson@cbiz.com" at bounding box center [750, 311] width 129 height 54
copy td "latkinson@cbiz.com"
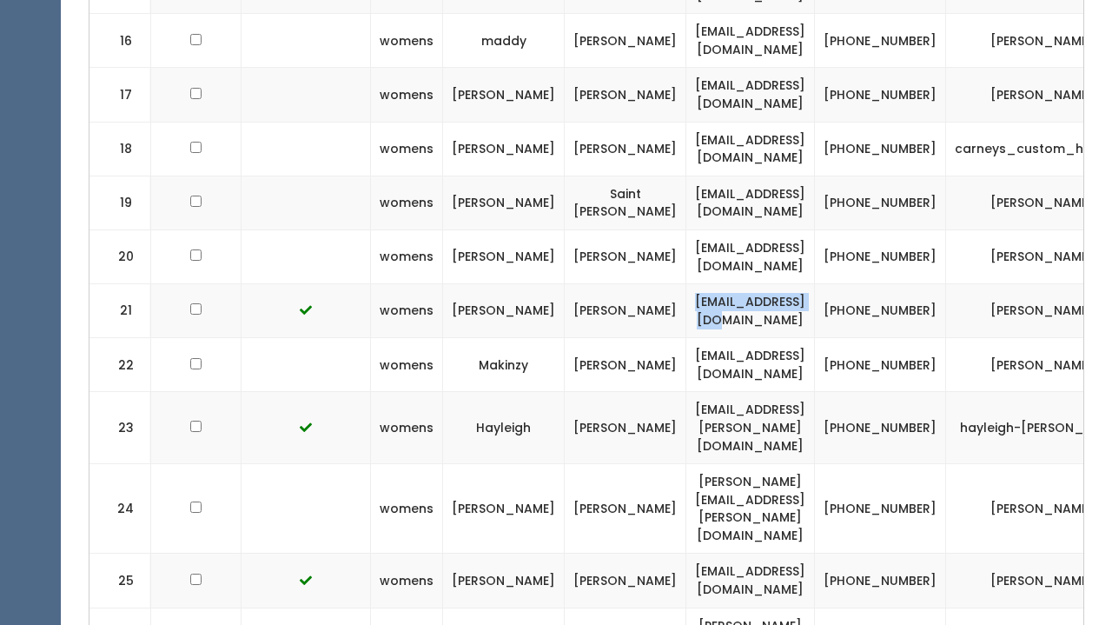
drag, startPoint x: 898, startPoint y: 282, endPoint x: 1039, endPoint y: 293, distance: 142.0
click at [1039, 293] on td "linda-rimaratkinson" at bounding box center [1042, 311] width 192 height 54
copy td "linda-rimaratkinson"
drag, startPoint x: 804, startPoint y: 272, endPoint x: 861, endPoint y: 288, distance: 59.4
click at [861, 288] on td "(618) 444-6636" at bounding box center [880, 311] width 131 height 54
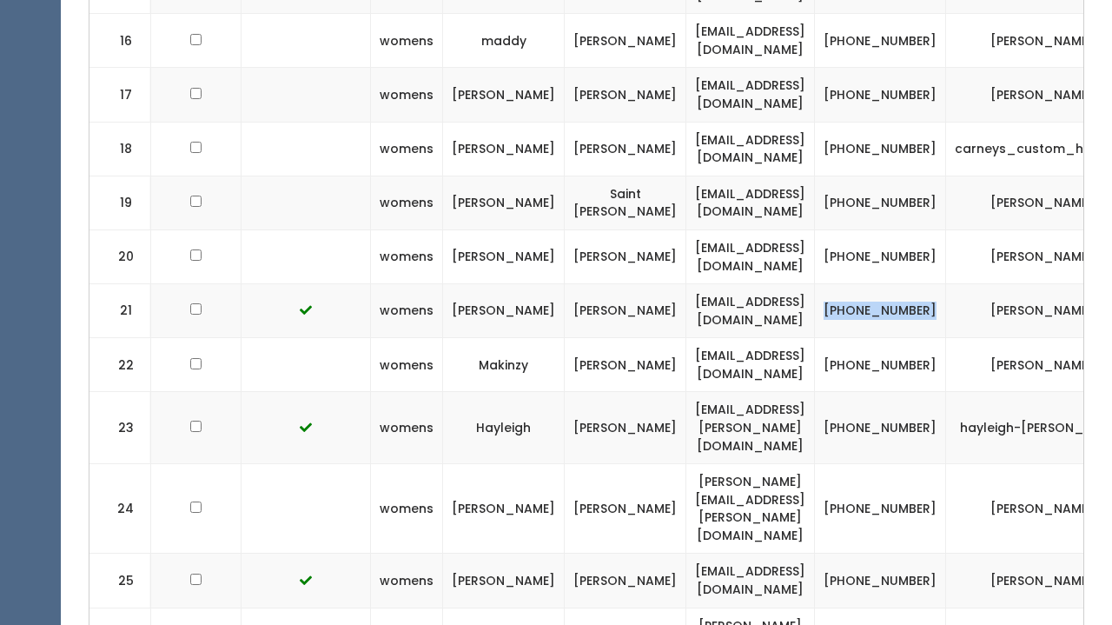
copy td "(618) 444-6636"
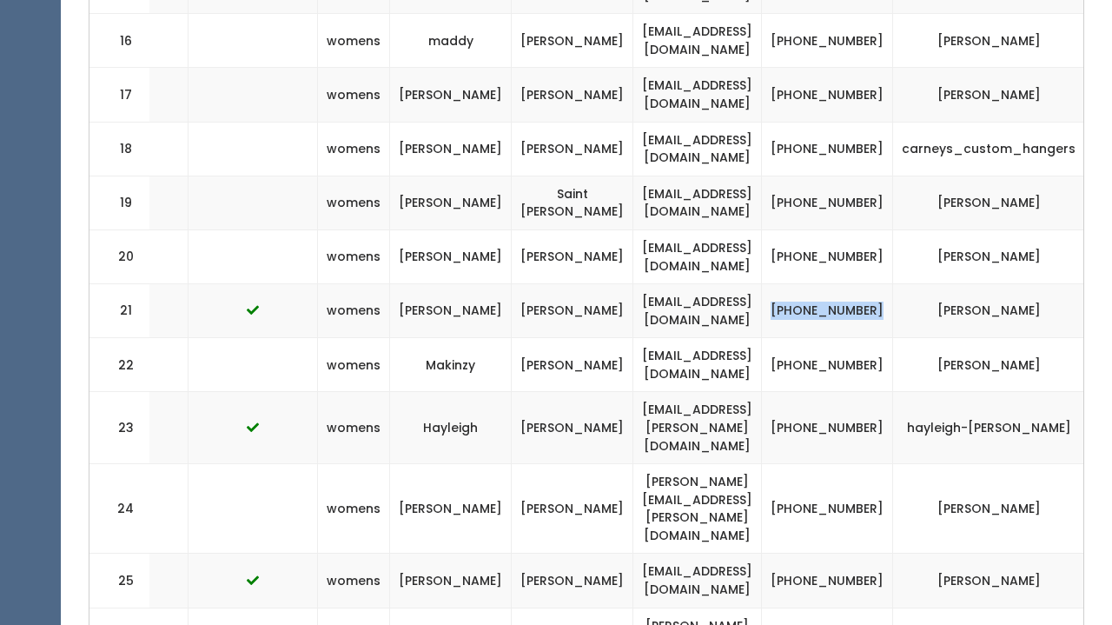
scroll to position [0, 344]
click at [1106, 300] on button "button" at bounding box center [1117, 311] width 23 height 23
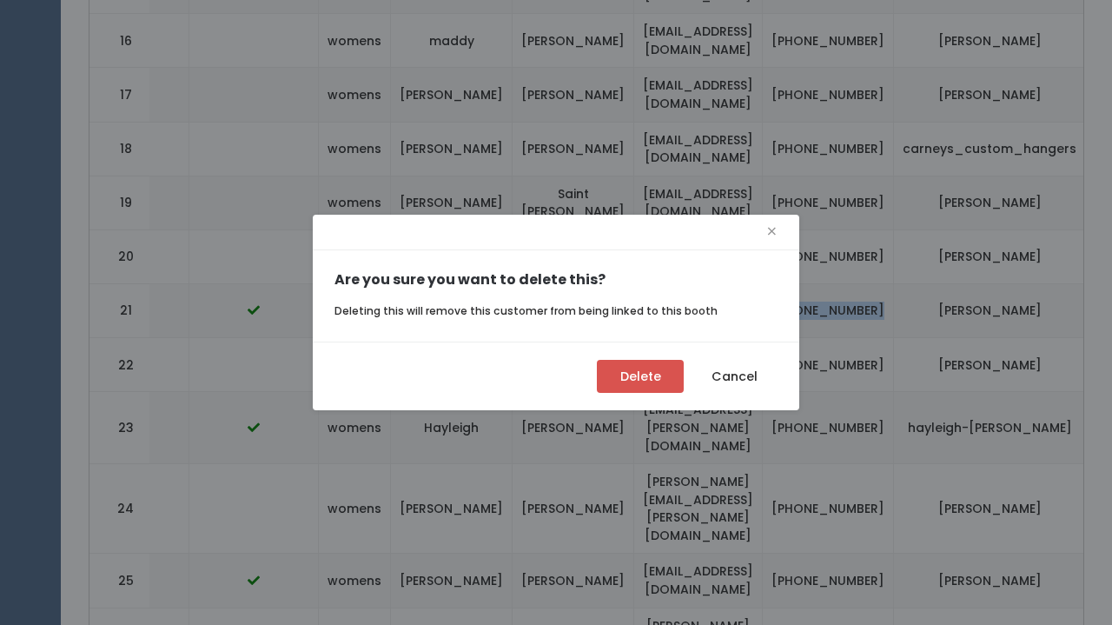
click at [665, 373] on button "Delete" at bounding box center [640, 376] width 87 height 33
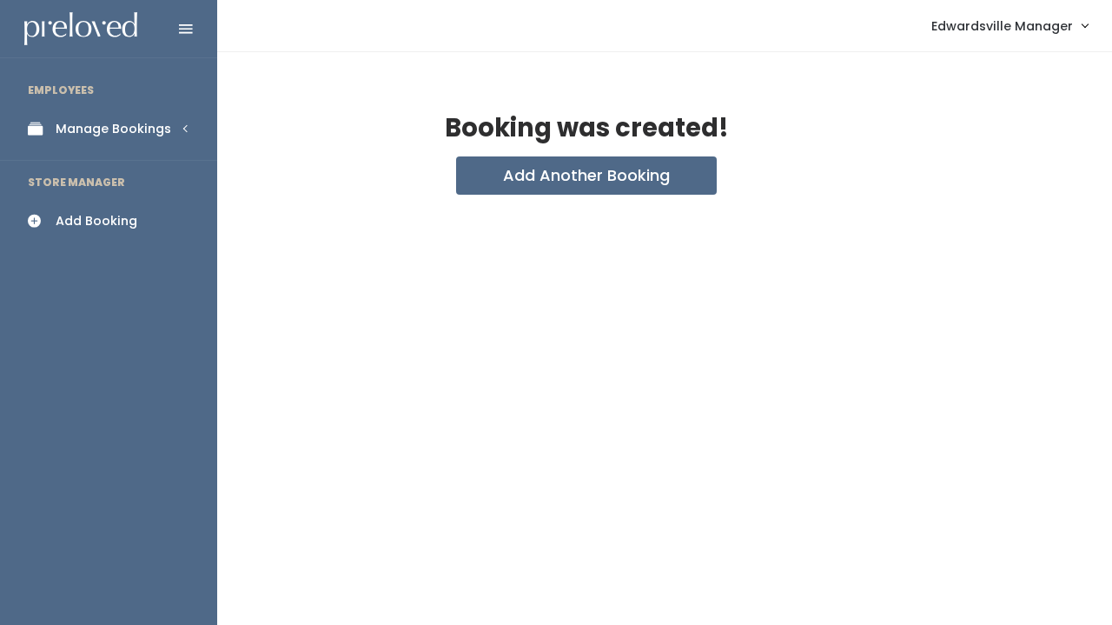
click at [71, 131] on div "Manage Bookings" at bounding box center [114, 129] width 116 height 18
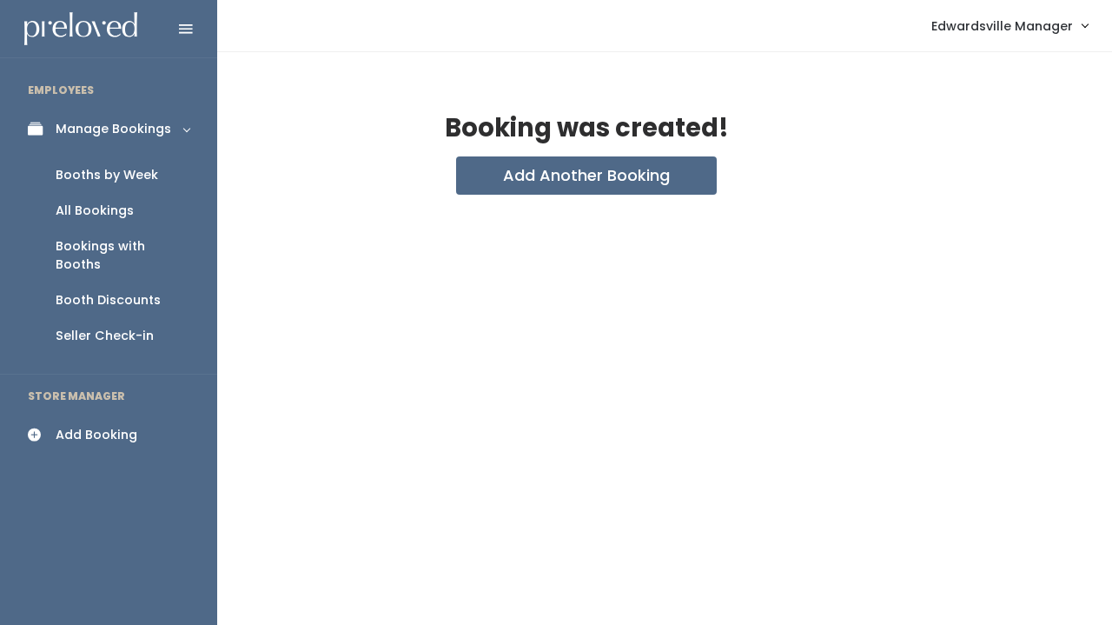
click at [83, 168] on div "Booths by Week" at bounding box center [107, 175] width 103 height 18
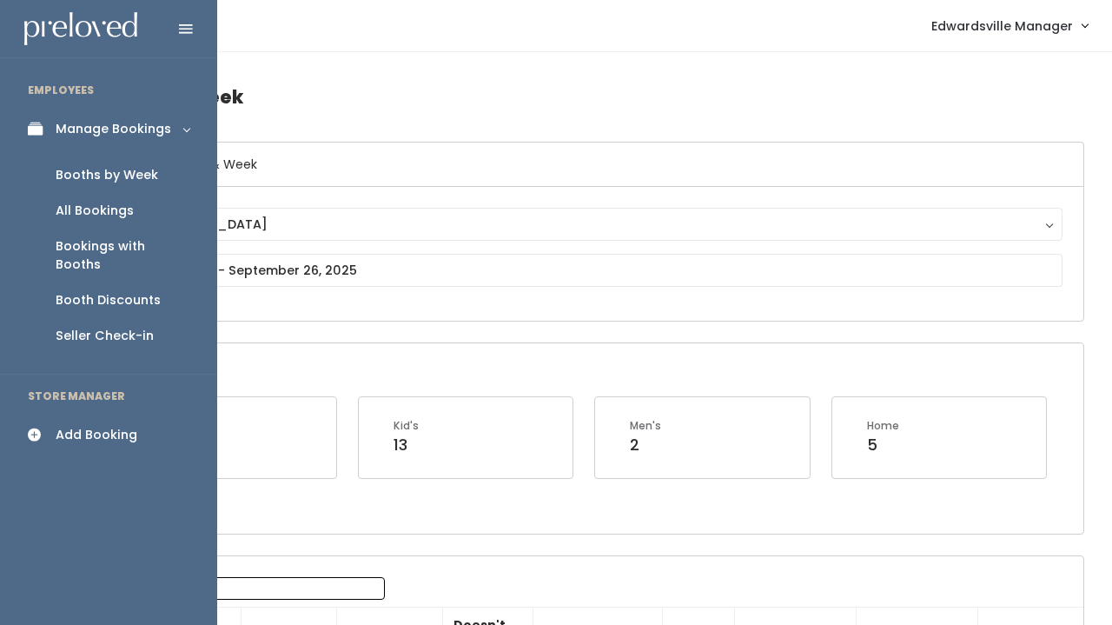
click at [72, 427] on link "Add Booking" at bounding box center [108, 434] width 217 height 39
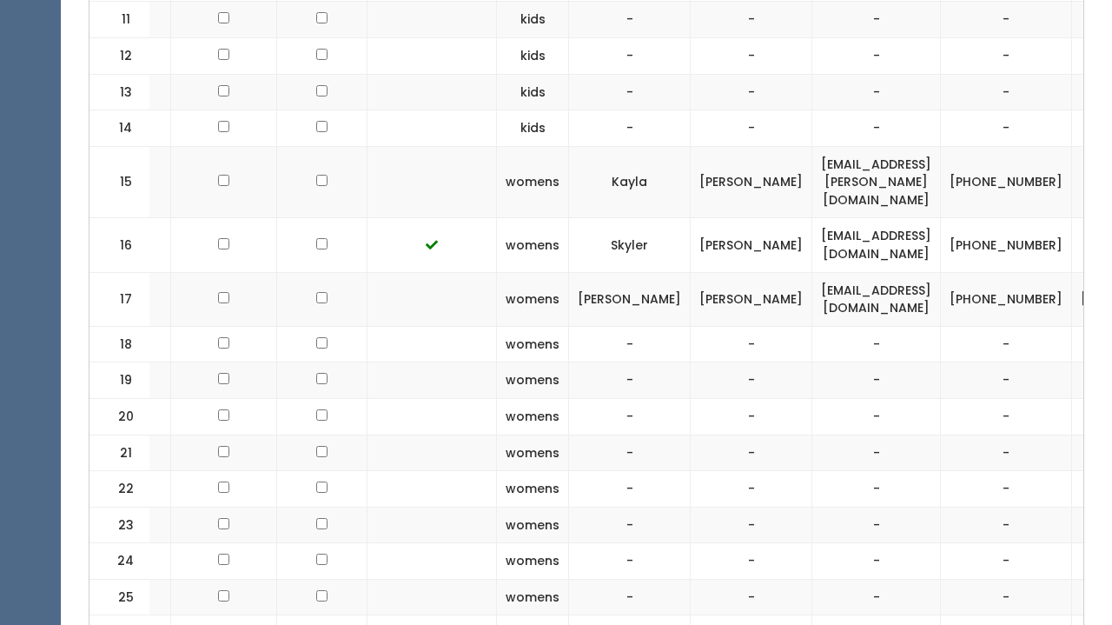
scroll to position [0, 174]
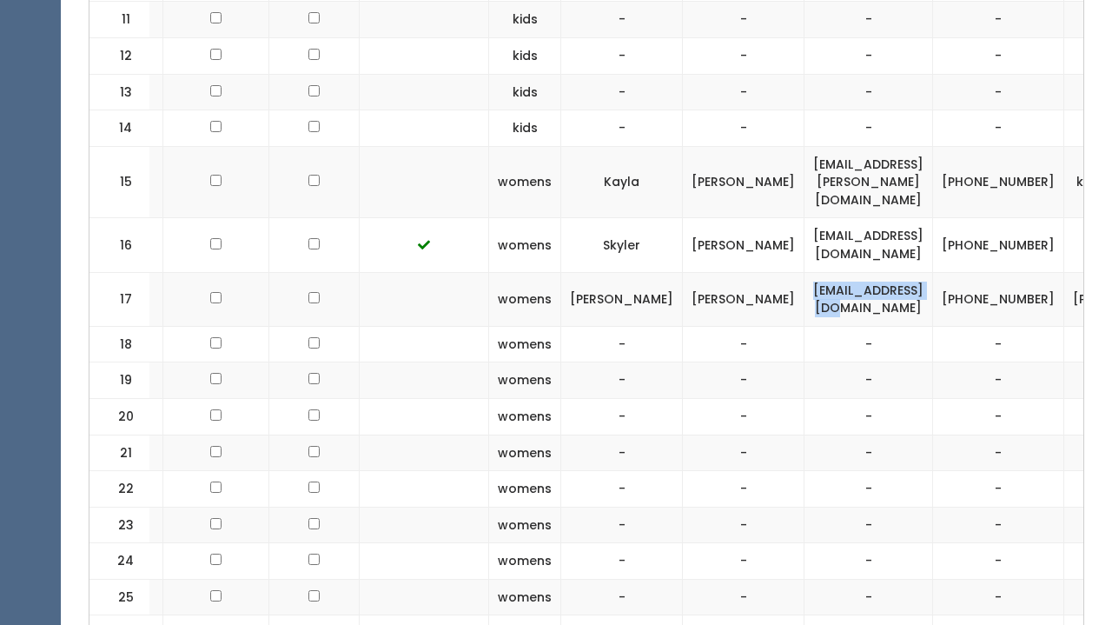
drag, startPoint x: 869, startPoint y: 248, endPoint x: 725, endPoint y: 248, distance: 144.2
click at [805, 272] on td "latkinson@cbiz.com" at bounding box center [869, 299] width 129 height 54
copy td "latkinson@cbiz.com"
click at [805, 218] on td "skylerc98@gmail.com" at bounding box center [869, 245] width 129 height 54
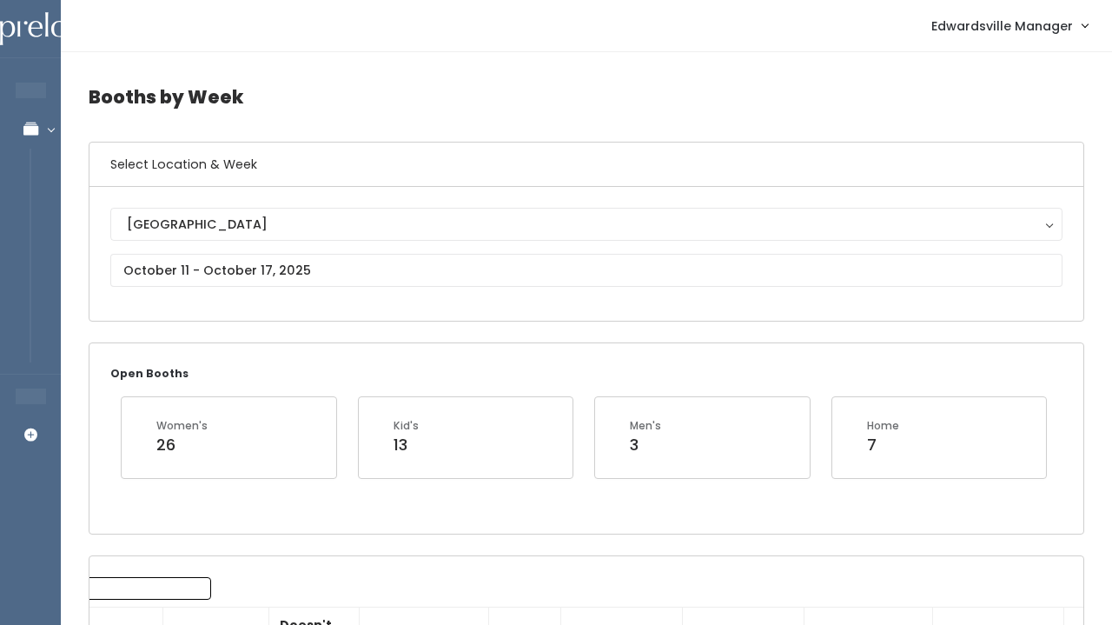
scroll to position [0, 0]
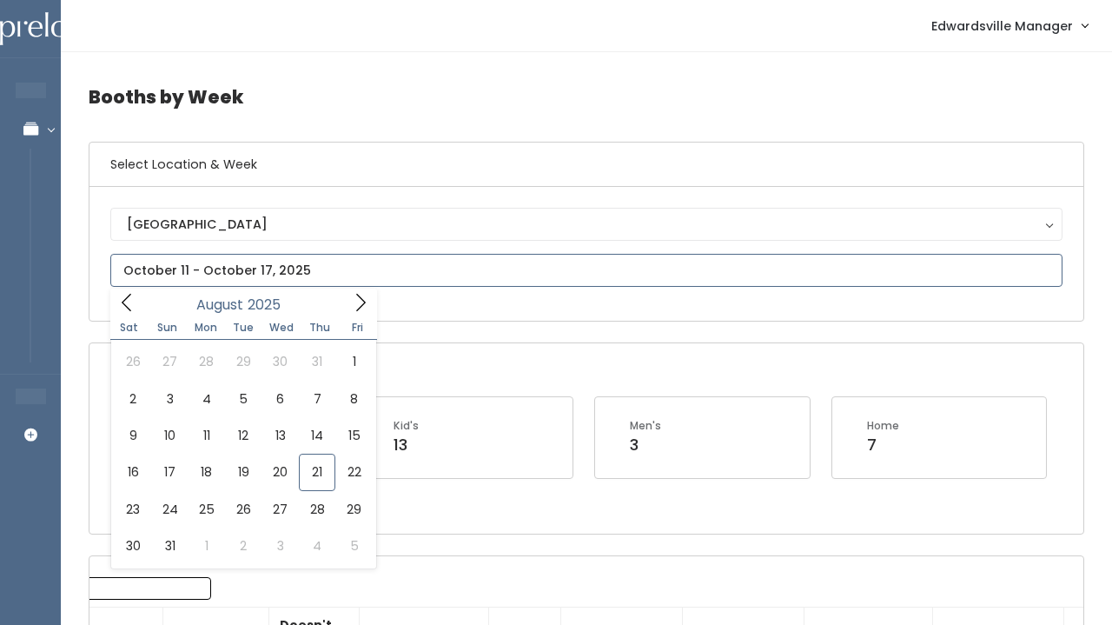
click at [414, 283] on input "text" at bounding box center [586, 270] width 952 height 33
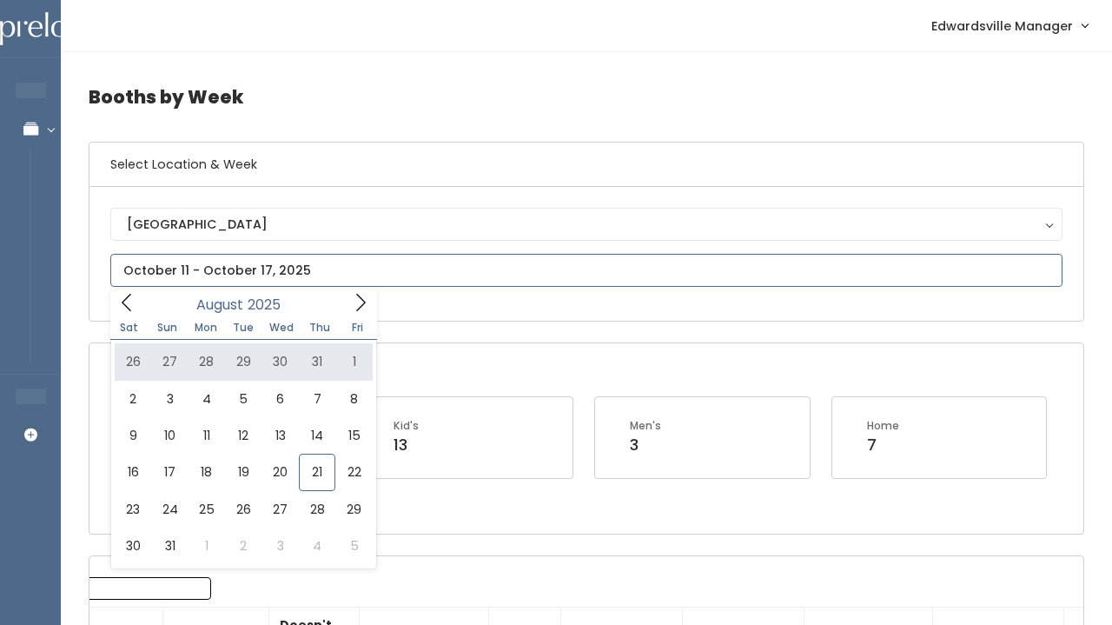
click at [346, 300] on span at bounding box center [360, 301] width 33 height 27
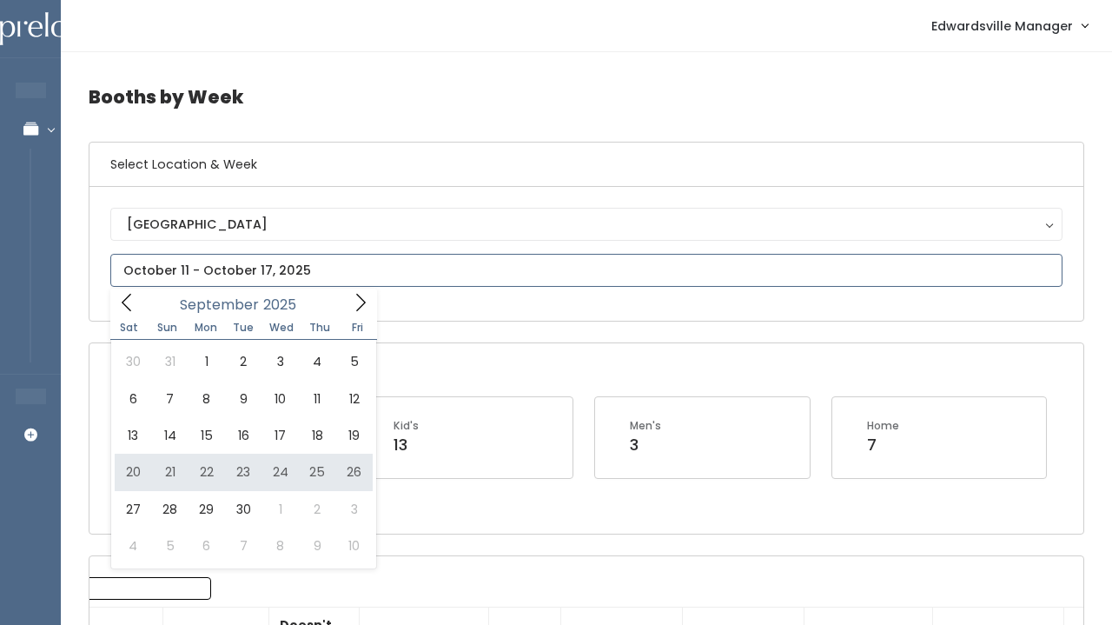
type input "September 20 to September 26"
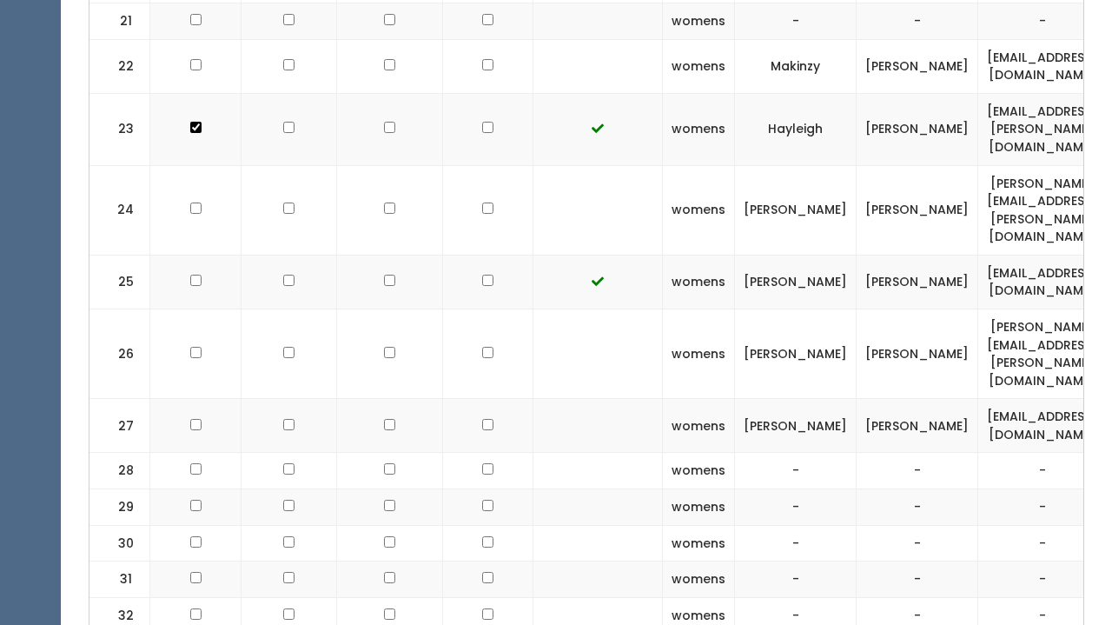
scroll to position [1560, 0]
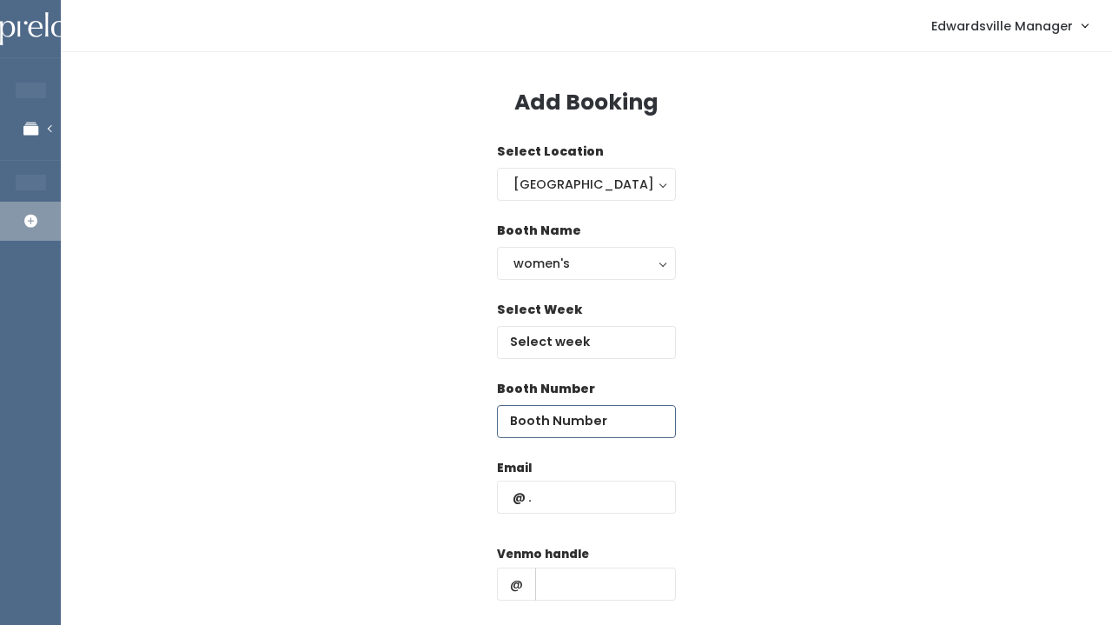
click at [559, 413] on input "number" at bounding box center [586, 421] width 179 height 33
type input "28"
click at [585, 327] on input "text" at bounding box center [586, 342] width 179 height 33
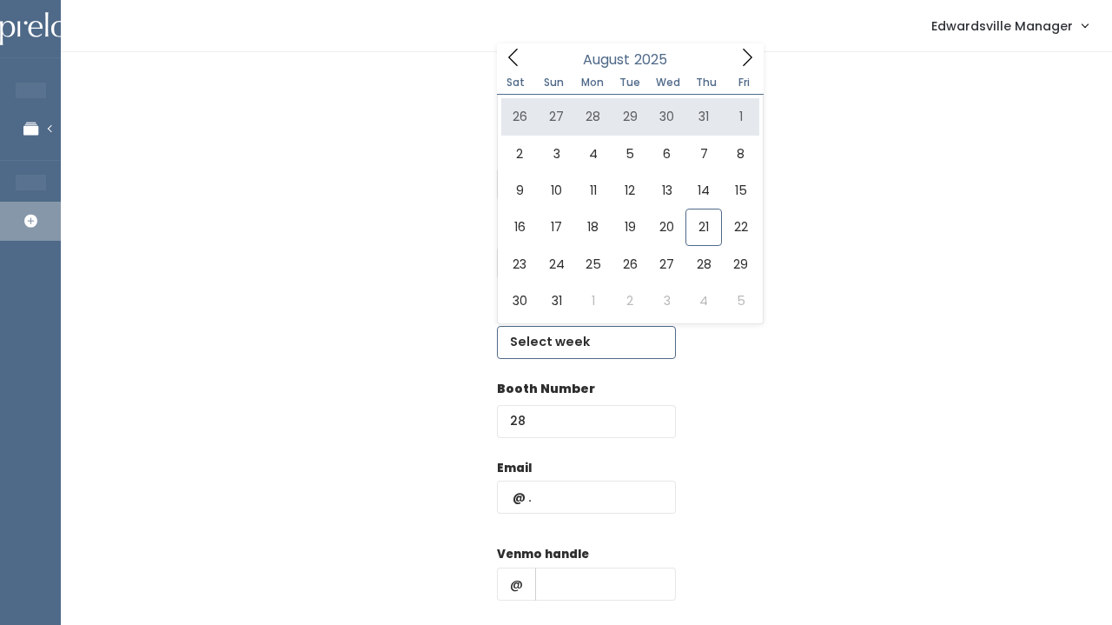
click at [739, 51] on icon at bounding box center [747, 57] width 19 height 19
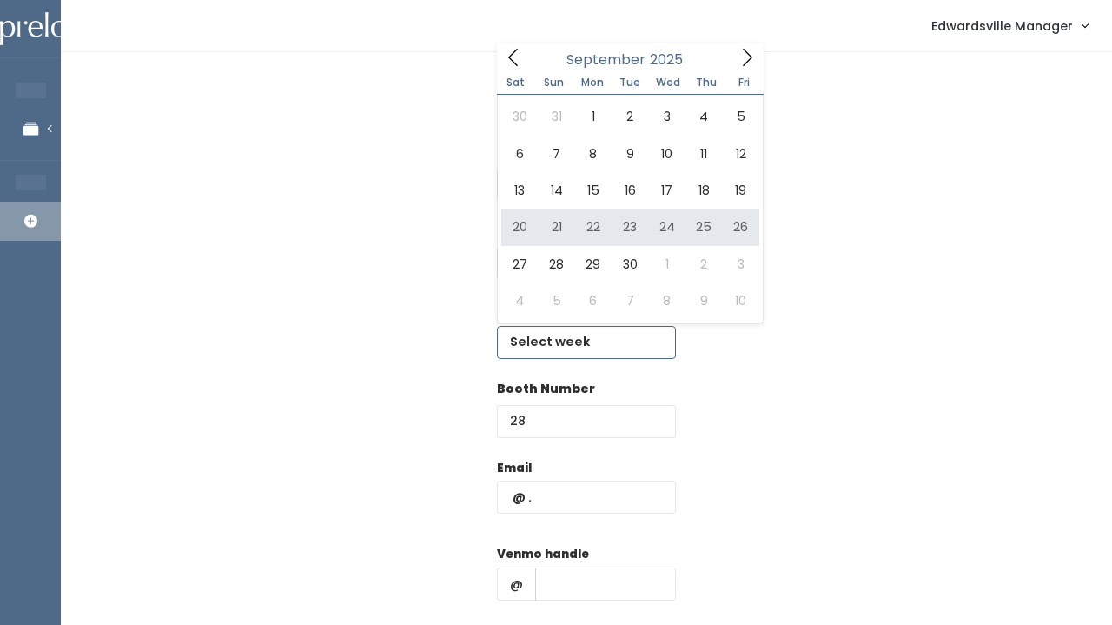
type input "[DATE] to [DATE]"
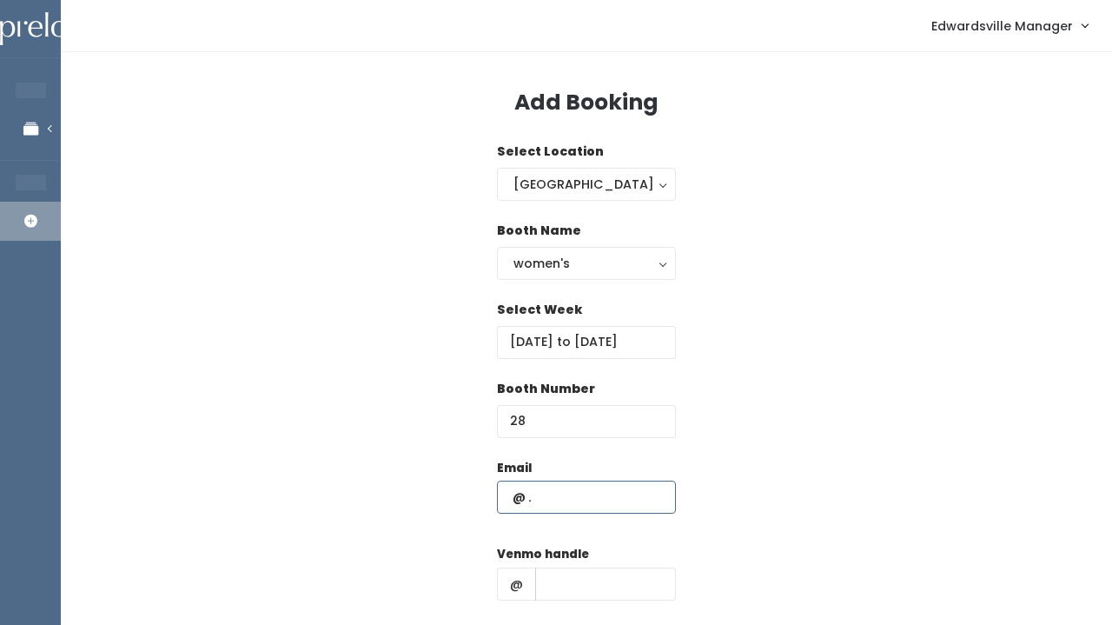
paste input "coleman.a1980@gmail.com"
type input "coleman.a1980@gmail.com"
click at [629, 599] on input "text" at bounding box center [605, 583] width 141 height 33
paste input "alicia_coleman"
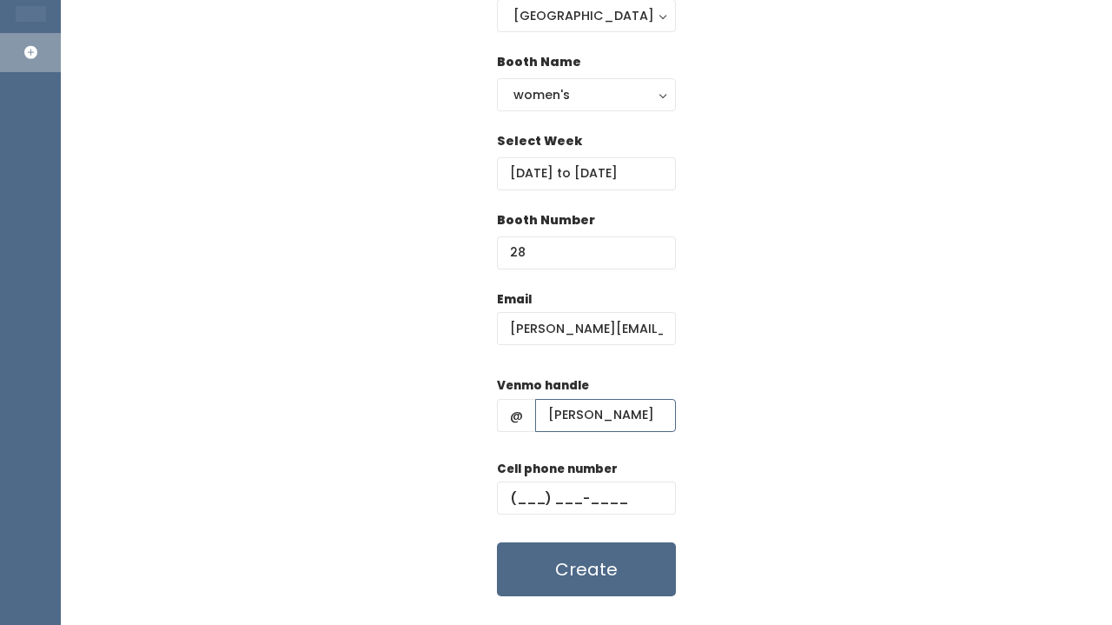
scroll to position [190, 0]
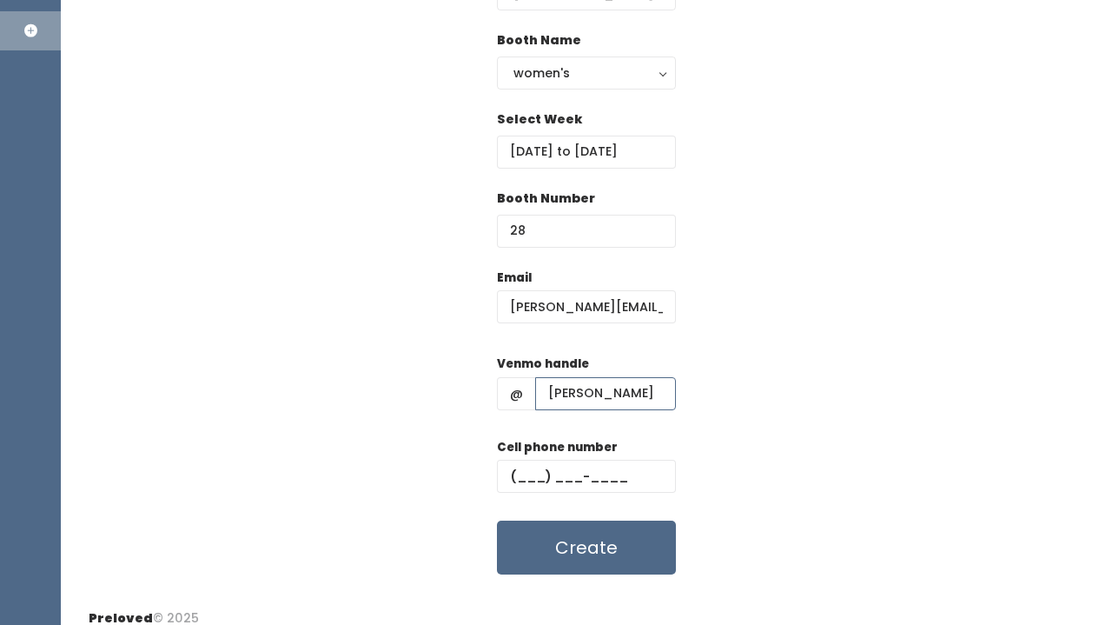
type input "alicia_coleman"
paste input "(618) 616-0106"
type input "(618) 616-0106"
click at [627, 547] on button "Create" at bounding box center [586, 547] width 179 height 54
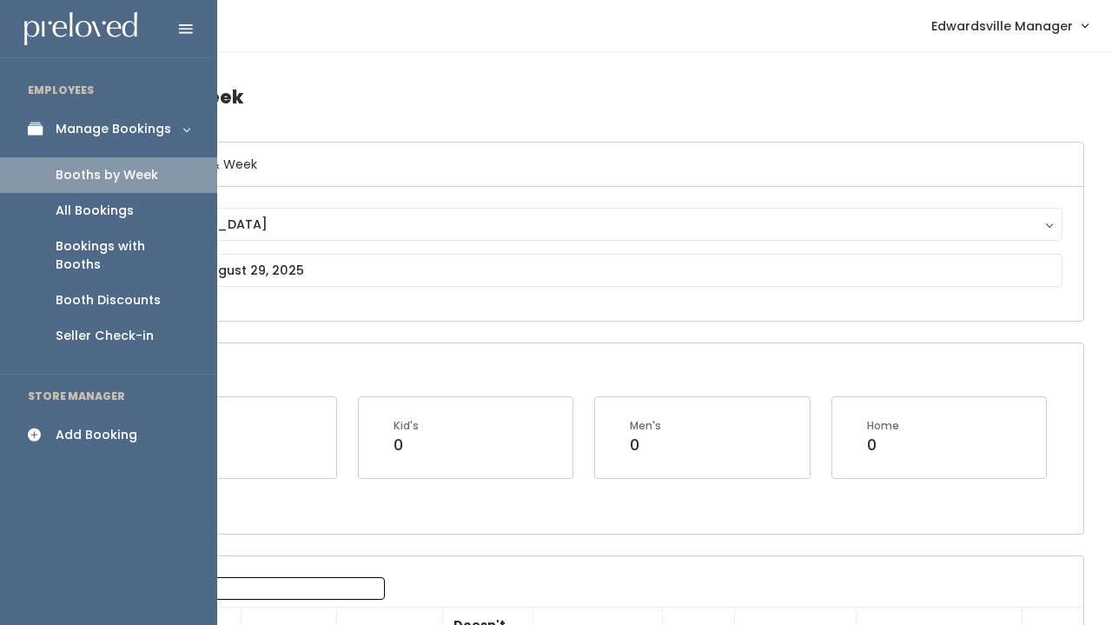
click at [58, 134] on div "Manage Bookings" at bounding box center [114, 129] width 116 height 18
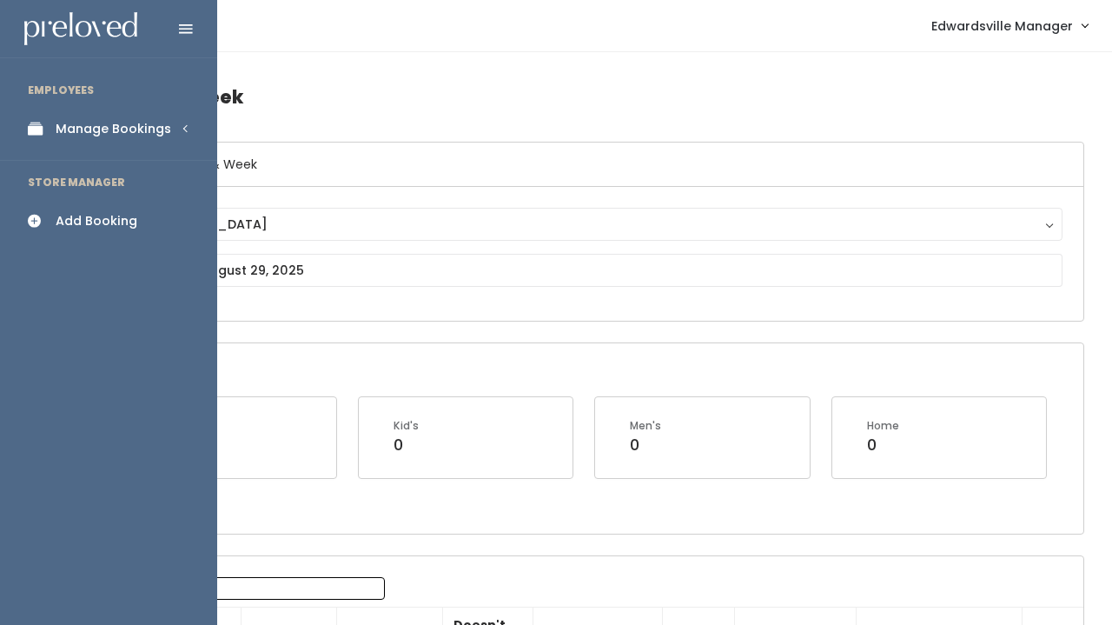
click at [66, 146] on link "Manage Bookings" at bounding box center [108, 128] width 217 height 39
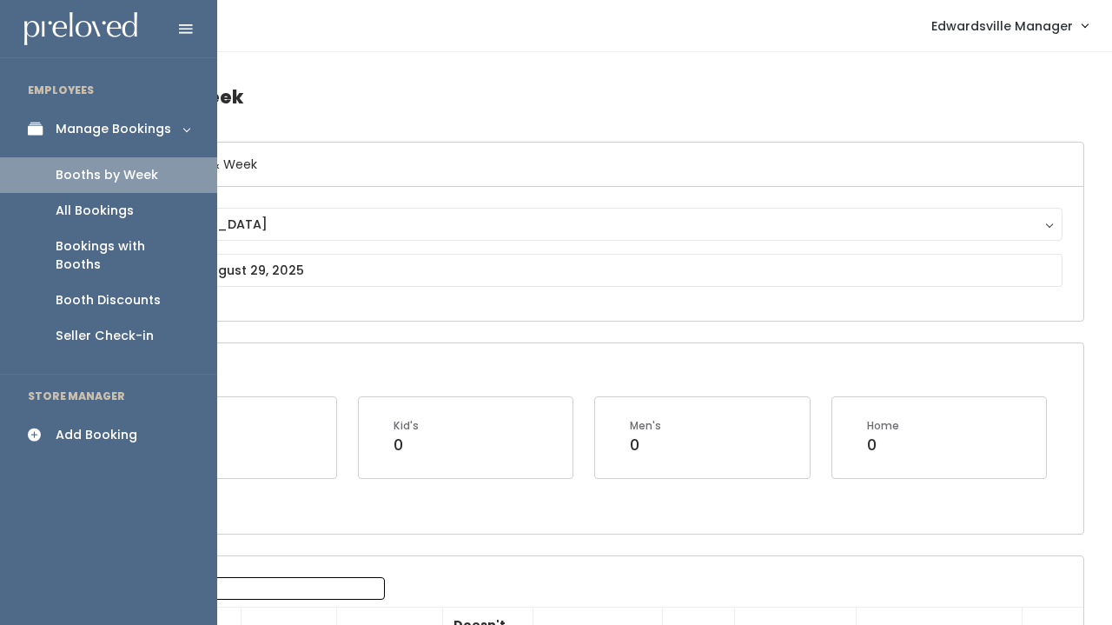
click at [85, 207] on div "All Bookings" at bounding box center [95, 211] width 78 height 18
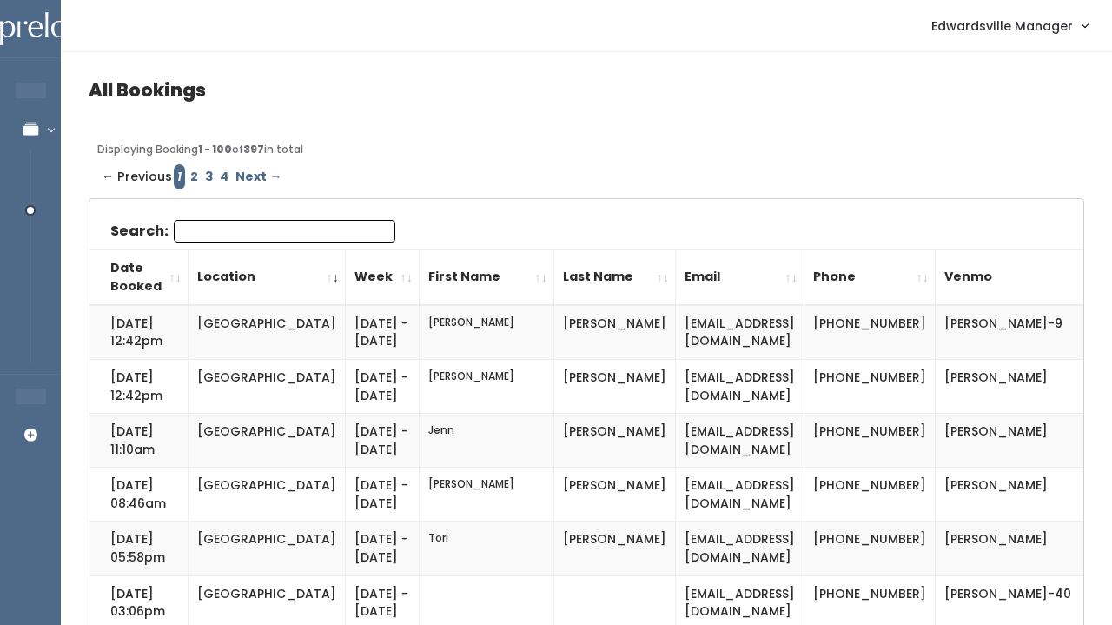
click at [278, 222] on input "Search:" at bounding box center [285, 231] width 222 height 23
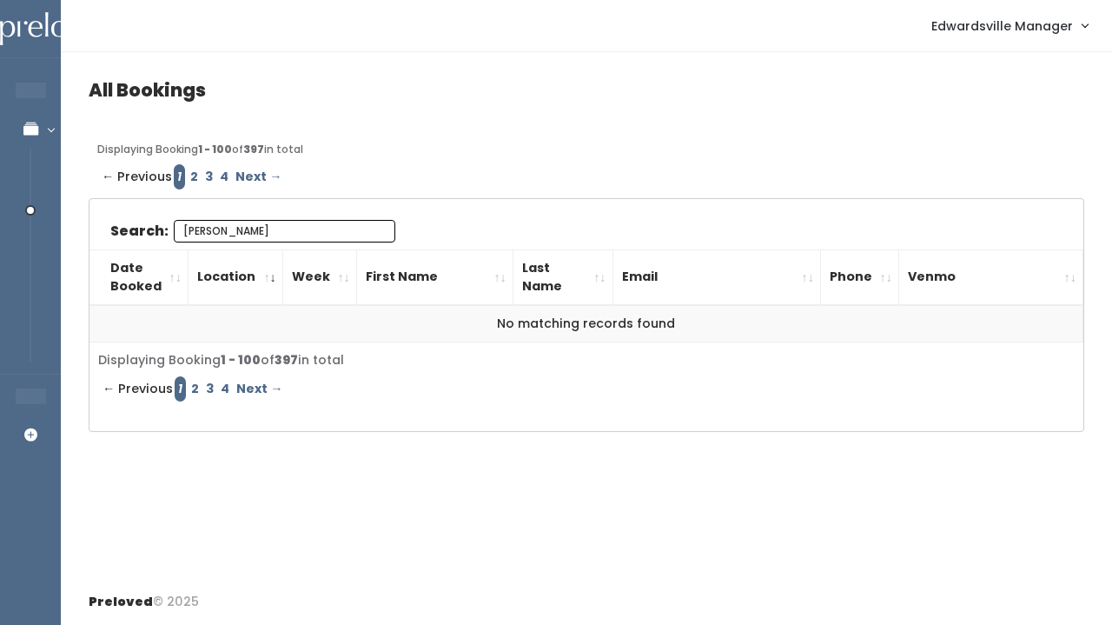
type input "[PERSON_NAME]"
click at [191, 170] on link "2" at bounding box center [194, 176] width 15 height 25
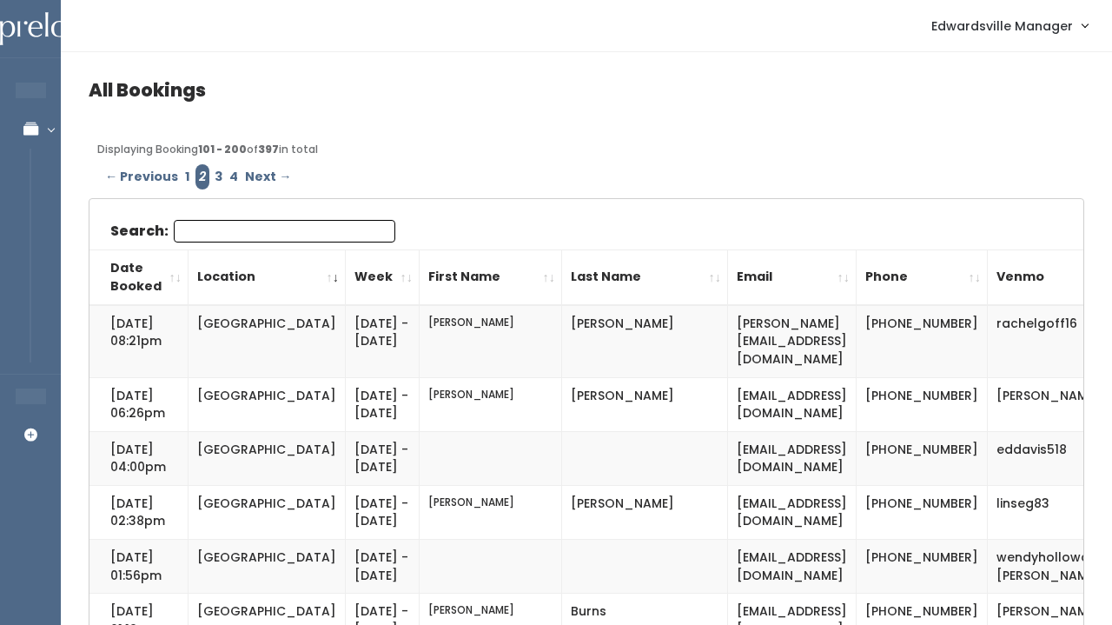
click at [215, 237] on input "Search:" at bounding box center [285, 231] width 222 height 23
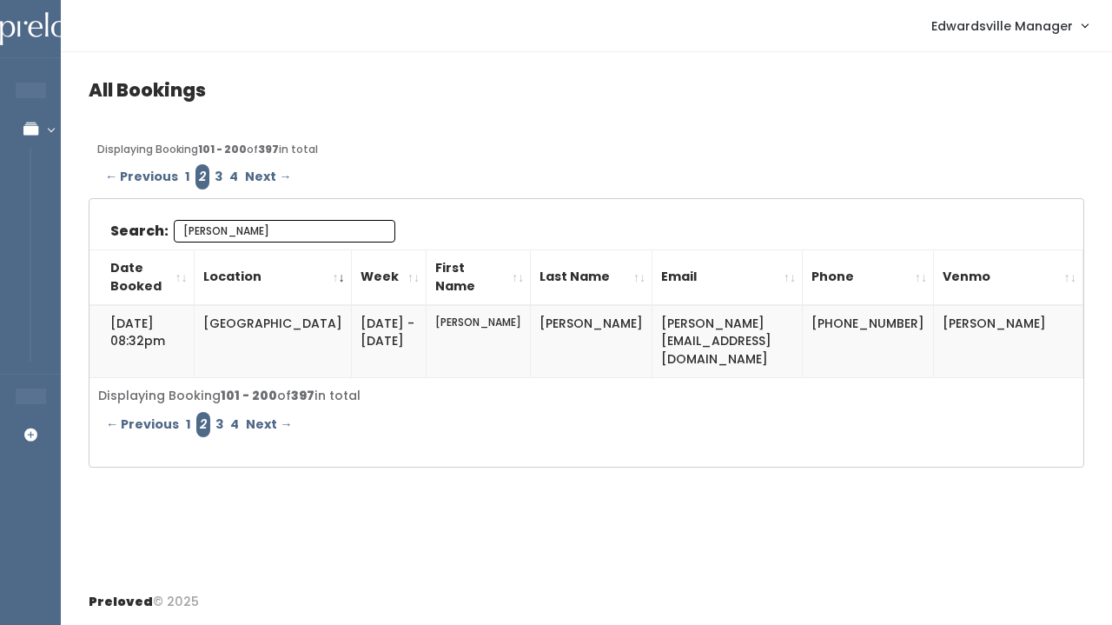
type input "[PERSON_NAME]"
drag, startPoint x: 769, startPoint y: 322, endPoint x: 573, endPoint y: 321, distance: 196.4
click at [653, 321] on td "[PERSON_NAME][EMAIL_ADDRESS][DOMAIN_NAME]" at bounding box center [728, 341] width 150 height 72
copy td "[PERSON_NAME][EMAIL_ADDRESS][DOMAIN_NAME]"
drag, startPoint x: 979, startPoint y: 312, endPoint x: 1076, endPoint y: 322, distance: 97.0
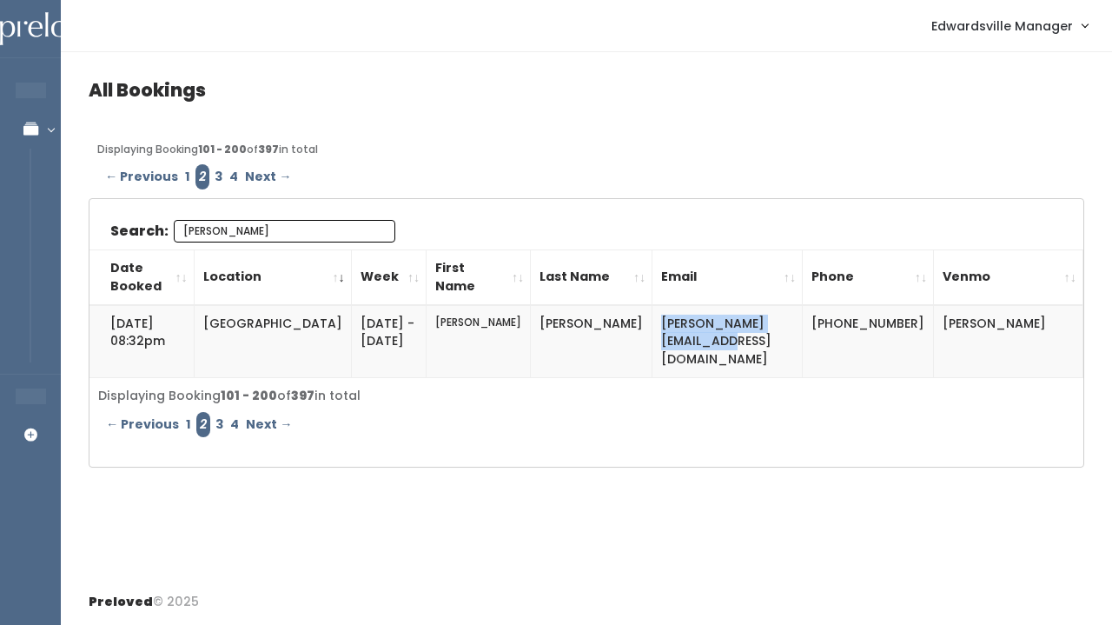
click at [1076, 322] on td "[PERSON_NAME]" at bounding box center [1008, 341] width 149 height 72
copy td "[PERSON_NAME]"
drag, startPoint x: 805, startPoint y: 318, endPoint x: 863, endPoint y: 338, distance: 61.5
click at [863, 338] on td "[PHONE_NUMBER]" at bounding box center [868, 341] width 131 height 72
copy td "[PHONE_NUMBER]"
